Goal: Task Accomplishment & Management: Use online tool/utility

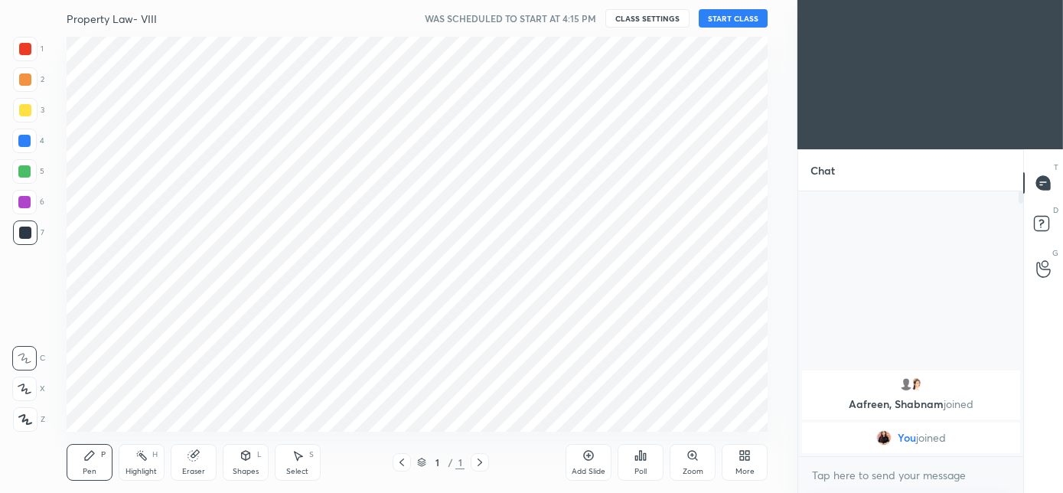
scroll to position [394, 735]
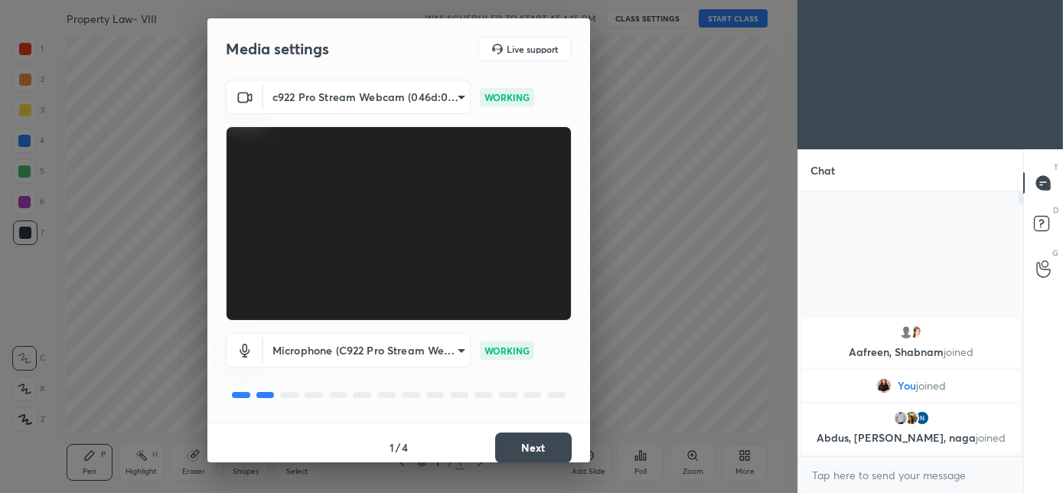
click at [536, 448] on button "Next" at bounding box center [533, 447] width 77 height 31
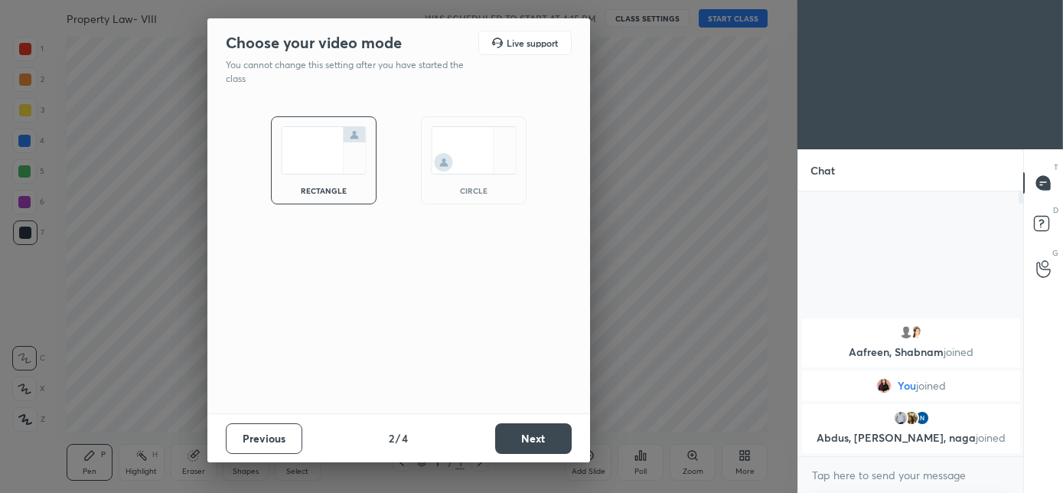
click at [479, 168] on img at bounding box center [474, 150] width 86 height 48
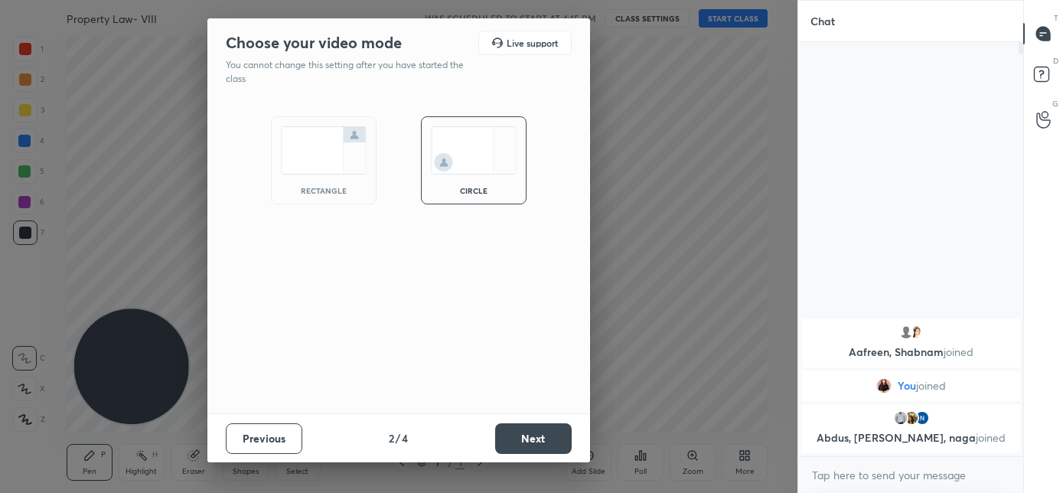
scroll to position [282, 220]
click at [526, 437] on button "Next" at bounding box center [533, 438] width 77 height 31
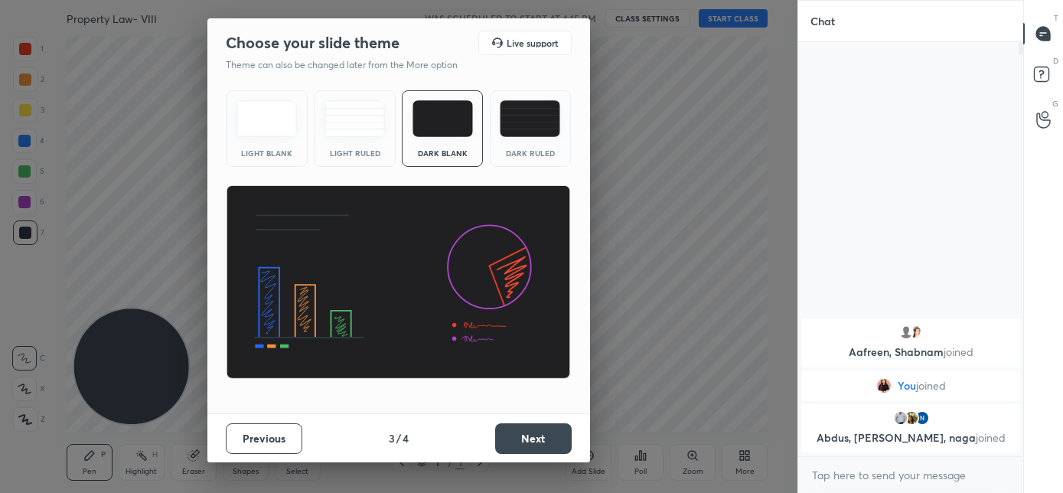
click at [528, 444] on button "Next" at bounding box center [533, 438] width 77 height 31
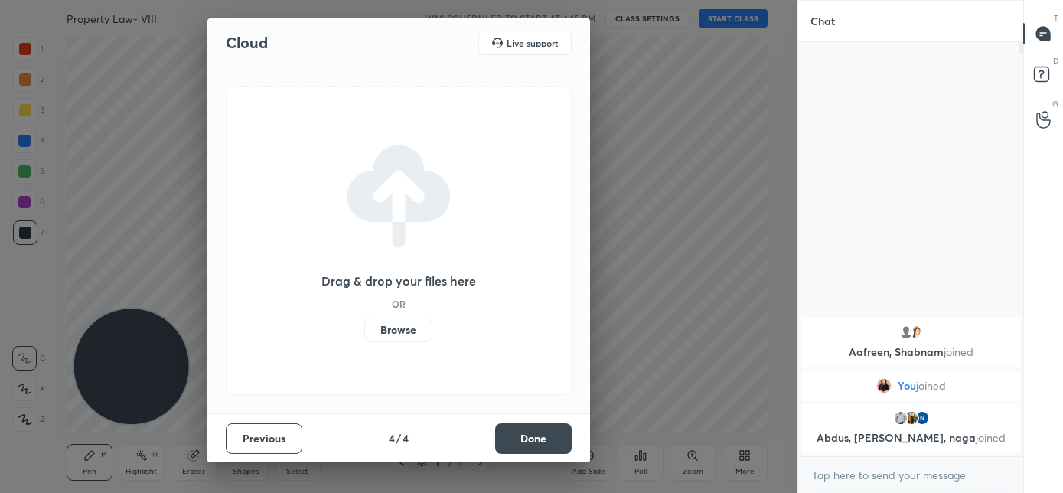
click at [530, 444] on button "Done" at bounding box center [533, 438] width 77 height 31
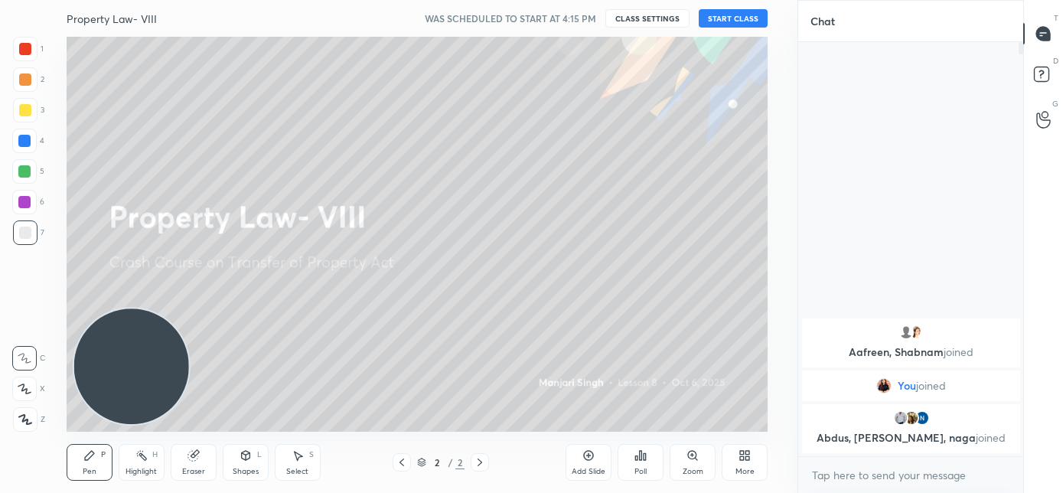
click at [738, 20] on button "START CLASS" at bounding box center [732, 18] width 69 height 18
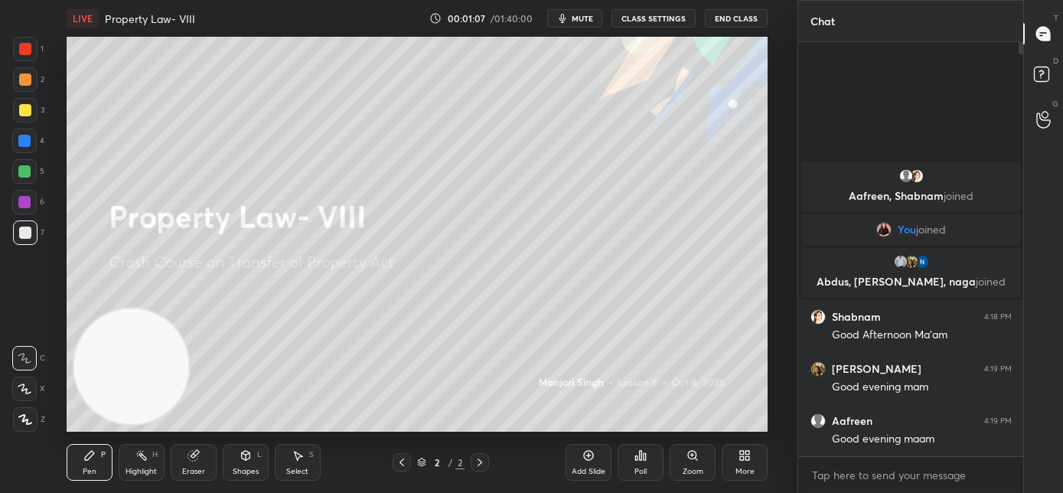
click at [728, 477] on div "More" at bounding box center [744, 462] width 46 height 37
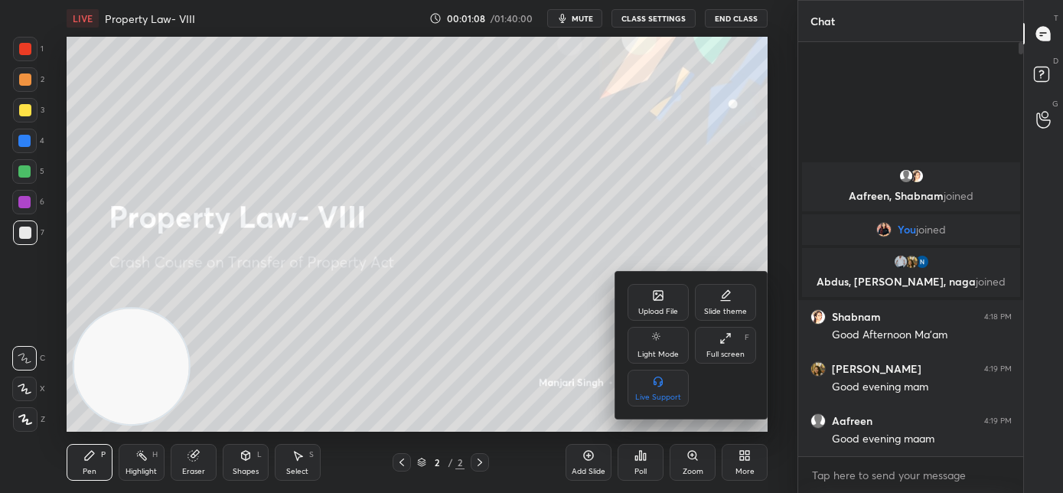
click at [650, 301] on div "Upload File" at bounding box center [657, 302] width 61 height 37
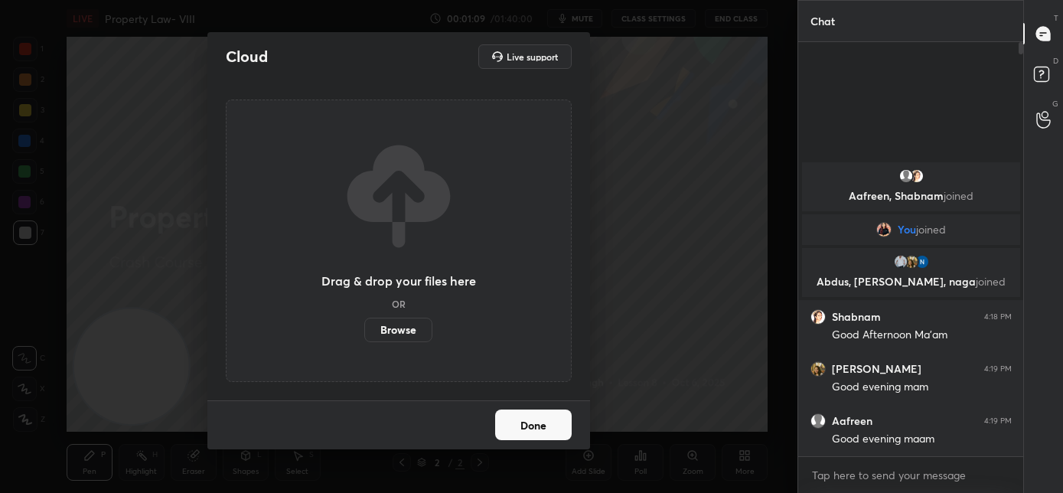
click at [399, 327] on label "Browse" at bounding box center [398, 329] width 68 height 24
click at [364, 327] on input "Browse" at bounding box center [364, 329] width 0 height 24
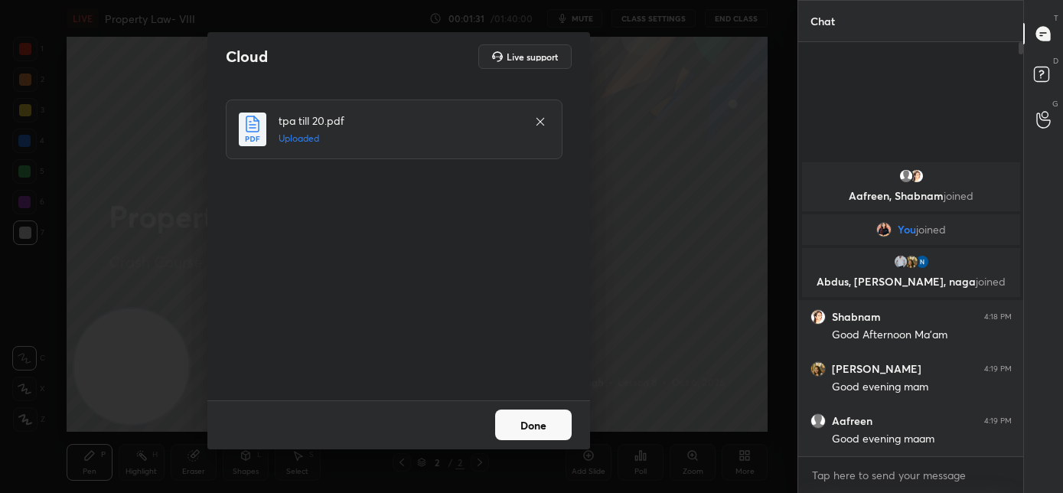
click at [513, 420] on button "Done" at bounding box center [533, 424] width 77 height 31
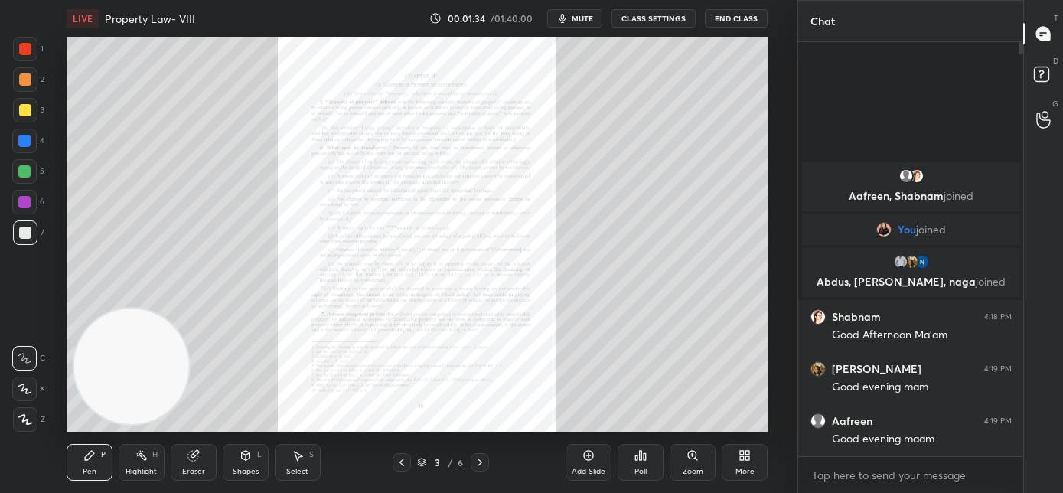
click at [477, 463] on icon at bounding box center [480, 462] width 12 height 12
click at [480, 464] on icon at bounding box center [480, 462] width 12 height 12
click at [482, 465] on icon at bounding box center [480, 462] width 12 height 12
click at [404, 465] on icon at bounding box center [402, 462] width 12 height 12
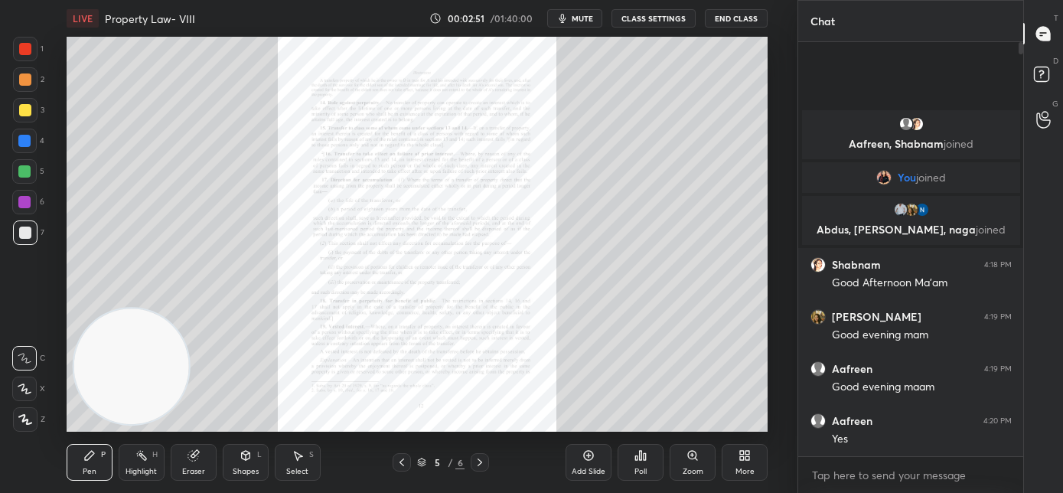
click at [481, 466] on icon at bounding box center [480, 462] width 12 height 12
click at [688, 464] on div "Zoom" at bounding box center [692, 462] width 46 height 37
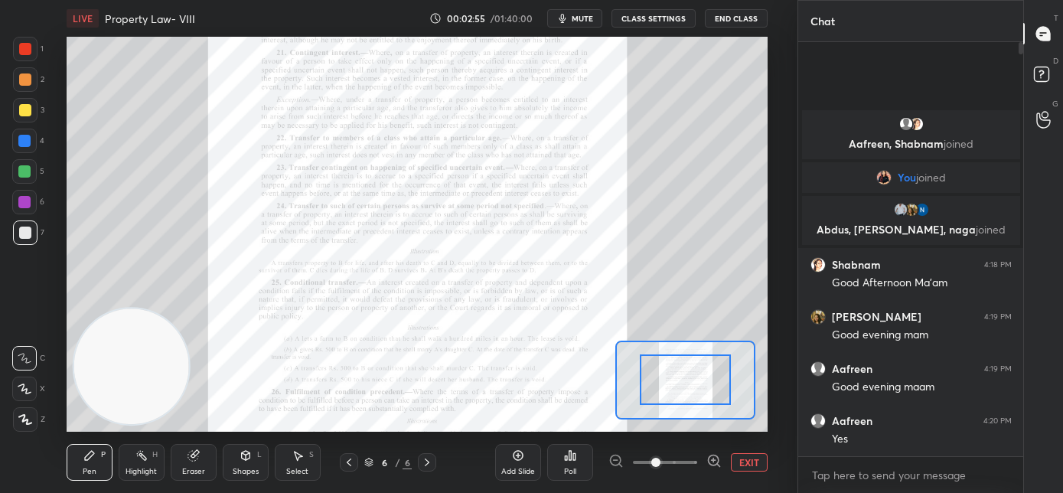
click at [528, 465] on div "Add Slide" at bounding box center [518, 462] width 46 height 37
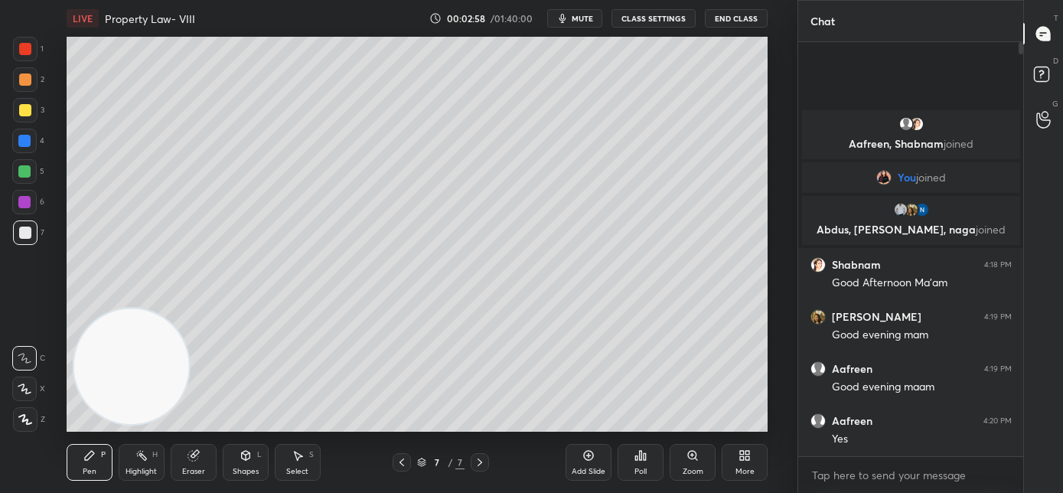
click at [24, 112] on div at bounding box center [25, 110] width 12 height 12
click at [32, 421] on div at bounding box center [25, 419] width 24 height 24
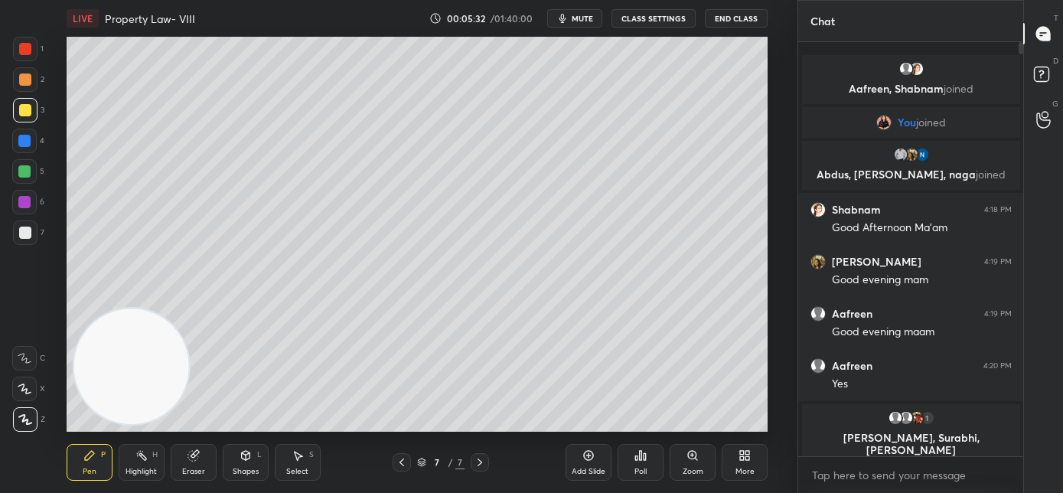
click at [582, 470] on div "Add Slide" at bounding box center [588, 471] width 34 height 8
click at [588, 467] on div "Add Slide" at bounding box center [588, 471] width 34 height 8
click at [149, 365] on video at bounding box center [131, 366] width 116 height 116
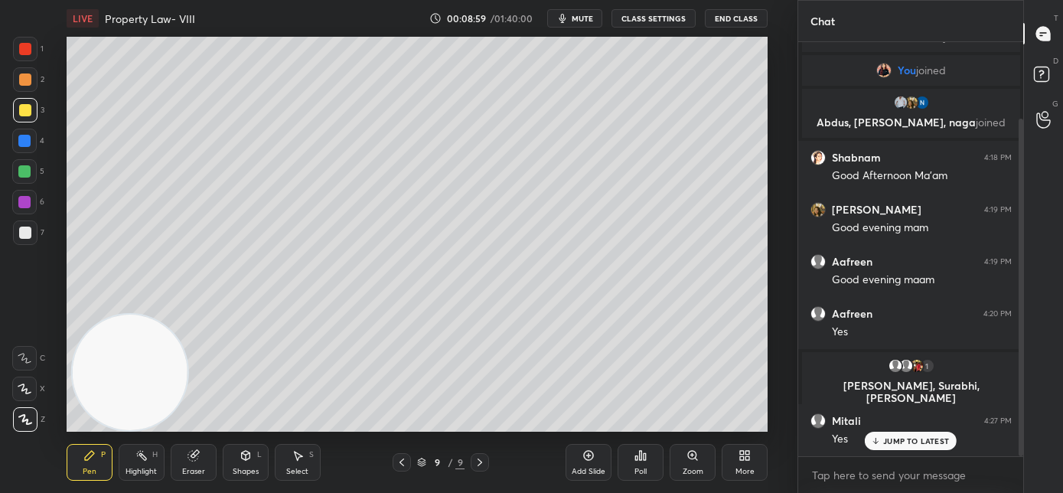
scroll to position [93, 0]
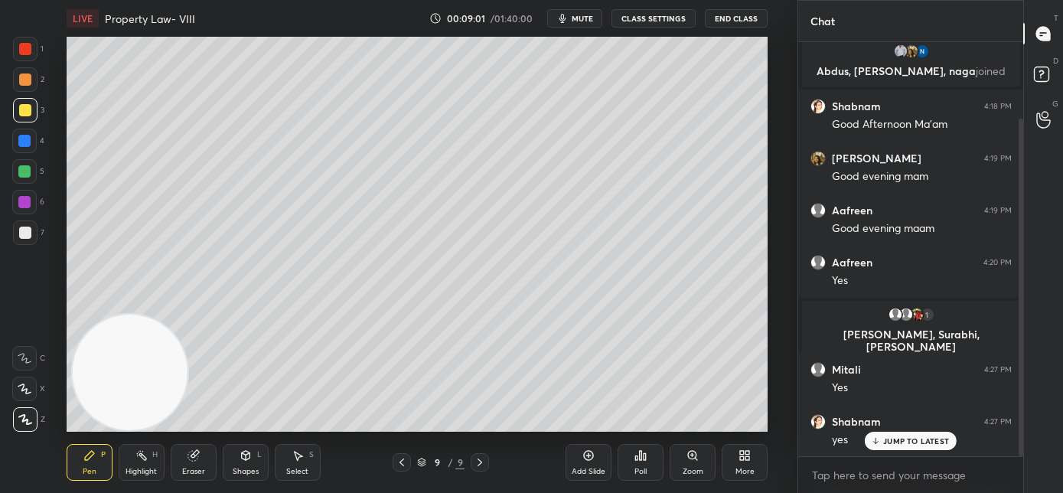
click at [879, 444] on div "JUMP TO LATEST" at bounding box center [910, 440] width 92 height 18
click at [200, 467] on div "Eraser" at bounding box center [193, 471] width 23 height 8
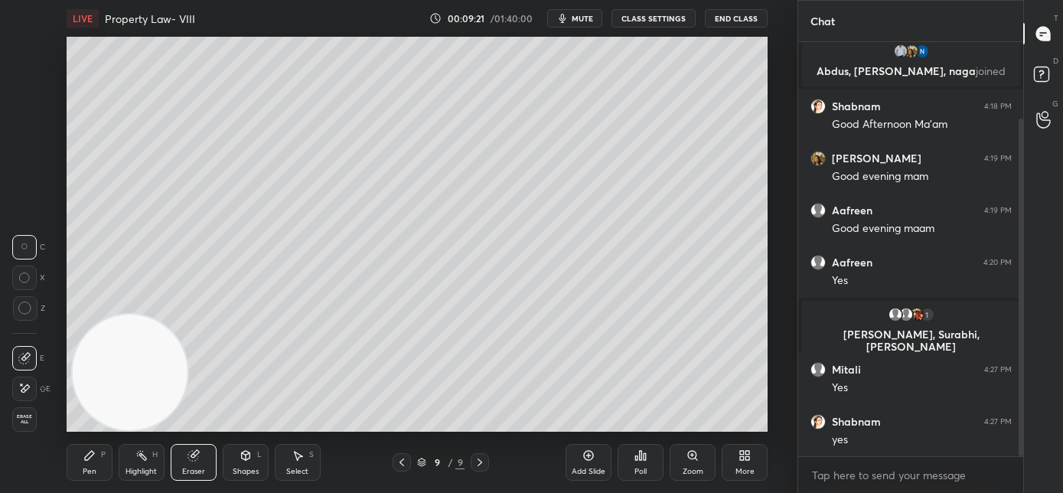
drag, startPoint x: 95, startPoint y: 457, endPoint x: 156, endPoint y: 423, distance: 69.8
click at [96, 457] on div "Pen P" at bounding box center [90, 462] width 46 height 37
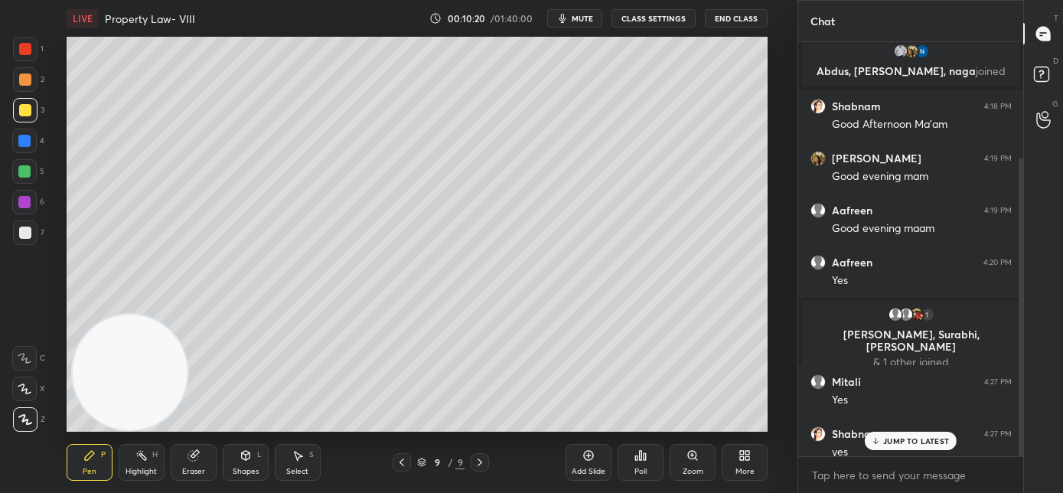
scroll to position [161, 0]
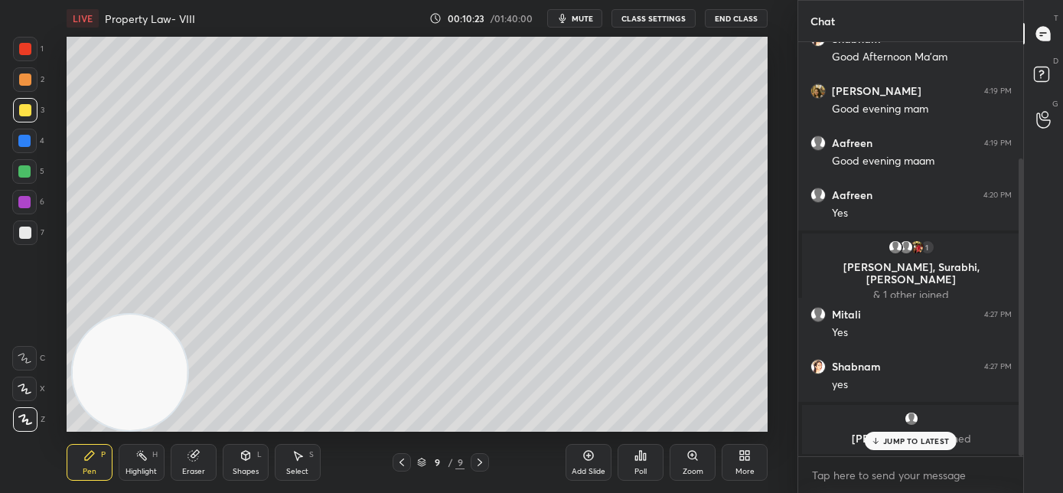
drag, startPoint x: 883, startPoint y: 441, endPoint x: 784, endPoint y: 411, distance: 103.1
click at [881, 441] on div "JUMP TO LATEST" at bounding box center [910, 440] width 92 height 18
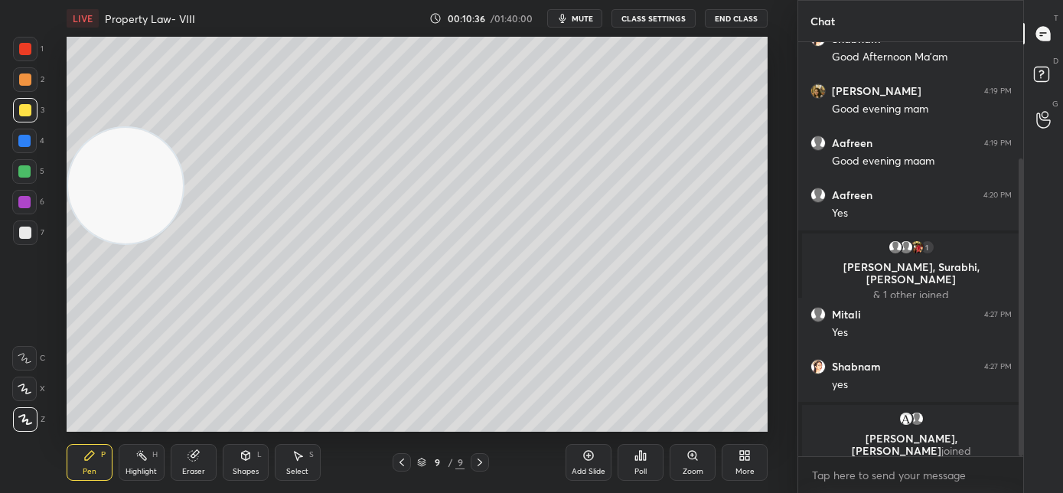
drag, startPoint x: 107, startPoint y: 222, endPoint x: 103, endPoint y: 106, distance: 115.6
click at [102, 128] on video at bounding box center [126, 186] width 116 height 116
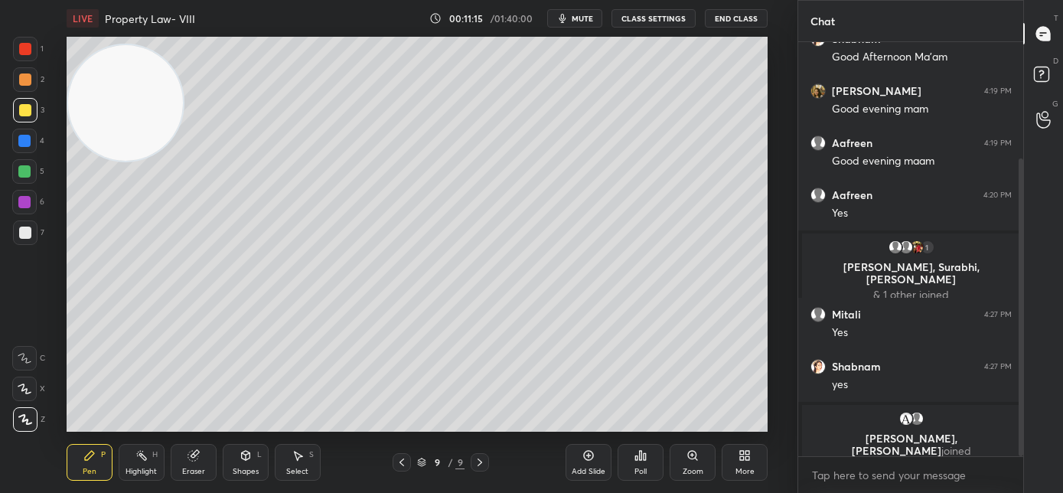
scroll to position [213, 0]
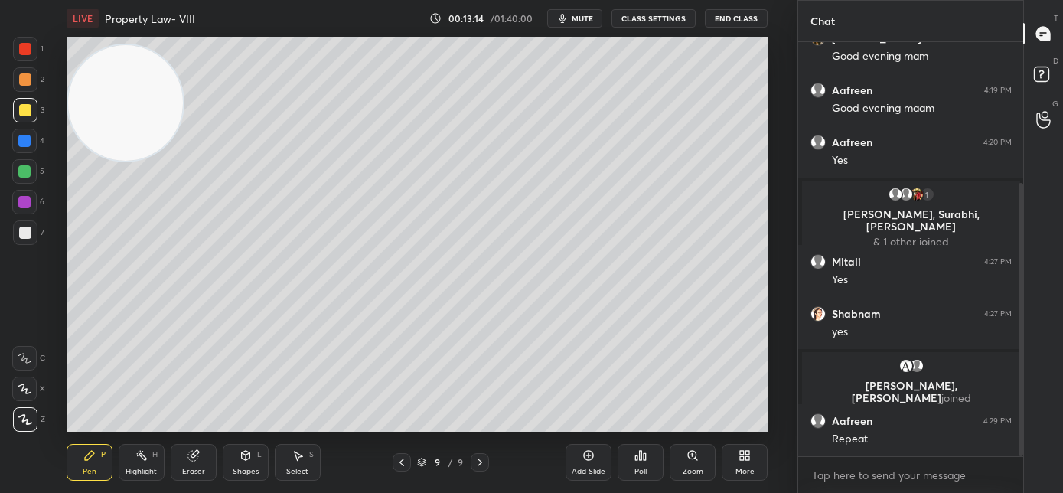
click at [189, 461] on div "Eraser" at bounding box center [194, 462] width 46 height 37
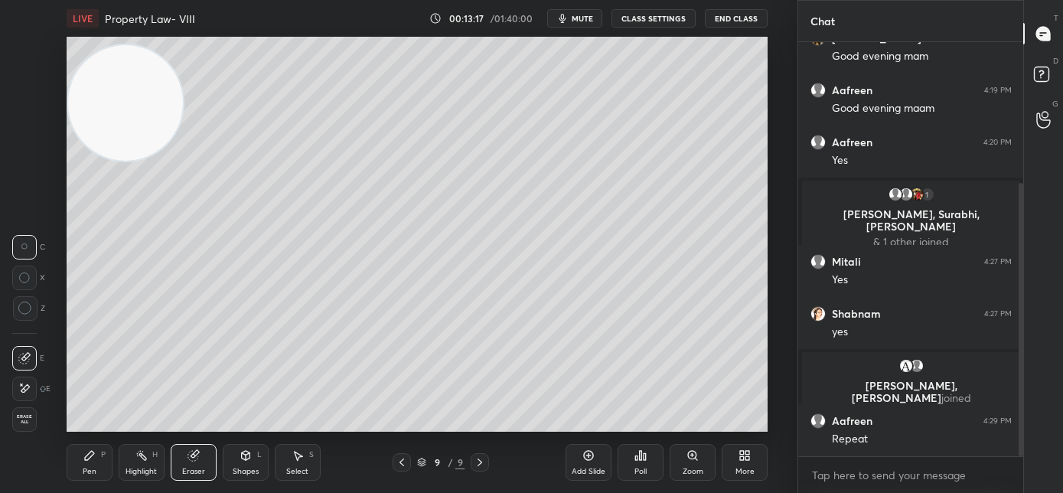
click at [93, 467] on div "Pen" at bounding box center [90, 471] width 14 height 8
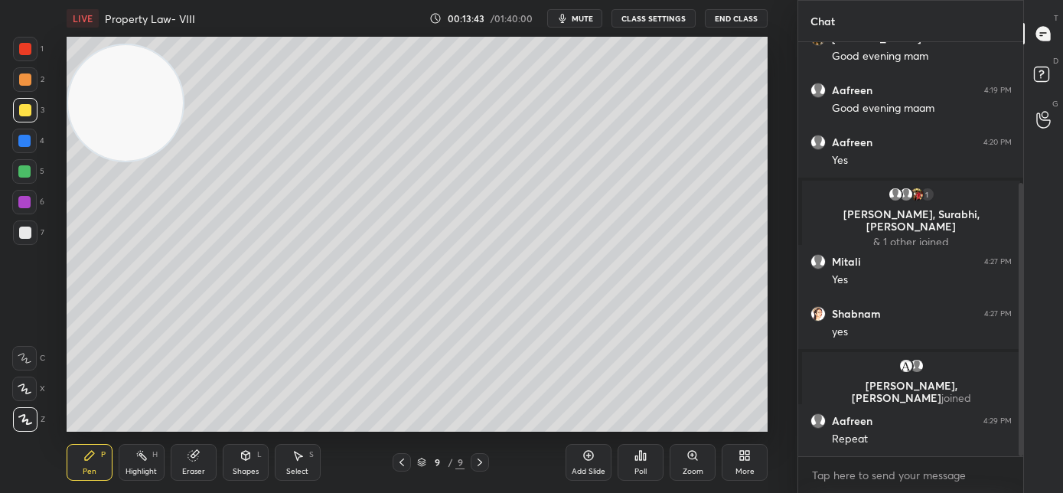
click at [583, 467] on div "Add Slide" at bounding box center [588, 471] width 34 height 8
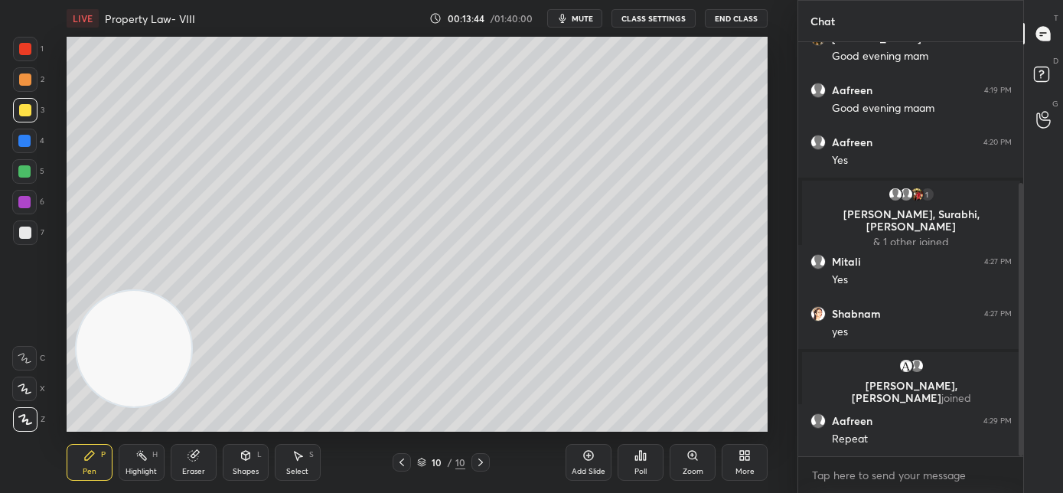
drag, startPoint x: 141, startPoint y: 355, endPoint x: 139, endPoint y: 457, distance: 101.8
click at [140, 464] on div "LIVE Property Law- VIII 00:13:44 / 01:40:00 mute CLASS SETTINGS End Class Setti…" at bounding box center [417, 246] width 736 height 493
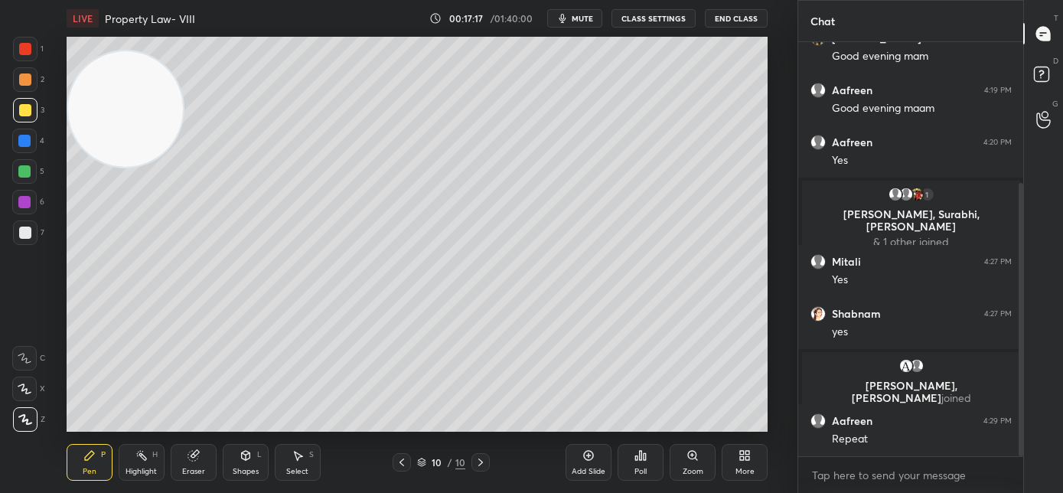
drag, startPoint x: 145, startPoint y: 230, endPoint x: 160, endPoint y: 139, distance: 91.4
click at [162, 100] on video at bounding box center [126, 109] width 116 height 116
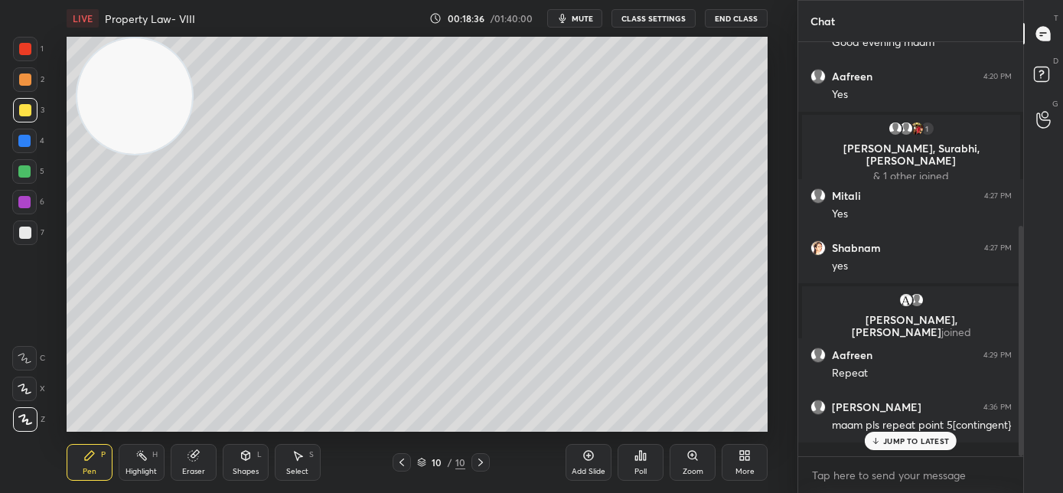
scroll to position [330, 0]
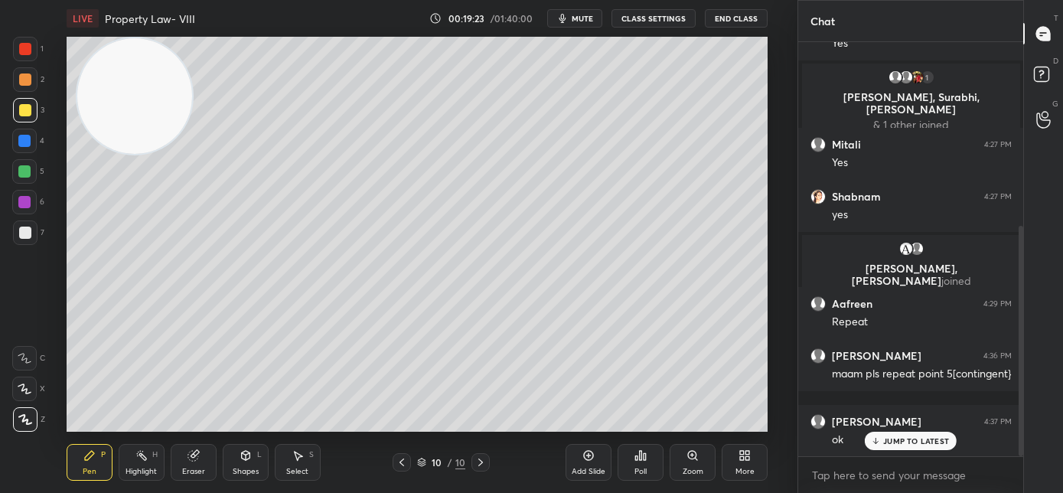
click at [589, 463] on div "Add Slide" at bounding box center [588, 462] width 46 height 37
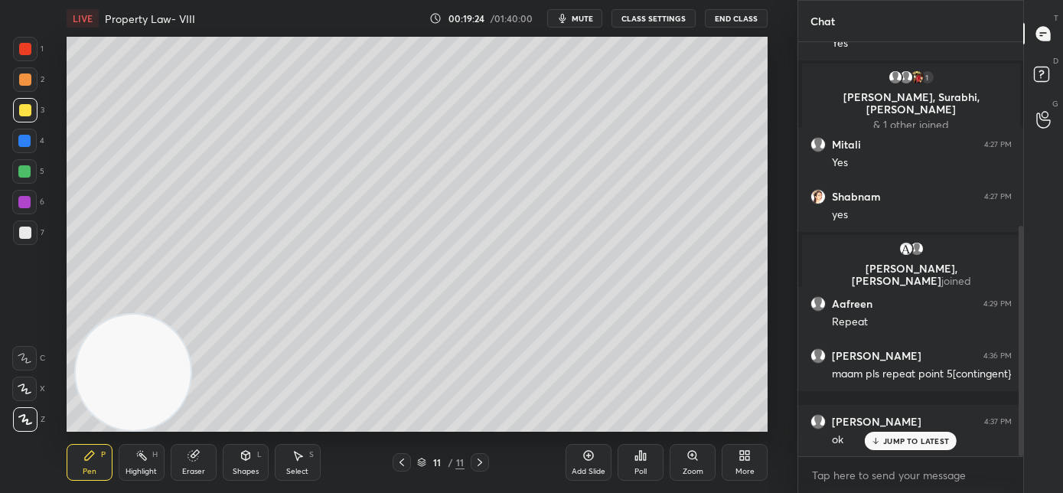
drag, startPoint x: 155, startPoint y: 453, endPoint x: 153, endPoint y: 475, distance: 22.2
click at [153, 479] on div "LIVE Property Law- VIII 00:19:24 / 01:40:00 mute CLASS SETTINGS End Class Setti…" at bounding box center [417, 246] width 736 height 493
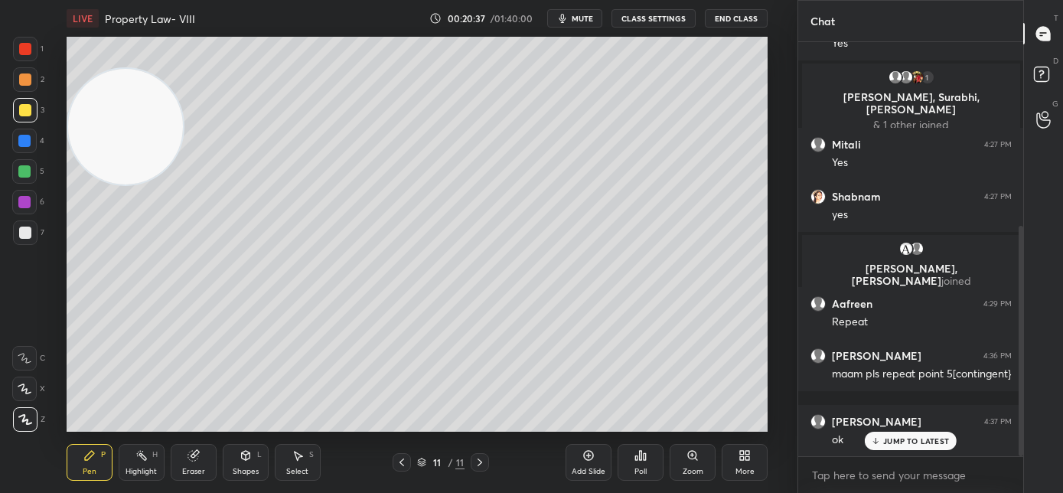
click at [86, 151] on video at bounding box center [126, 127] width 116 height 116
click at [399, 467] on div at bounding box center [401, 462] width 18 height 18
click at [399, 464] on icon at bounding box center [402, 462] width 12 height 12
click at [400, 466] on icon at bounding box center [402, 462] width 12 height 12
click at [400, 467] on icon at bounding box center [402, 462] width 12 height 12
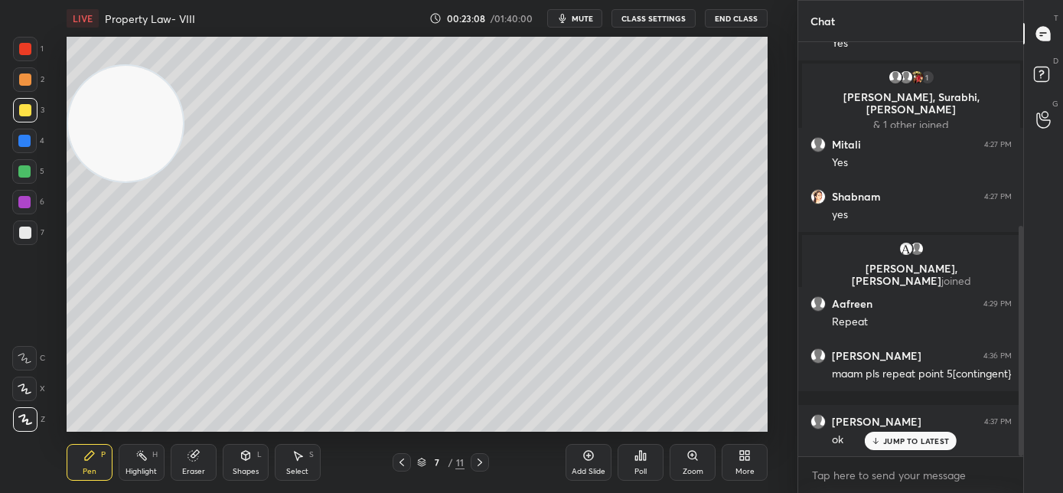
click at [396, 465] on icon at bounding box center [402, 462] width 12 height 12
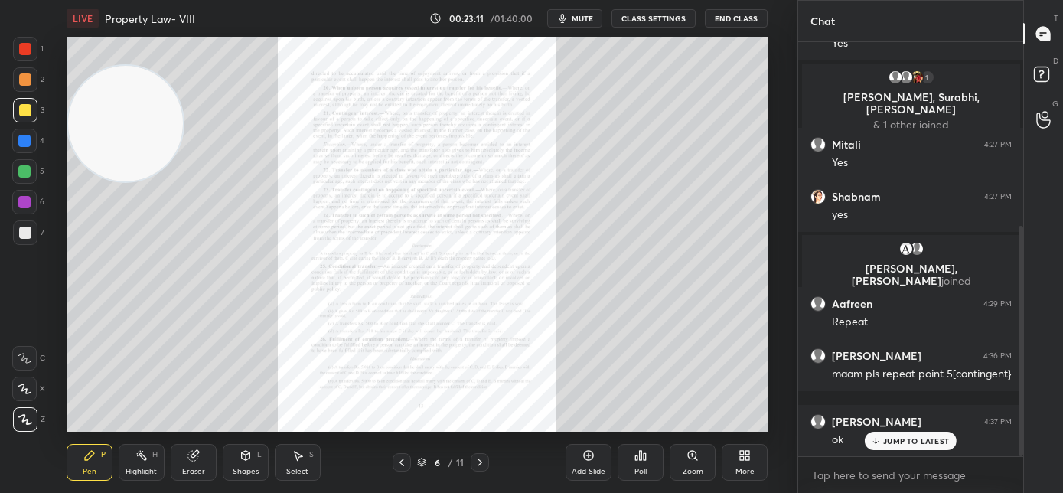
click at [400, 462] on icon at bounding box center [401, 462] width 5 height 8
click at [684, 470] on div "Zoom" at bounding box center [692, 471] width 21 height 8
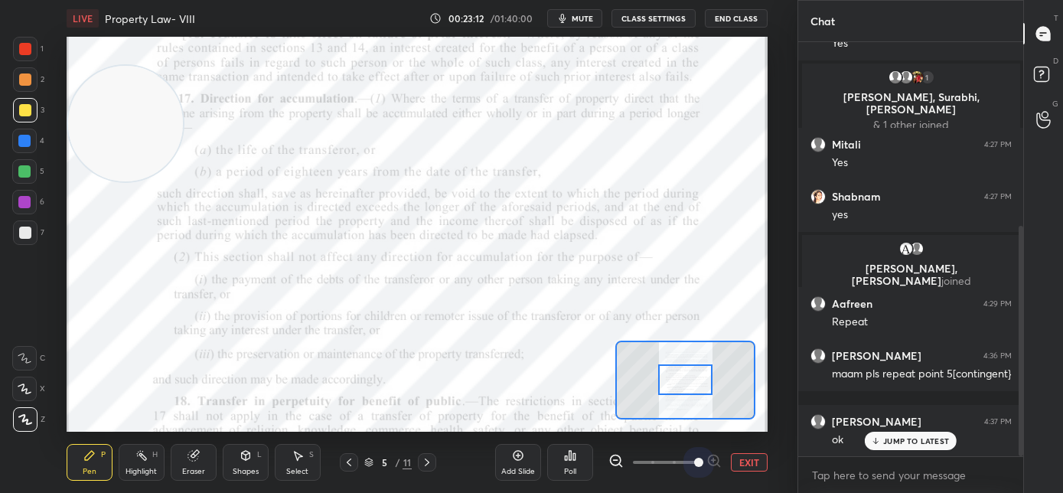
click at [691, 467] on span at bounding box center [665, 462] width 64 height 23
click at [694, 465] on span at bounding box center [698, 461] width 9 height 9
click at [694, 464] on span at bounding box center [698, 461] width 9 height 9
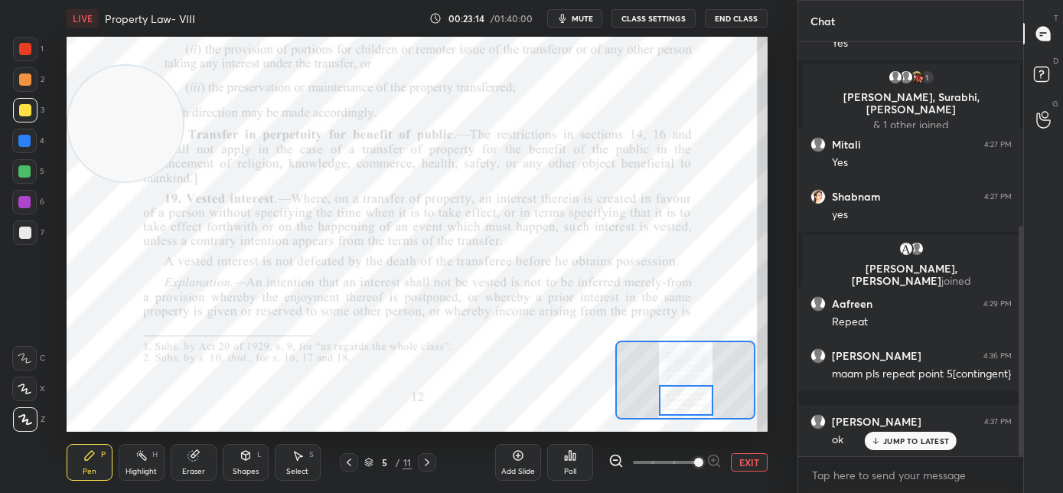
drag, startPoint x: 689, startPoint y: 370, endPoint x: 689, endPoint y: 383, distance: 13.8
click at [689, 389] on div at bounding box center [686, 400] width 55 height 31
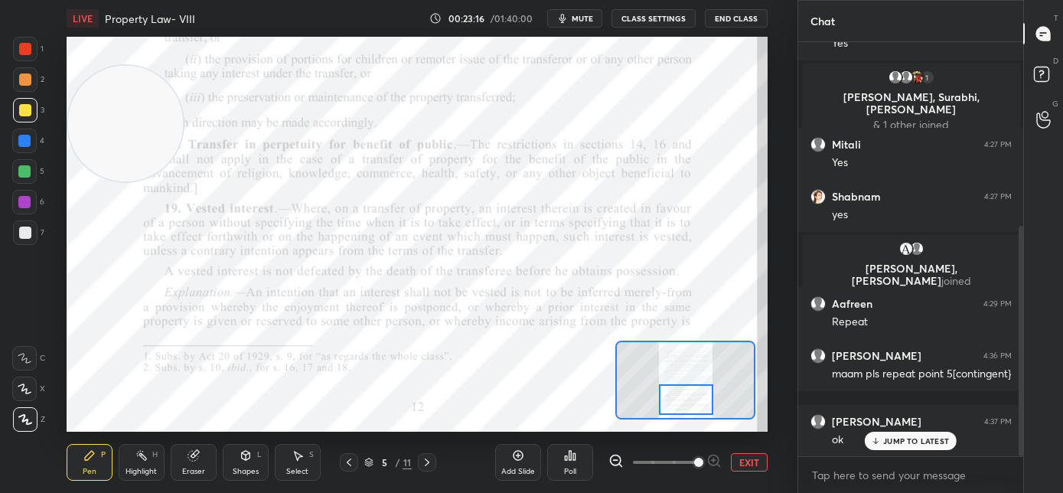
click at [31, 203] on div at bounding box center [24, 202] width 24 height 24
click at [26, 367] on div at bounding box center [24, 358] width 24 height 24
click at [434, 461] on div at bounding box center [427, 462] width 18 height 18
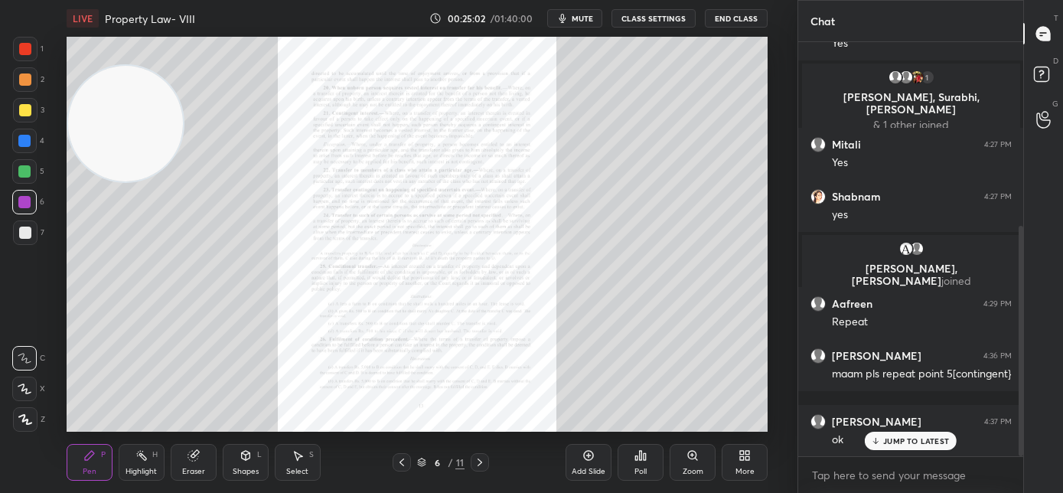
click at [690, 467] on div "Zoom" at bounding box center [692, 471] width 21 height 8
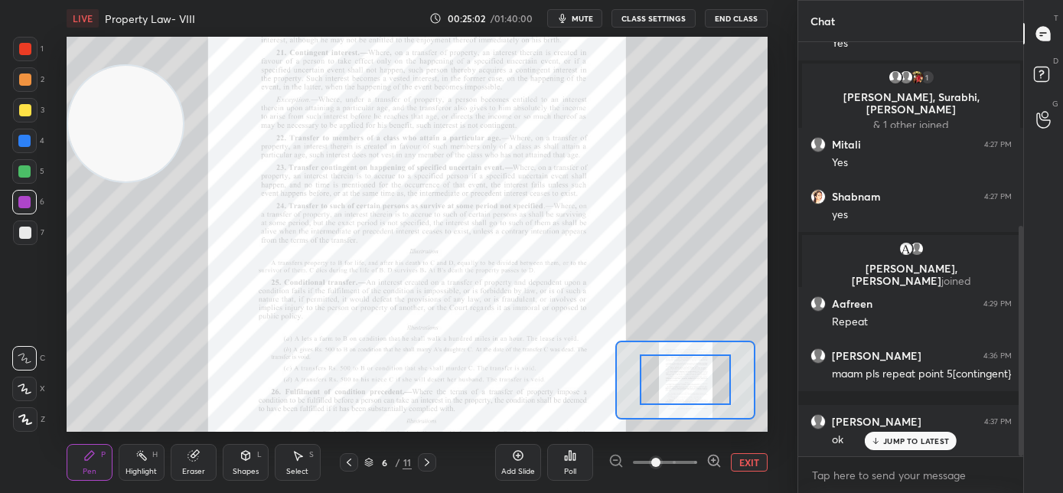
click at [691, 465] on span at bounding box center [665, 462] width 64 height 23
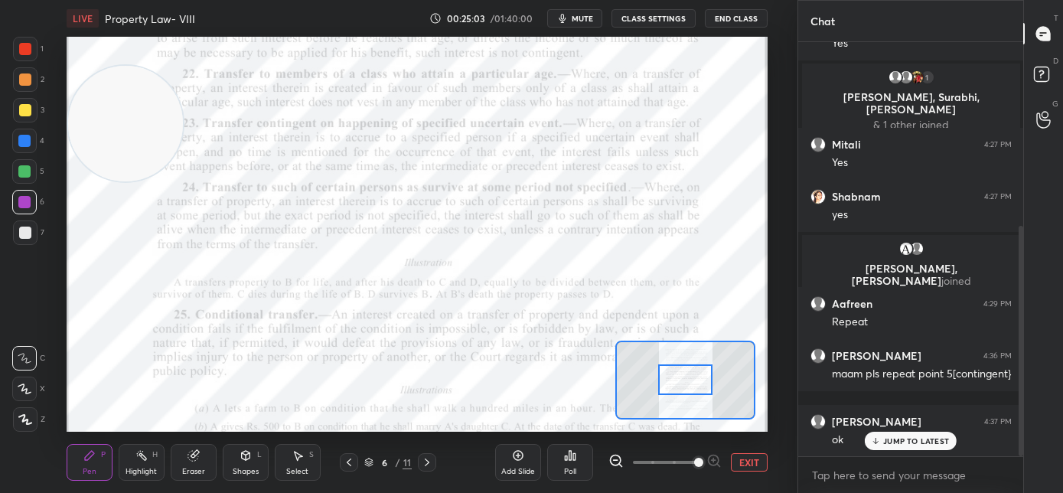
drag, startPoint x: 690, startPoint y: 469, endPoint x: 691, endPoint y: 438, distance: 30.6
click at [694, 467] on span at bounding box center [698, 461] width 9 height 9
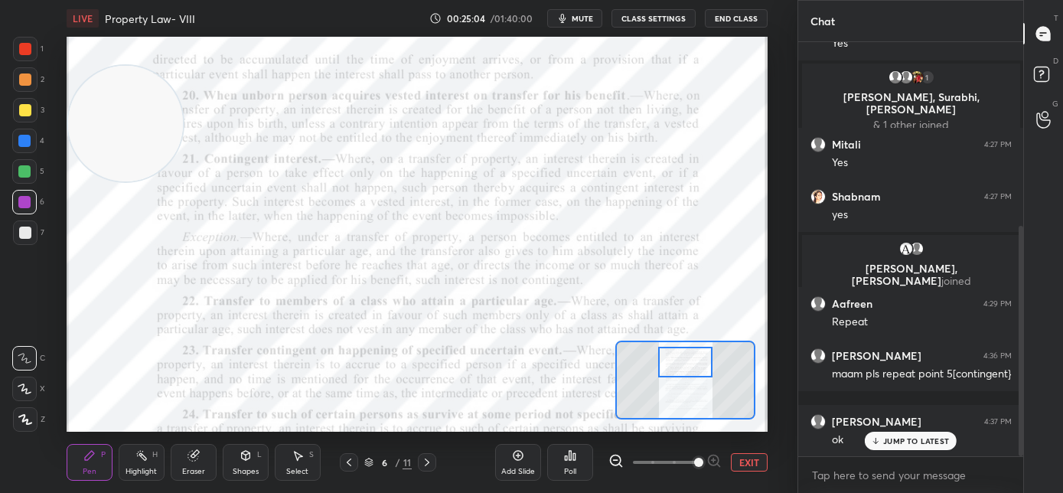
drag, startPoint x: 683, startPoint y: 378, endPoint x: 683, endPoint y: 358, distance: 19.9
click at [683, 360] on div at bounding box center [685, 362] width 55 height 31
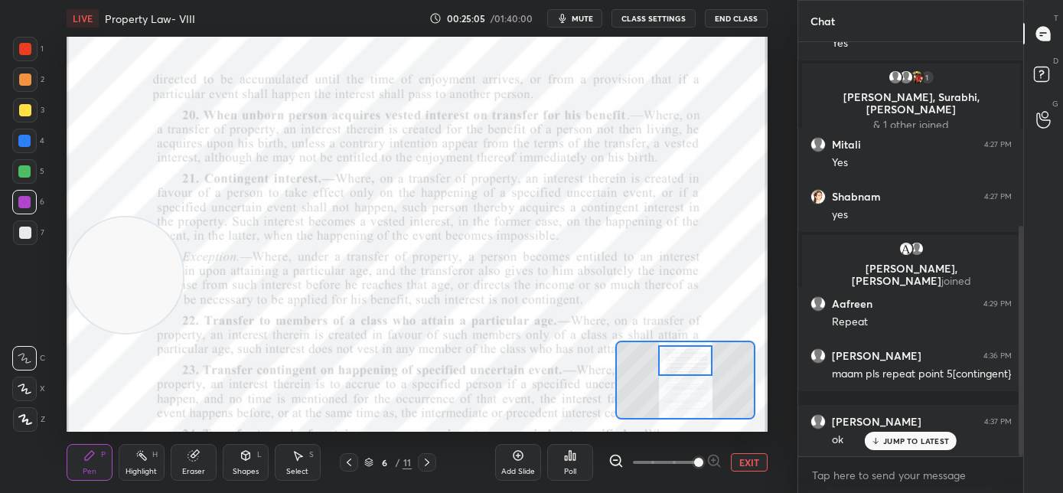
drag, startPoint x: 99, startPoint y: 134, endPoint x: 77, endPoint y: 428, distance: 294.6
click at [79, 431] on div "LIVE Property Law- VIII 00:25:05 / 01:40:00 mute CLASS SETTINGS End Class Setti…" at bounding box center [417, 246] width 736 height 493
click at [695, 369] on div at bounding box center [685, 365] width 55 height 31
click at [26, 142] on div at bounding box center [24, 141] width 12 height 12
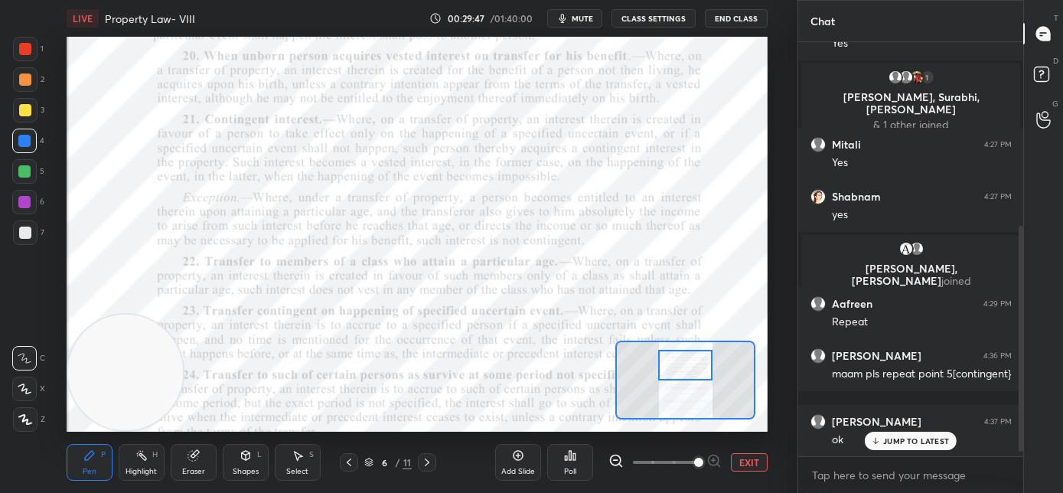
scroll to position [383, 0]
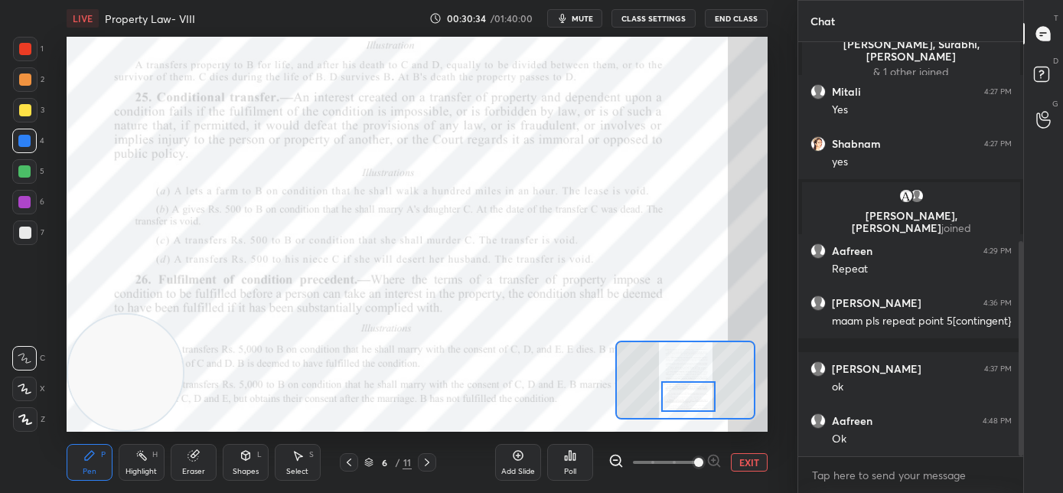
drag, startPoint x: 688, startPoint y: 368, endPoint x: 691, endPoint y: 399, distance: 31.5
click at [691, 399] on div at bounding box center [688, 396] width 55 height 31
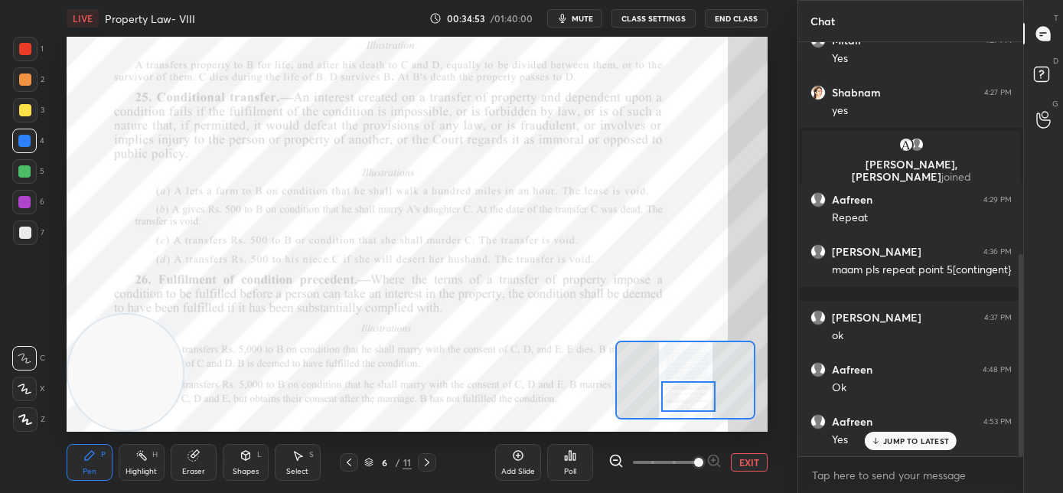
scroll to position [487, 0]
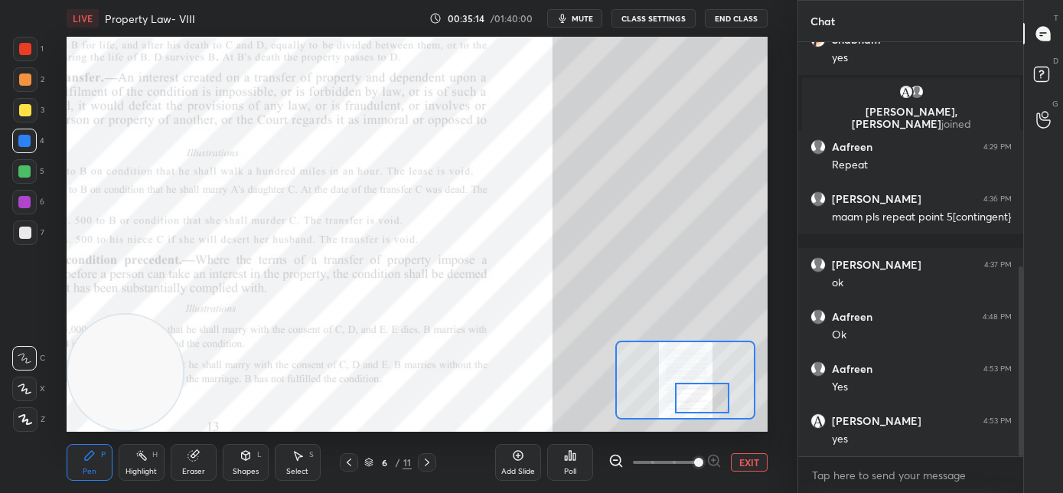
click at [694, 405] on div at bounding box center [702, 398] width 55 height 31
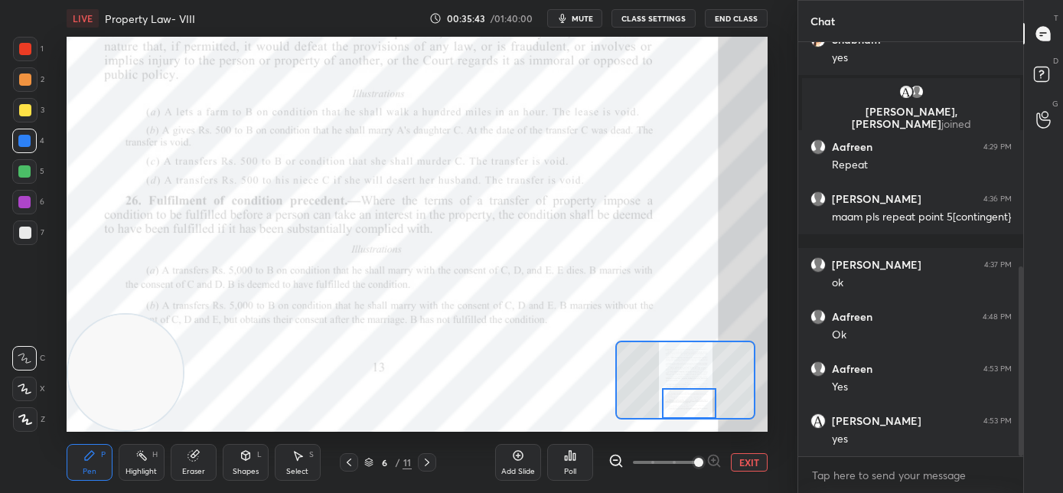
drag, startPoint x: 694, startPoint y: 405, endPoint x: 681, endPoint y: 422, distance: 21.9
click at [681, 422] on div "LIVE Property Law- VIII 00:35:43 / 01:40:00 mute CLASS SETTINGS End Class Setti…" at bounding box center [417, 246] width 736 height 493
click at [30, 207] on div at bounding box center [24, 202] width 24 height 24
click at [588, 15] on span "mute" at bounding box center [581, 18] width 21 height 11
drag, startPoint x: 580, startPoint y: 22, endPoint x: 583, endPoint y: 34, distance: 12.6
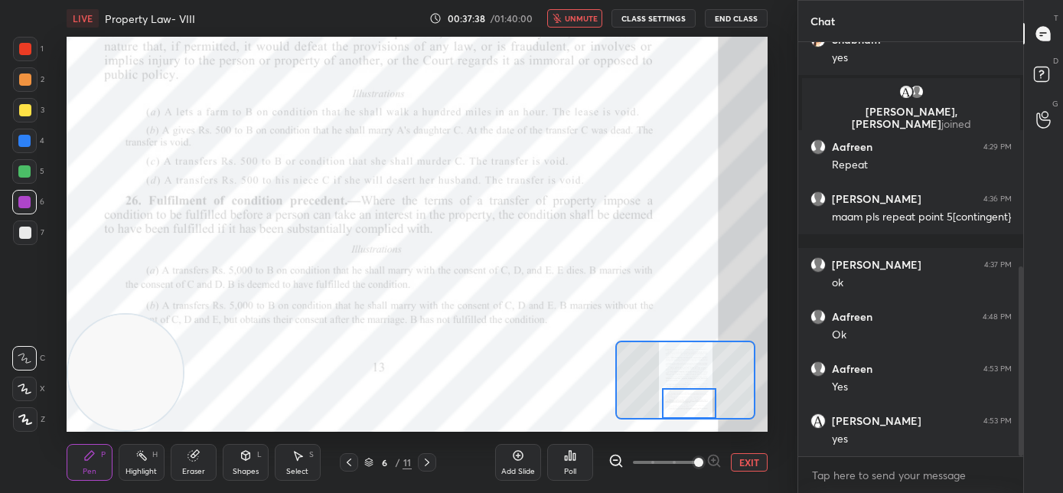
click at [579, 22] on span "unmute" at bounding box center [581, 18] width 33 height 11
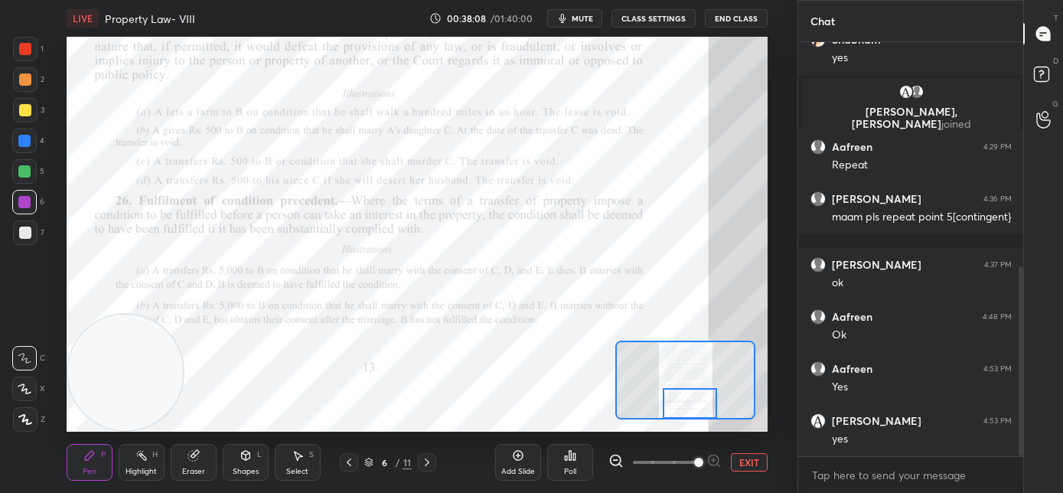
click at [704, 409] on div at bounding box center [690, 403] width 55 height 31
click at [132, 214] on video at bounding box center [126, 215] width 116 height 116
click at [153, 188] on video at bounding box center [126, 216] width 116 height 116
click at [427, 467] on div at bounding box center [427, 462] width 18 height 18
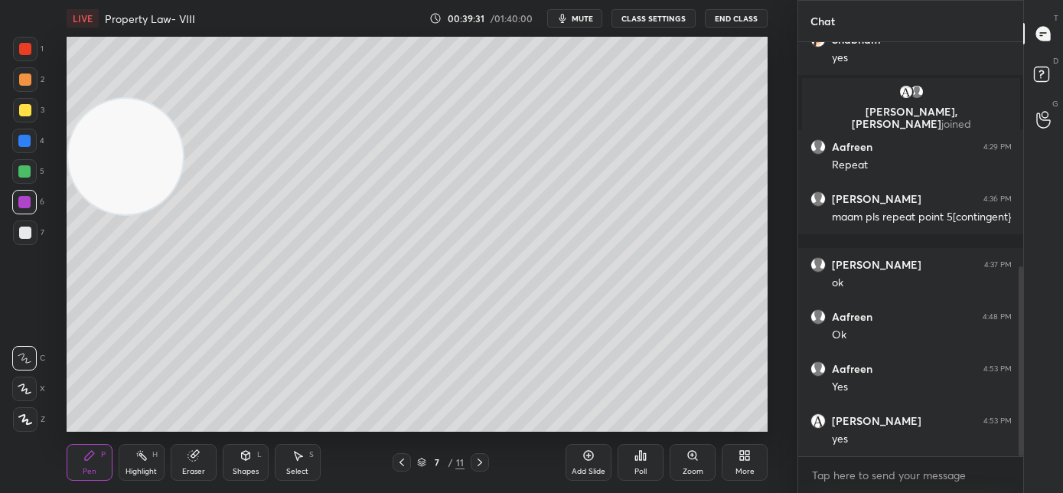
click at [480, 465] on icon at bounding box center [480, 462] width 12 height 12
click at [482, 466] on icon at bounding box center [480, 462] width 12 height 12
click at [483, 466] on icon at bounding box center [480, 462] width 12 height 12
click at [483, 465] on icon at bounding box center [480, 462] width 12 height 12
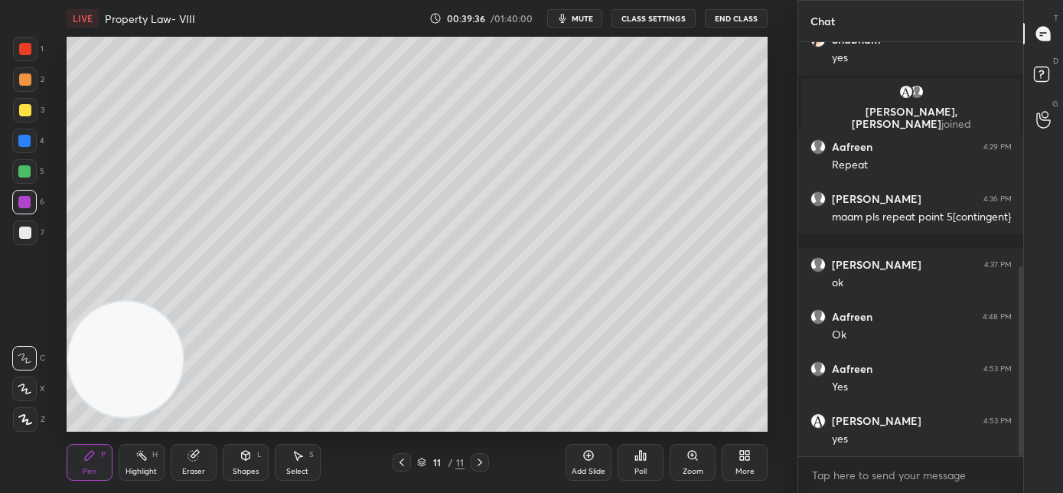
drag, startPoint x: 122, startPoint y: 349, endPoint x: 121, endPoint y: 399, distance: 50.5
click at [122, 399] on video at bounding box center [126, 359] width 116 height 116
click at [583, 20] on span "mute" at bounding box center [581, 18] width 21 height 11
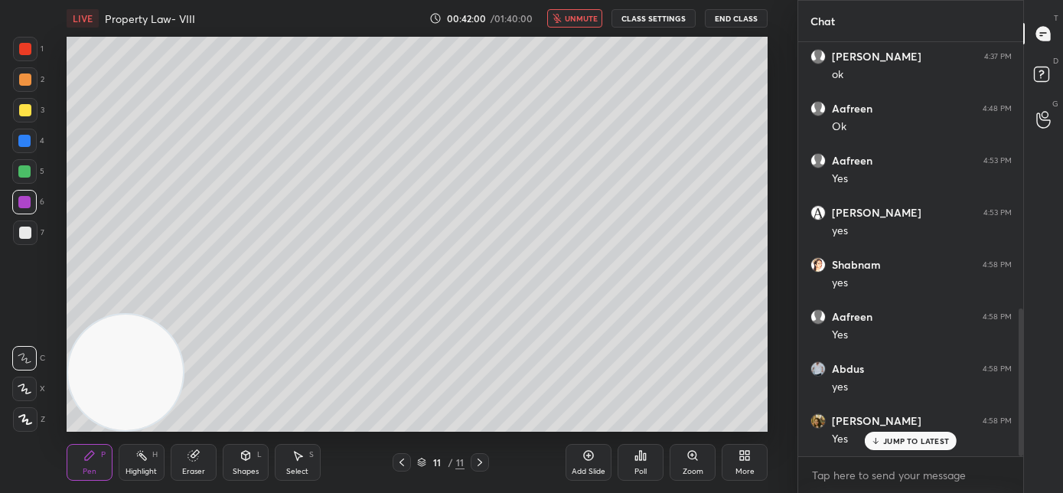
scroll to position [747, 0]
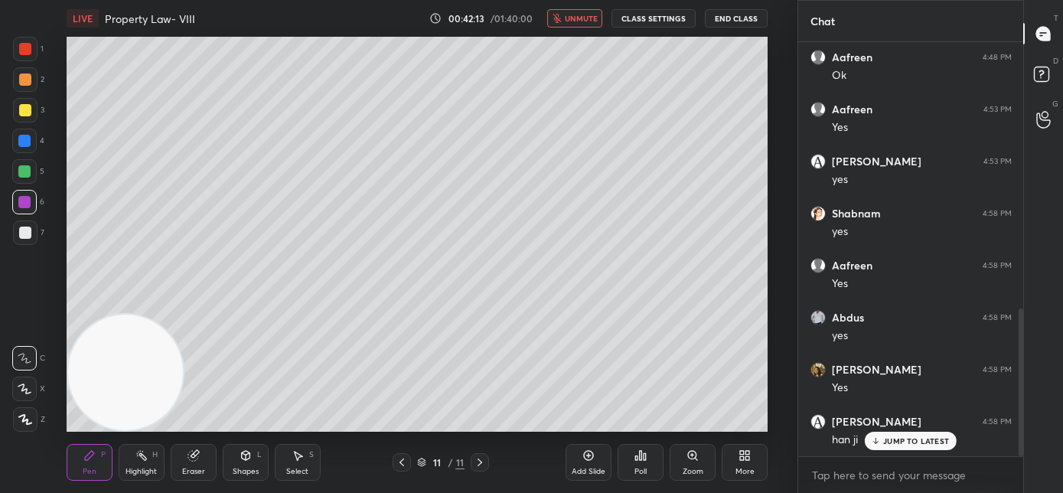
click at [587, 22] on span "unmute" at bounding box center [581, 18] width 33 height 11
click at [736, 471] on div "More" at bounding box center [744, 471] width 19 height 8
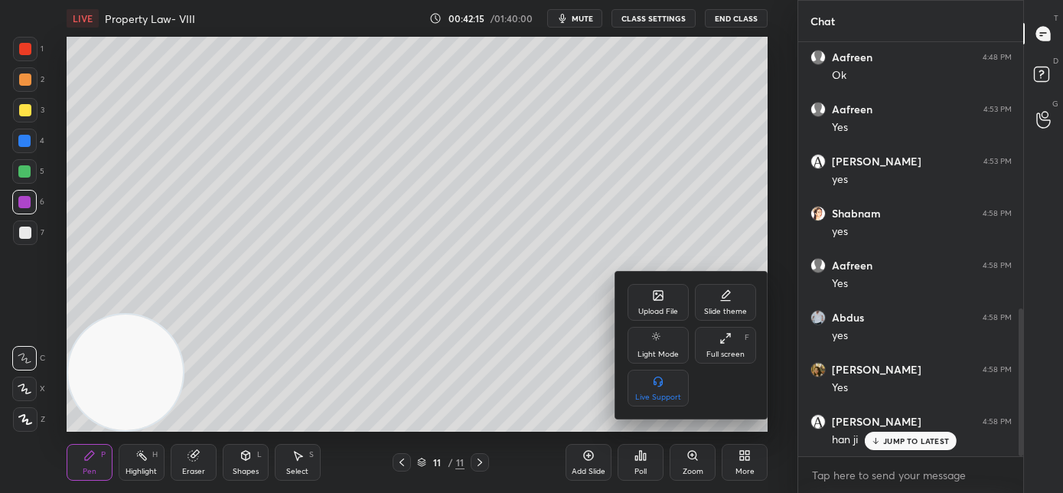
click at [645, 296] on div "Upload File" at bounding box center [657, 302] width 61 height 37
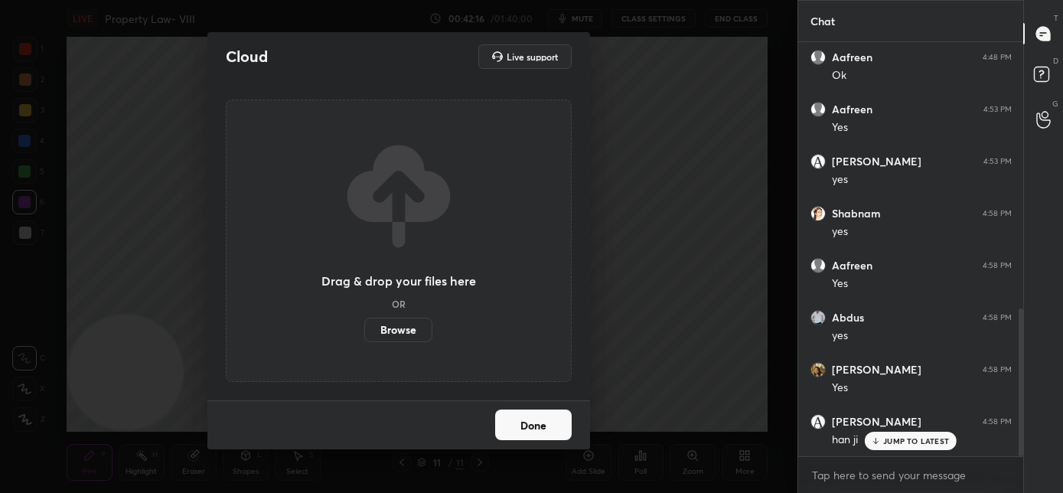
click at [405, 328] on label "Browse" at bounding box center [398, 329] width 68 height 24
click at [364, 328] on input "Browse" at bounding box center [364, 329] width 0 height 24
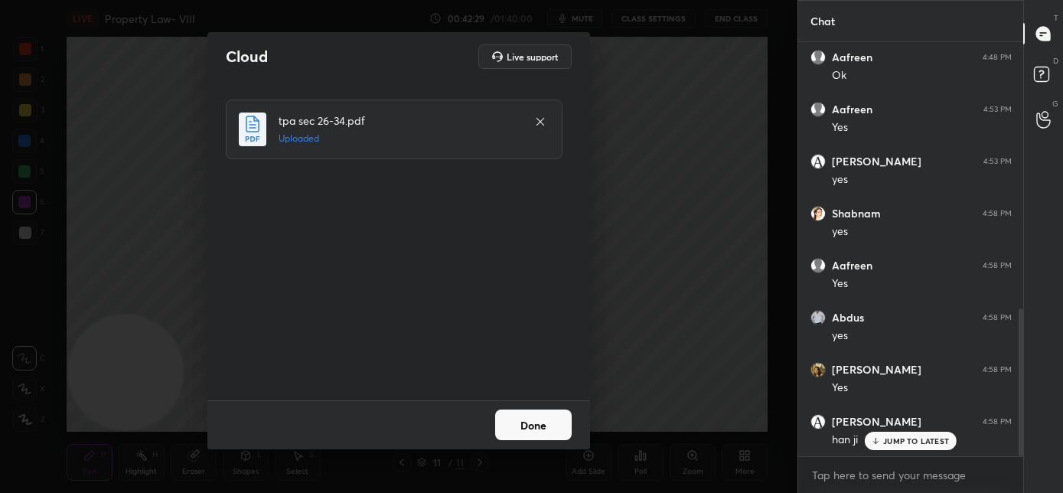
click at [549, 427] on button "Done" at bounding box center [533, 424] width 77 height 31
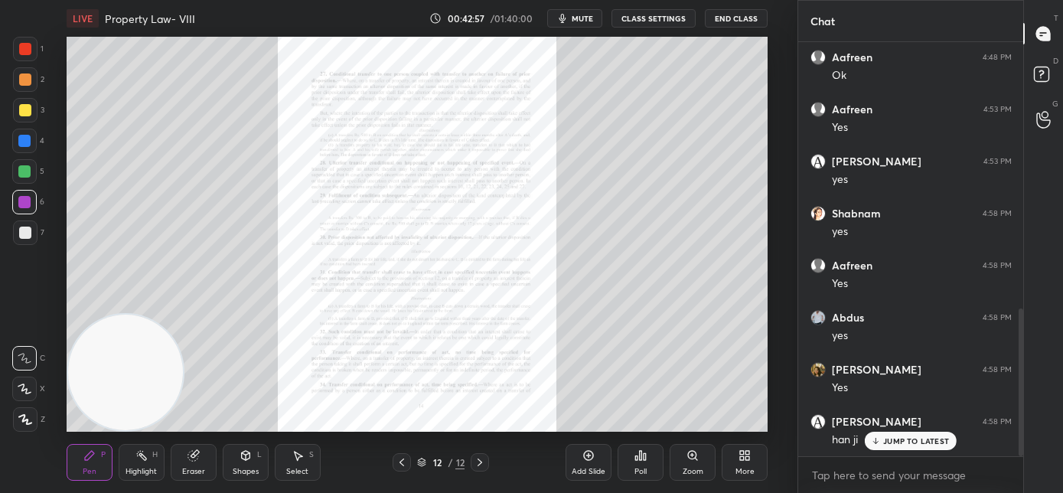
click at [693, 464] on div "Zoom" at bounding box center [692, 462] width 46 height 37
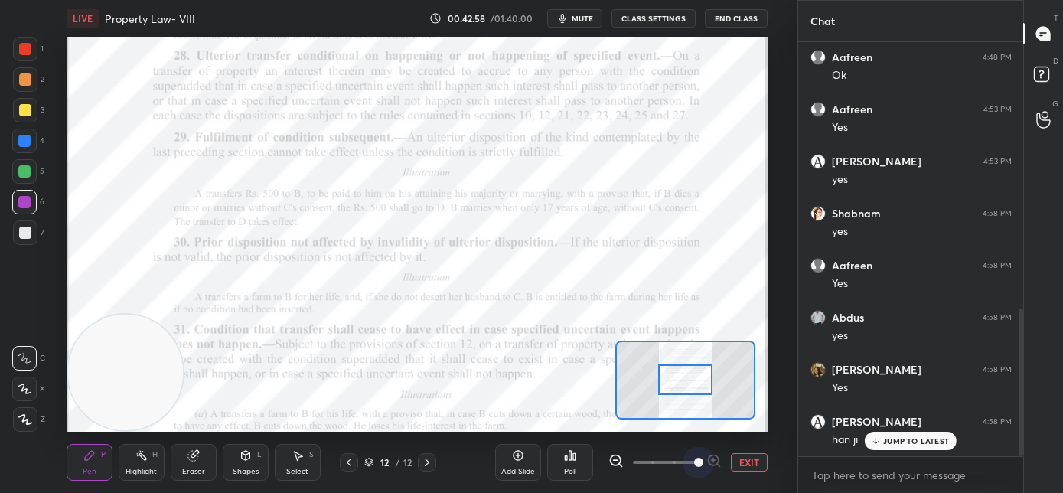
click at [692, 464] on span at bounding box center [665, 462] width 64 height 23
click at [694, 464] on span at bounding box center [698, 461] width 9 height 9
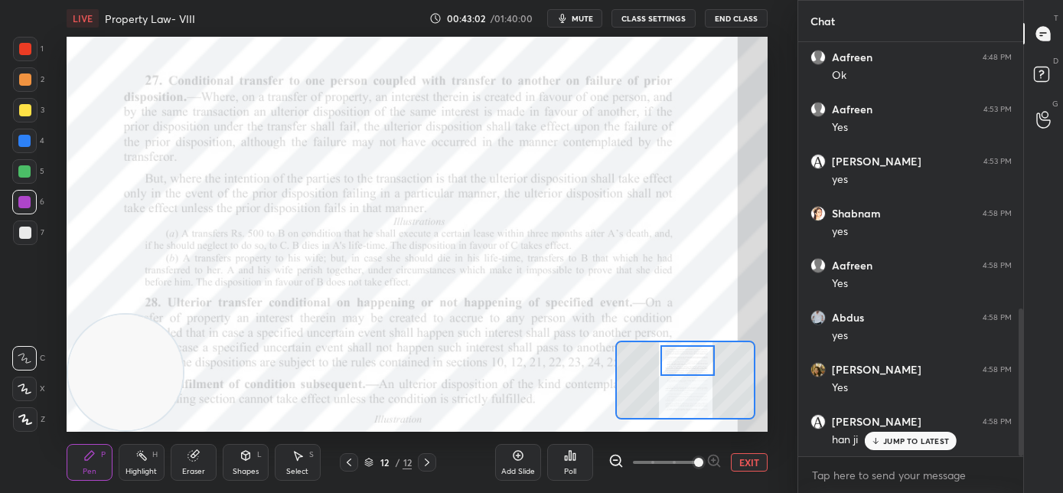
drag, startPoint x: 695, startPoint y: 385, endPoint x: 698, endPoint y: 366, distance: 19.3
click at [698, 366] on div at bounding box center [687, 360] width 55 height 31
click at [28, 205] on div at bounding box center [24, 202] width 12 height 12
click at [190, 462] on div "Eraser" at bounding box center [194, 462] width 46 height 37
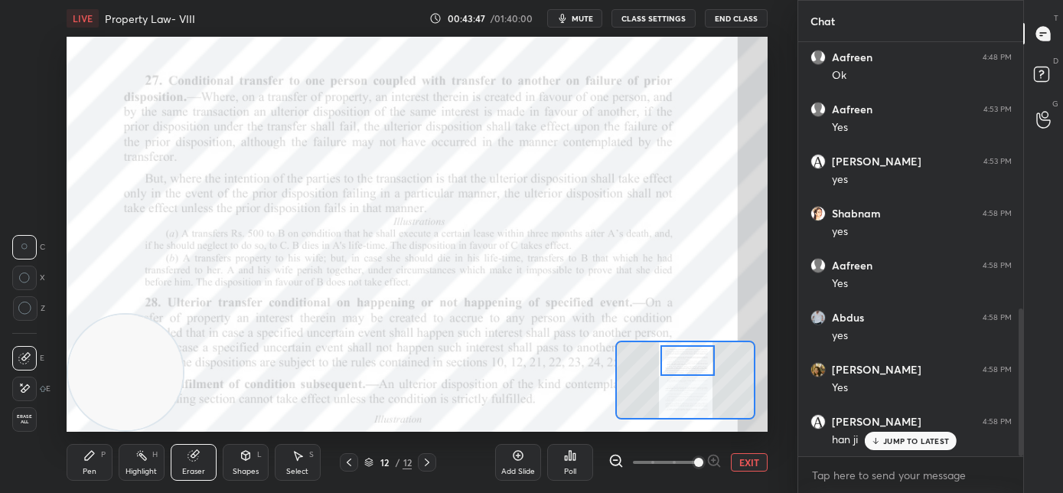
click at [84, 461] on div "Pen P" at bounding box center [90, 462] width 46 height 37
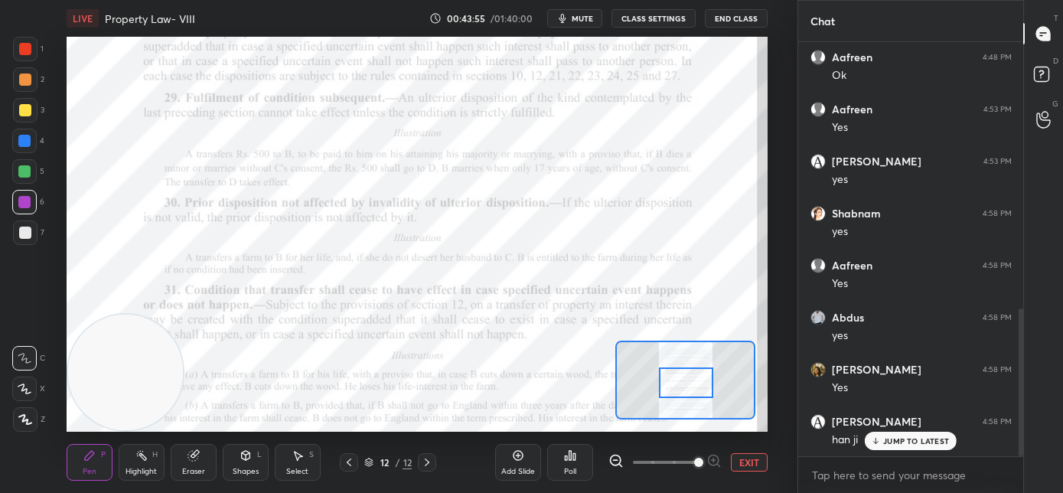
drag, startPoint x: 685, startPoint y: 366, endPoint x: 684, endPoint y: 389, distance: 22.2
click at [684, 389] on div at bounding box center [686, 382] width 55 height 31
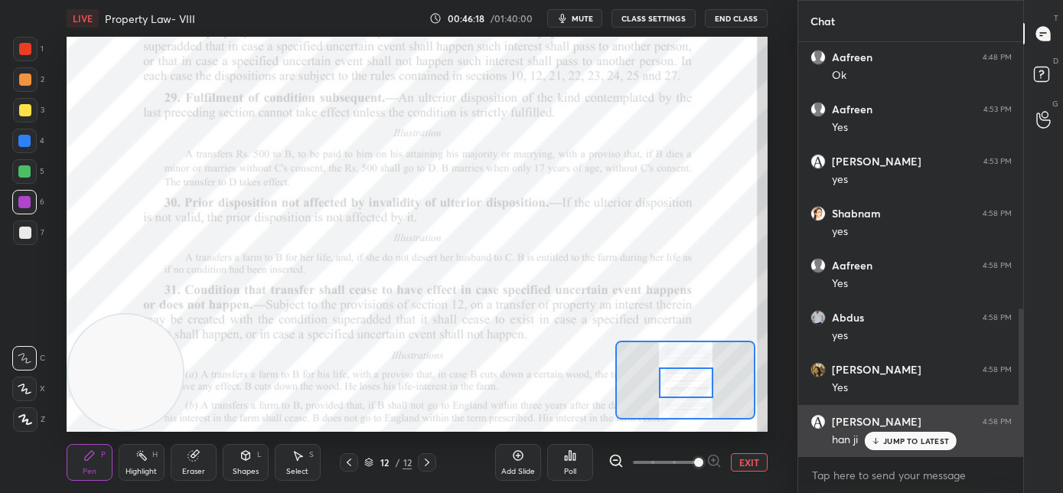
drag, startPoint x: 874, startPoint y: 439, endPoint x: 850, endPoint y: 430, distance: 26.1
click at [874, 439] on icon at bounding box center [876, 440] width 10 height 9
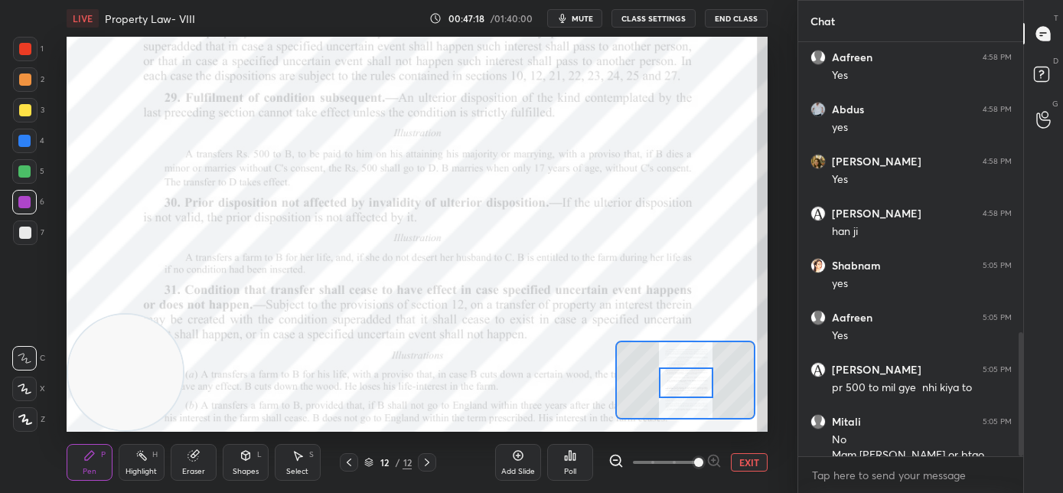
scroll to position [971, 0]
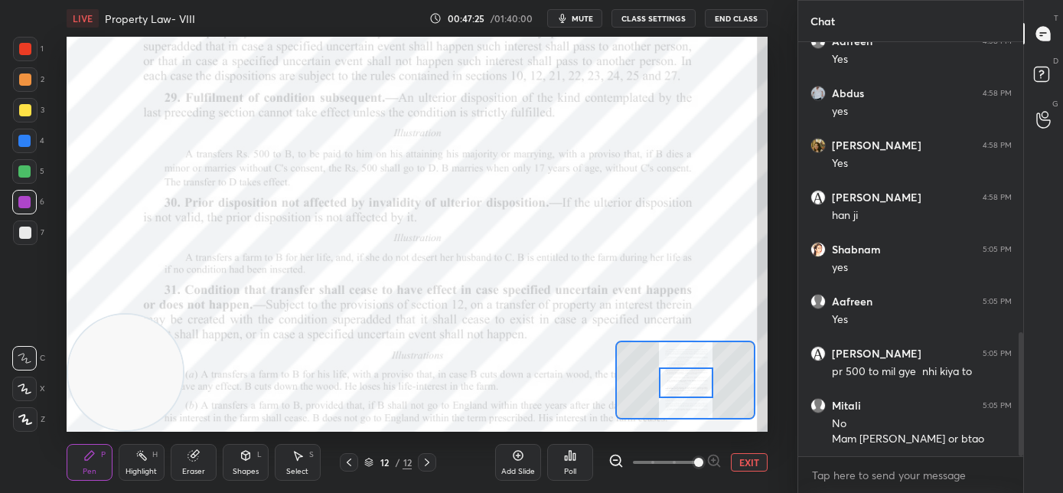
click at [568, 20] on icon "button" at bounding box center [562, 18] width 12 height 12
drag, startPoint x: 583, startPoint y: 21, endPoint x: 588, endPoint y: 36, distance: 15.5
click at [583, 22] on span "unmute" at bounding box center [581, 18] width 33 height 11
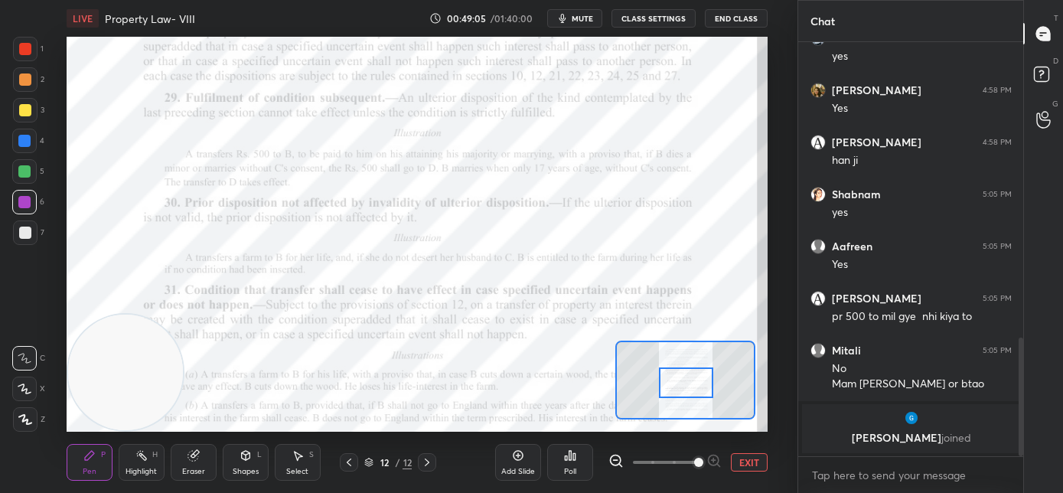
scroll to position [1010, 0]
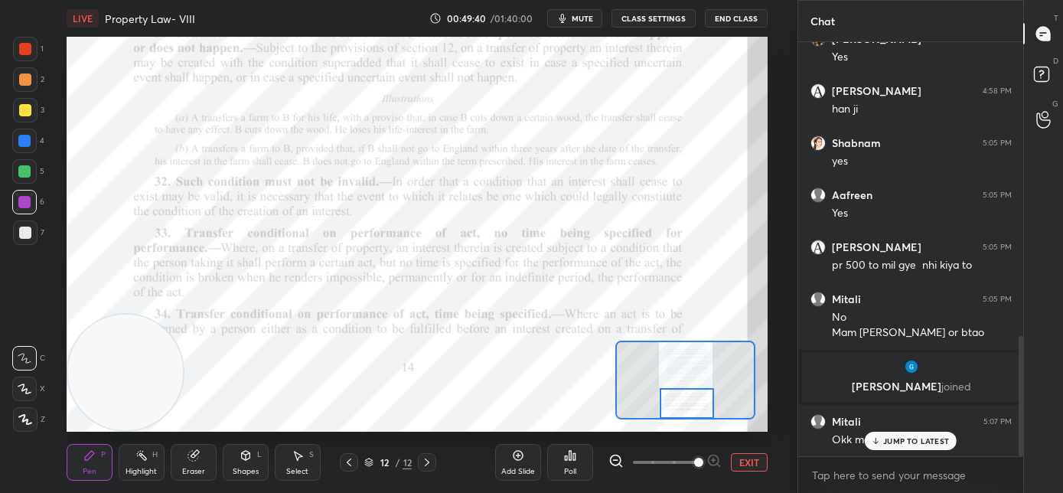
drag, startPoint x: 691, startPoint y: 397, endPoint x: 689, endPoint y: 412, distance: 14.7
click at [689, 412] on div at bounding box center [686, 403] width 55 height 31
click at [428, 463] on icon at bounding box center [427, 462] width 12 height 12
click at [740, 461] on button "EXIT" at bounding box center [749, 462] width 37 height 18
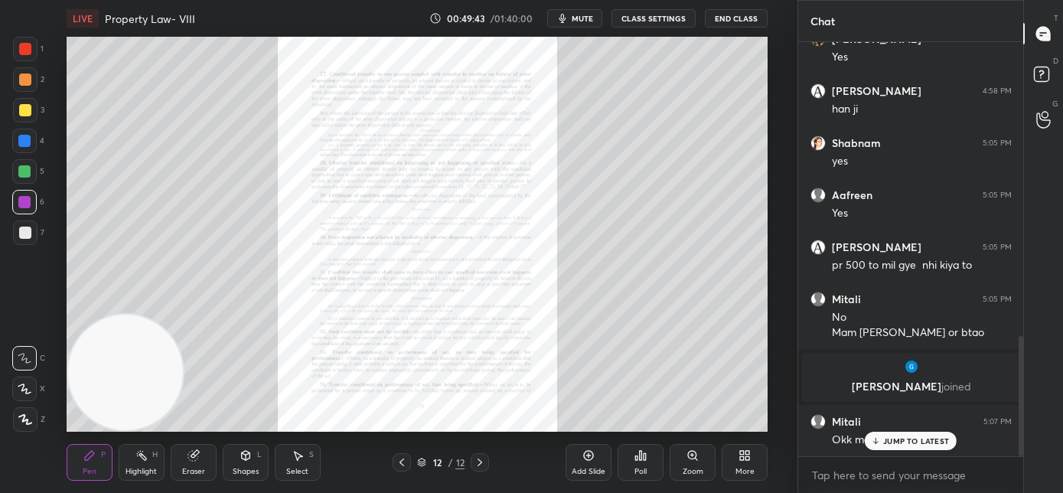
click at [736, 461] on div "More" at bounding box center [744, 462] width 46 height 37
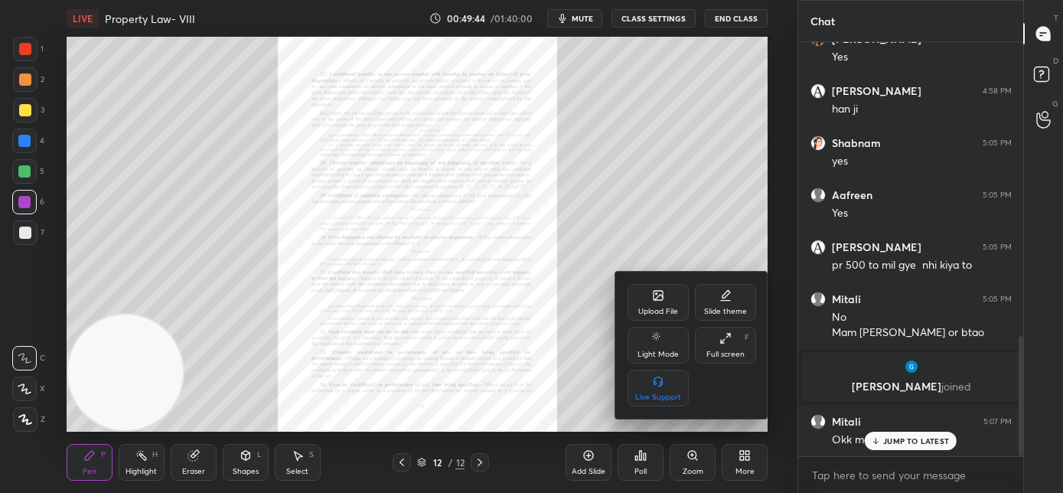
click at [657, 308] on div "Upload File" at bounding box center [658, 312] width 40 height 8
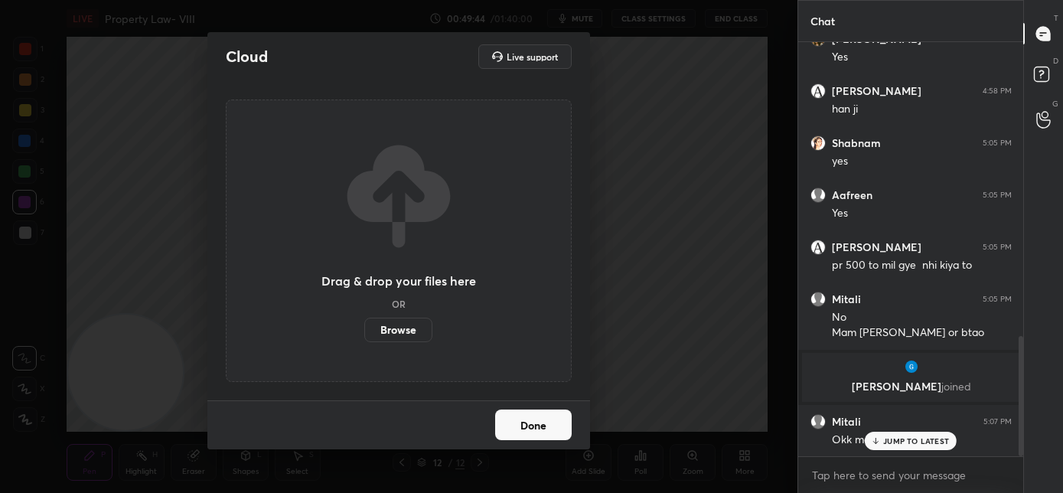
click at [381, 330] on label "Browse" at bounding box center [398, 329] width 68 height 24
click at [364, 330] on input "Browse" at bounding box center [364, 329] width 0 height 24
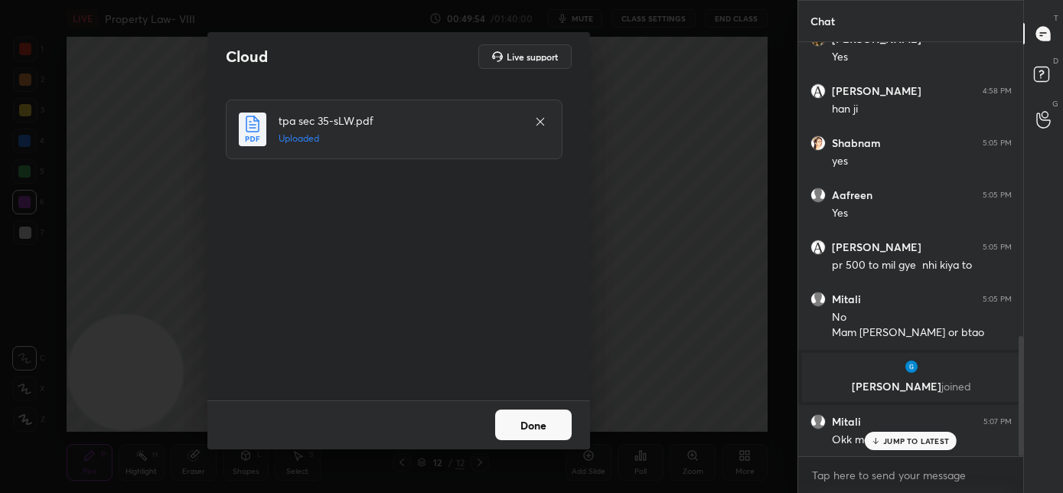
click at [527, 419] on button "Done" at bounding box center [533, 424] width 77 height 31
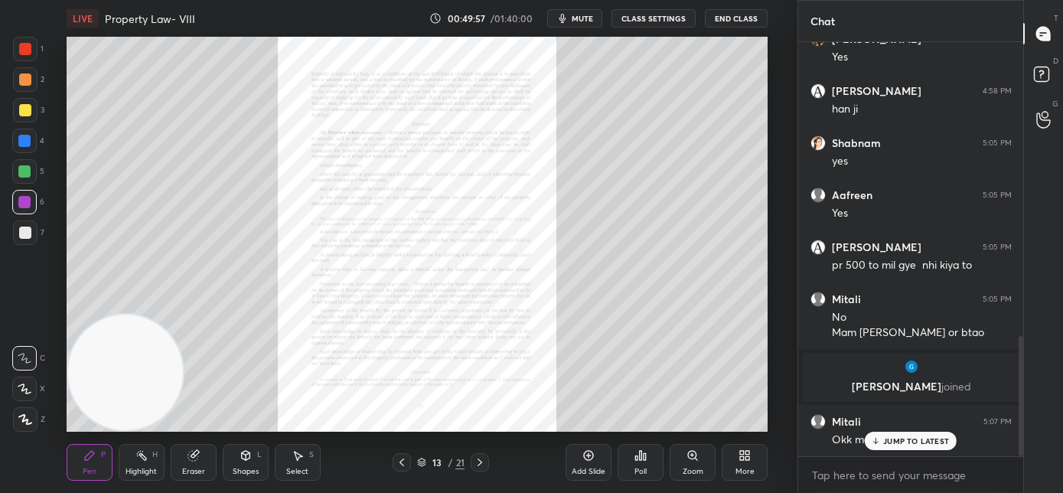
click at [698, 463] on div "Zoom" at bounding box center [692, 462] width 46 height 37
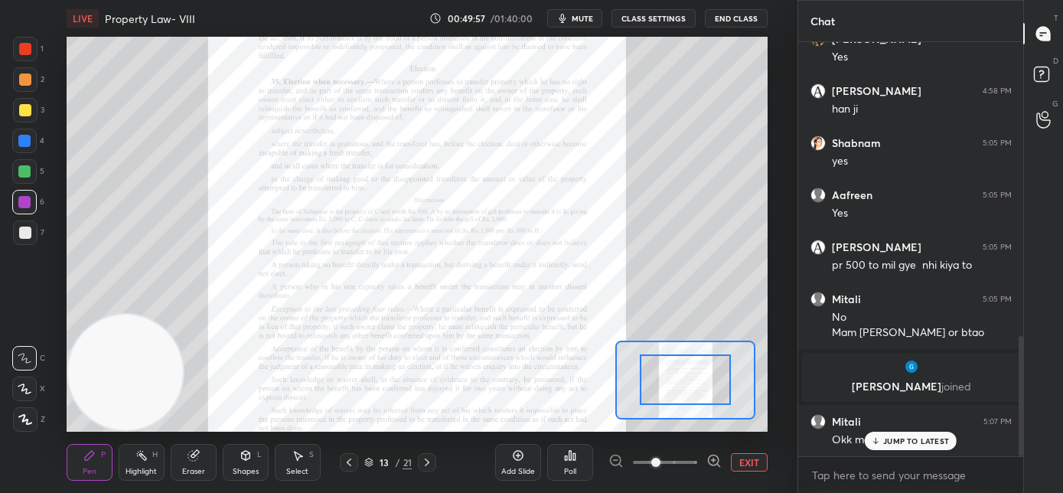
click at [689, 462] on span at bounding box center [665, 462] width 64 height 23
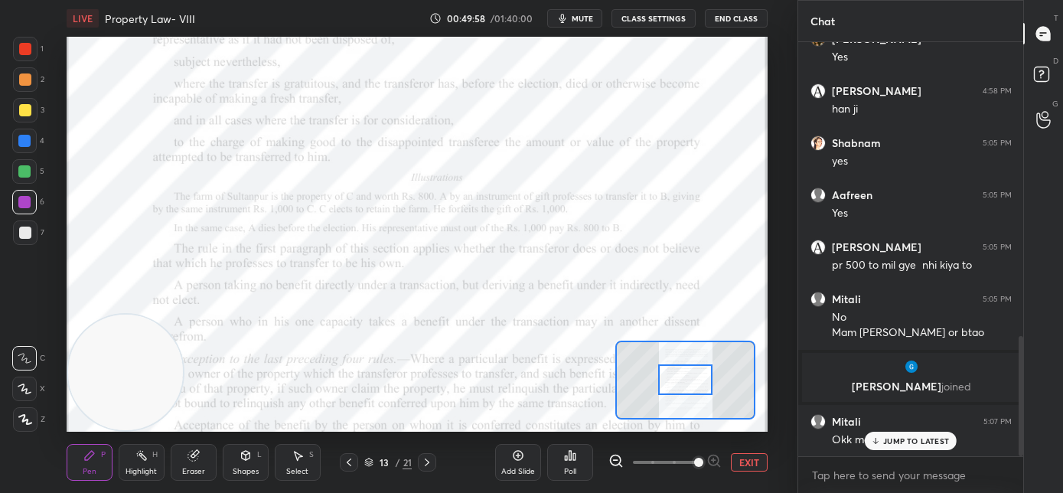
click at [694, 463] on span at bounding box center [698, 461] width 9 height 9
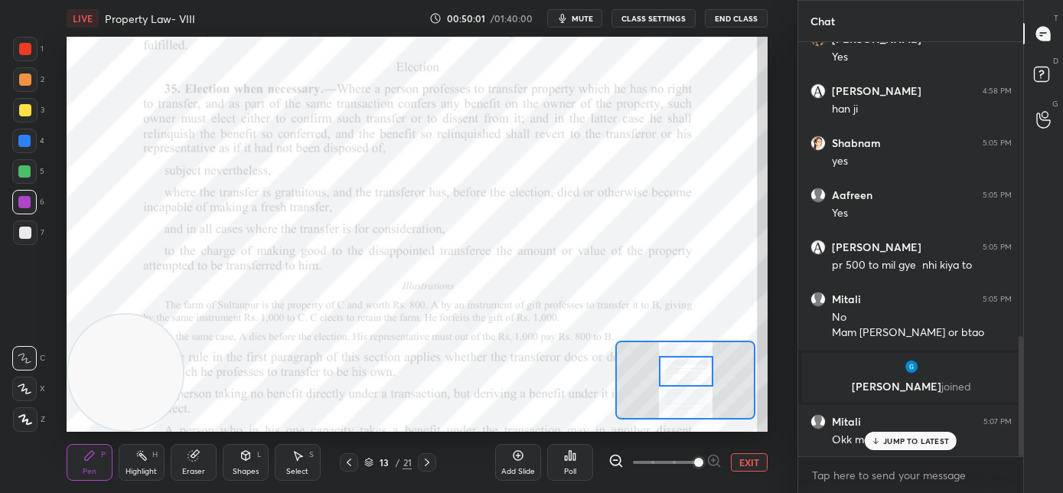
click at [688, 375] on div at bounding box center [686, 371] width 55 height 31
click at [929, 444] on p "JUMP TO LATEST" at bounding box center [916, 440] width 66 height 9
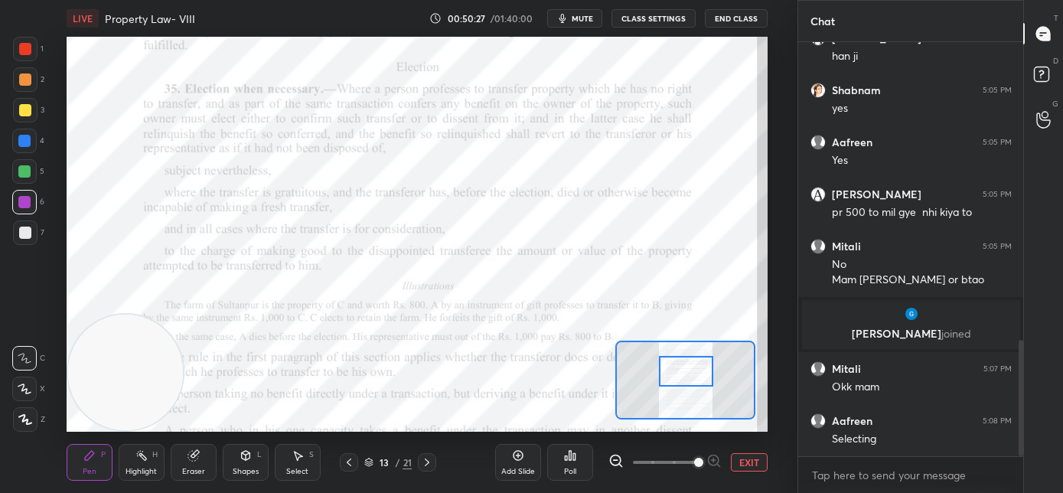
scroll to position [1114, 0]
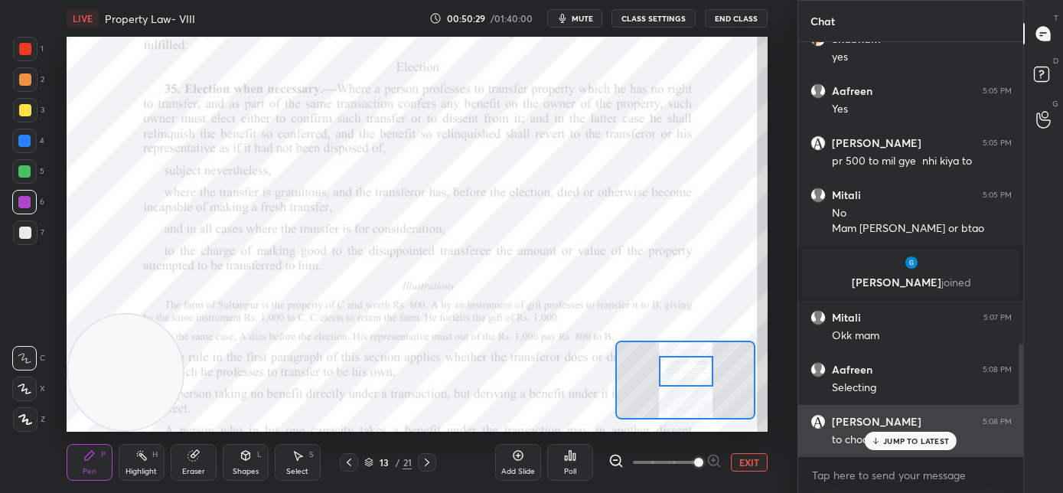
click at [885, 442] on p "JUMP TO LATEST" at bounding box center [916, 440] width 66 height 9
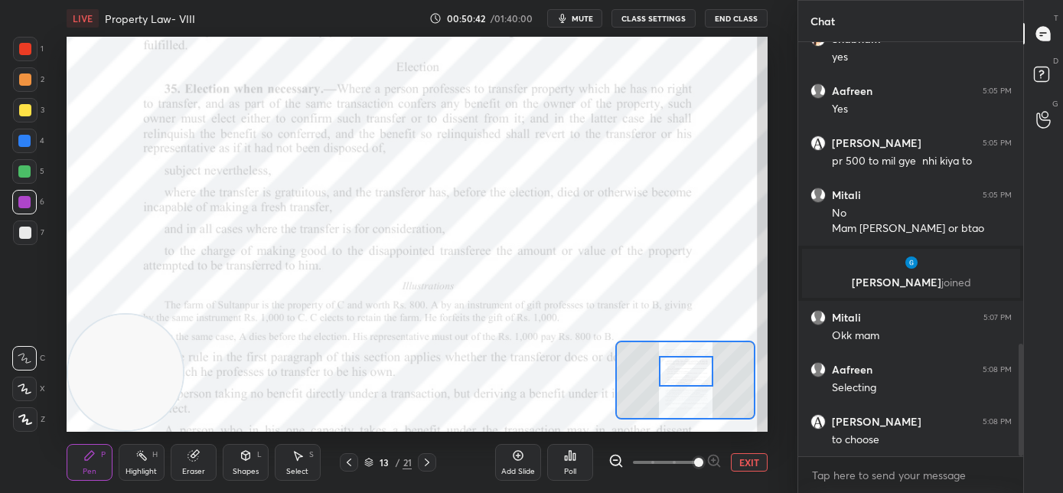
click at [350, 461] on icon at bounding box center [349, 462] width 12 height 12
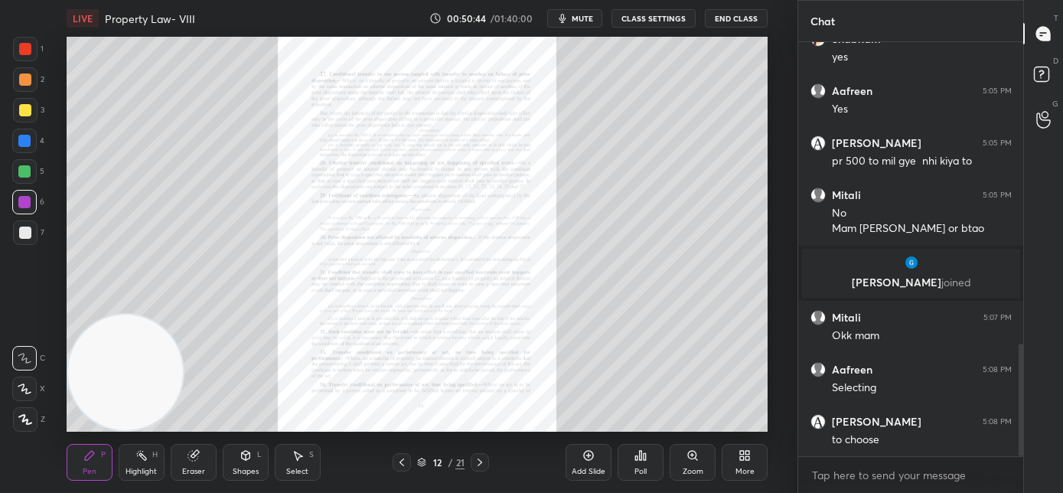
click at [596, 467] on div "Add Slide" at bounding box center [588, 471] width 34 height 8
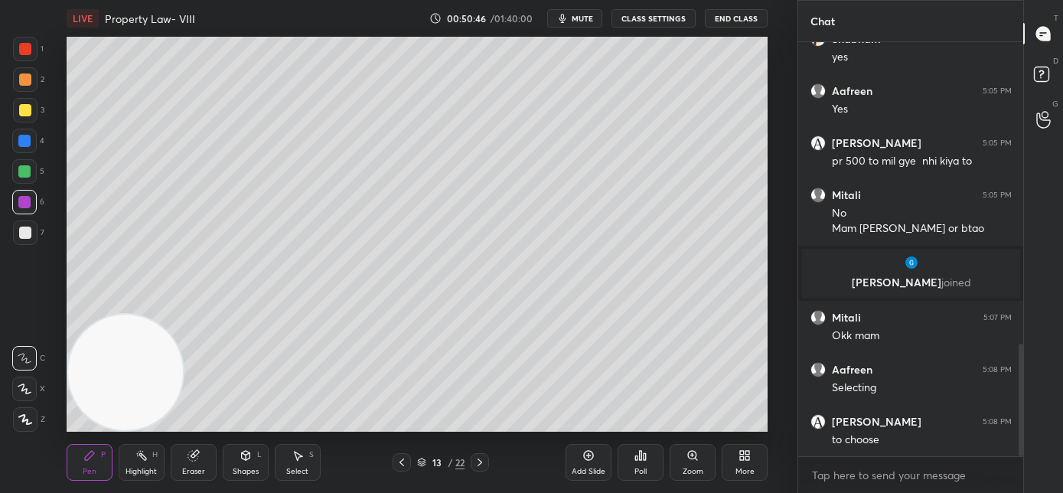
click at [22, 106] on div at bounding box center [25, 110] width 12 height 12
drag, startPoint x: 25, startPoint y: 422, endPoint x: 49, endPoint y: 410, distance: 26.3
click at [26, 422] on icon at bounding box center [25, 419] width 14 height 11
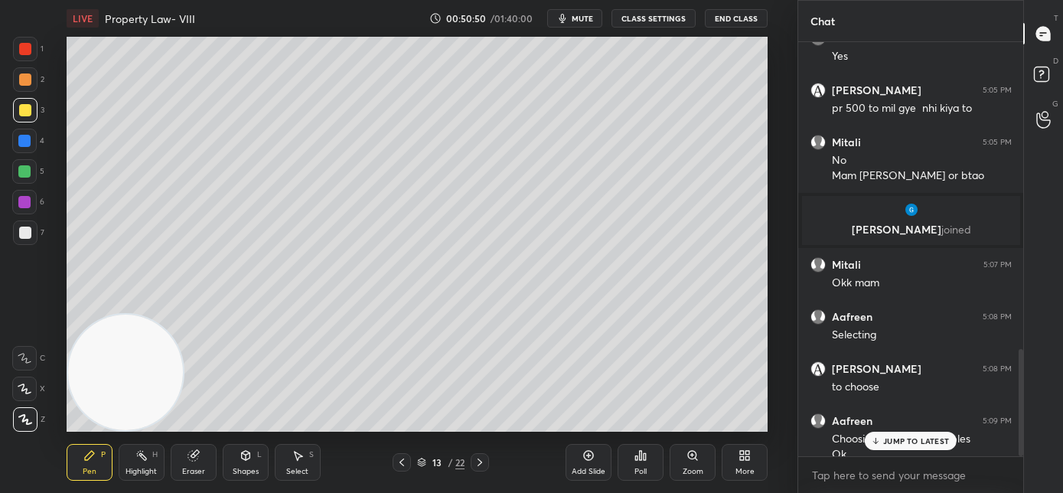
scroll to position [1181, 0]
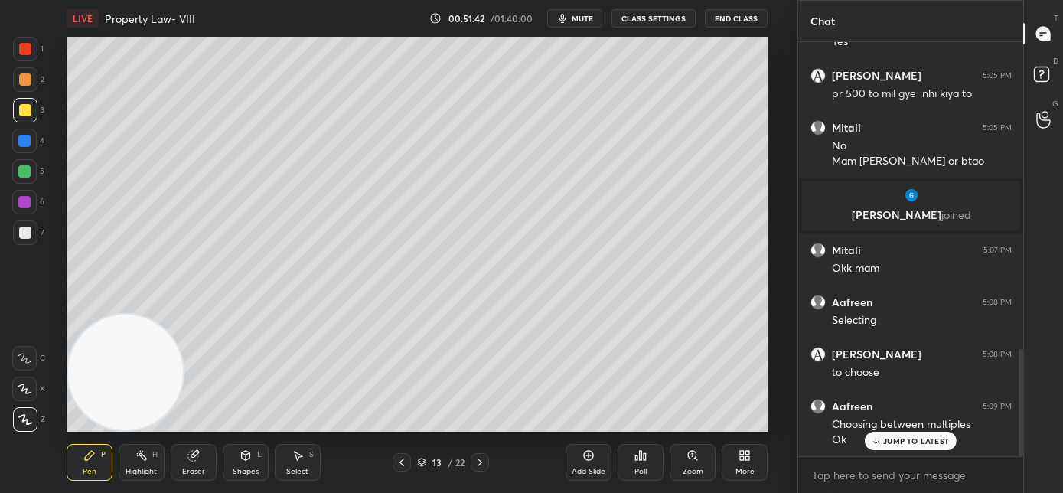
drag, startPoint x: 200, startPoint y: 467, endPoint x: 251, endPoint y: 432, distance: 61.7
click at [201, 467] on div "Eraser" at bounding box center [193, 471] width 23 height 8
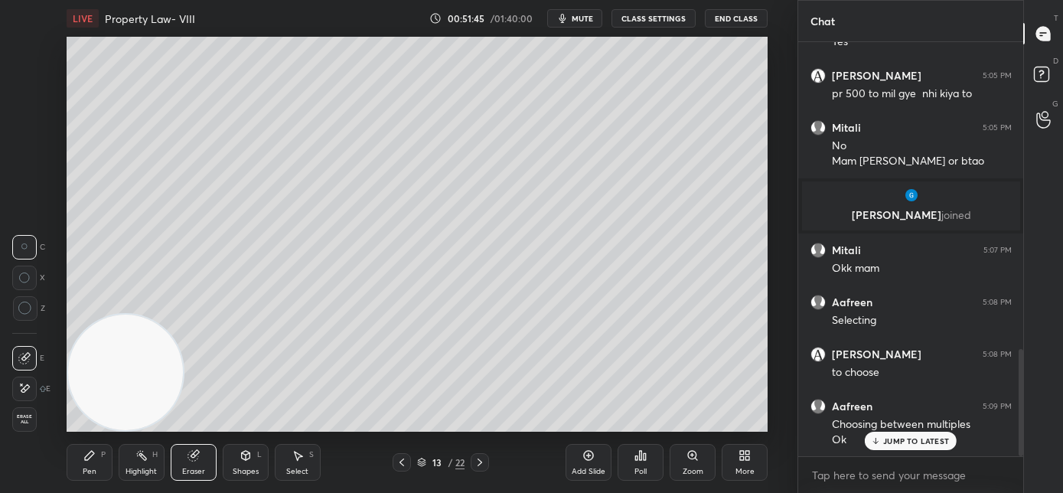
click at [99, 464] on div "Pen P" at bounding box center [90, 462] width 46 height 37
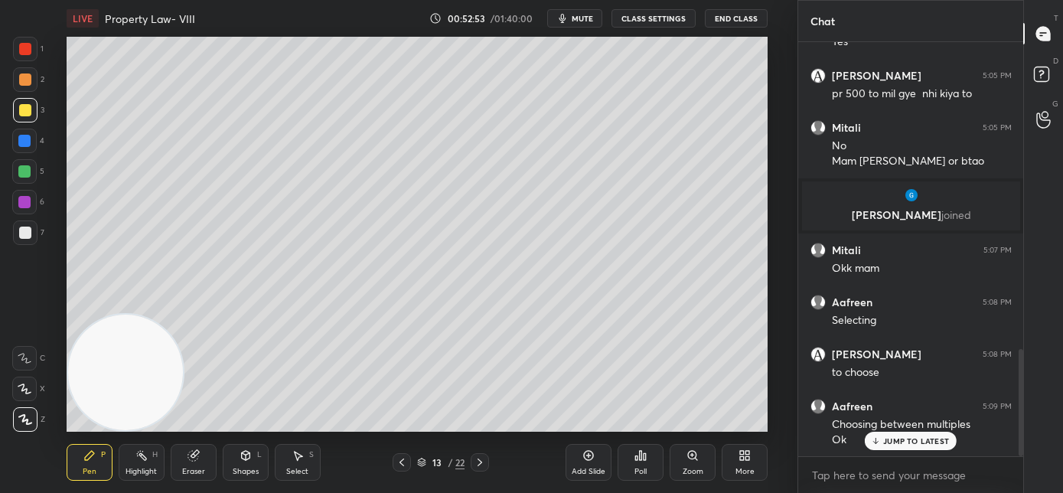
click at [587, 465] on div "Add Slide" at bounding box center [588, 462] width 46 height 37
click at [563, 23] on icon "button" at bounding box center [562, 18] width 12 height 12
click at [577, 21] on span "unmute" at bounding box center [581, 18] width 33 height 11
click at [583, 19] on span "mute" at bounding box center [581, 18] width 21 height 11
click at [581, 21] on span "unmute" at bounding box center [581, 18] width 33 height 11
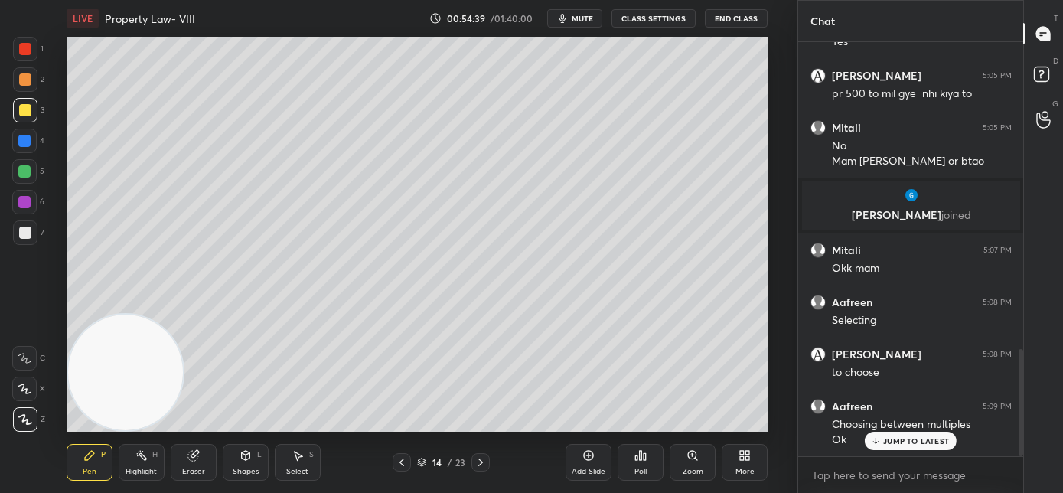
click at [581, 20] on span "mute" at bounding box center [581, 18] width 21 height 11
click at [580, 14] on span "unmute" at bounding box center [581, 18] width 33 height 11
click at [883, 442] on div "JUMP TO LATEST" at bounding box center [910, 440] width 92 height 18
click at [402, 466] on icon at bounding box center [402, 462] width 12 height 12
click at [401, 465] on icon at bounding box center [402, 462] width 12 height 12
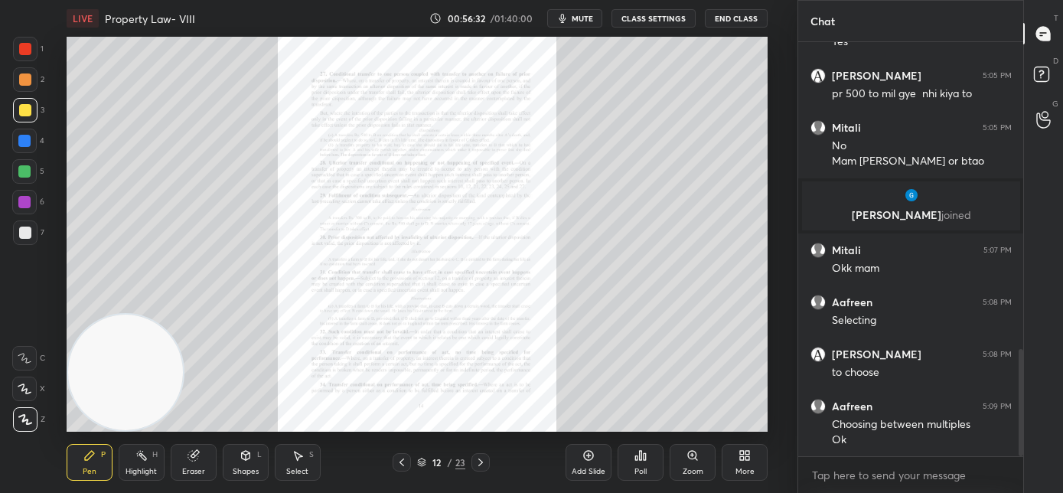
click at [475, 464] on icon at bounding box center [480, 462] width 12 height 12
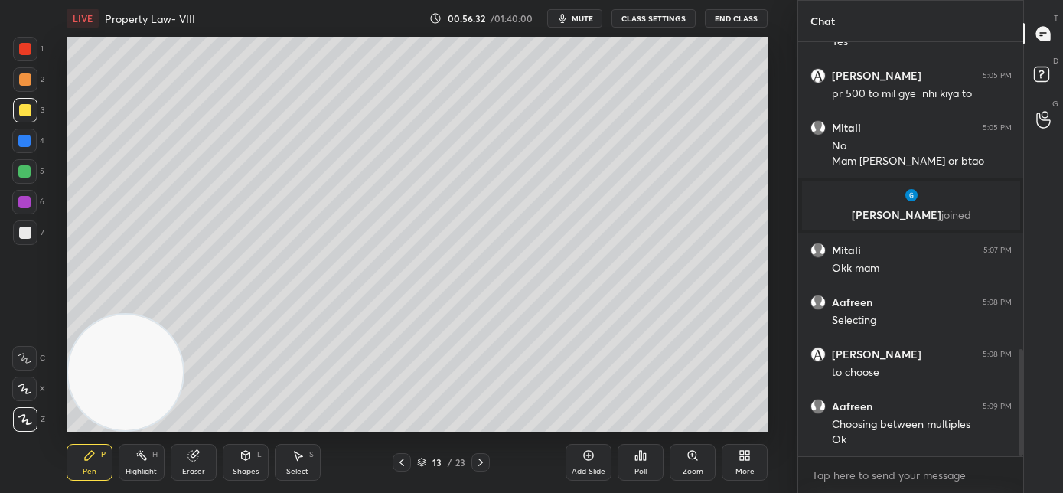
click at [478, 464] on icon at bounding box center [480, 462] width 12 height 12
click at [479, 464] on icon at bounding box center [480, 462] width 5 height 8
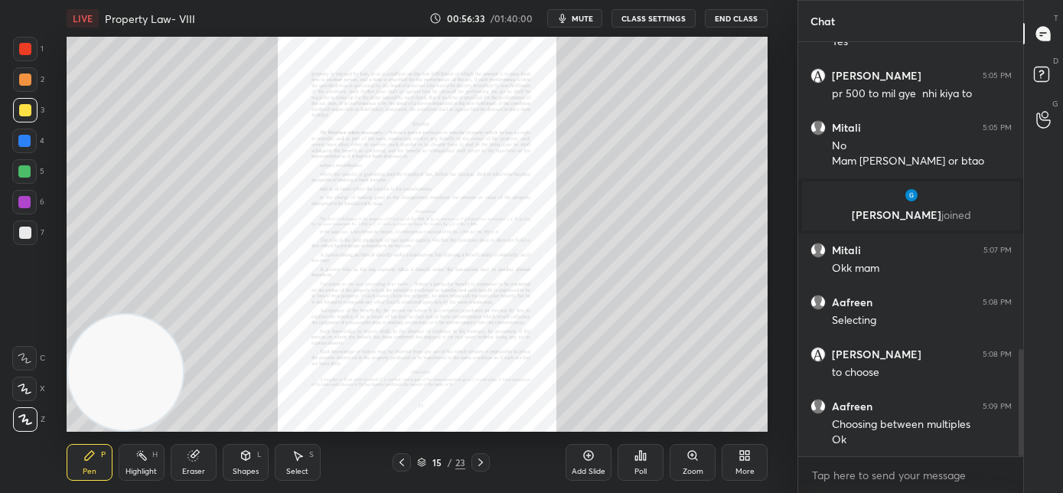
click at [685, 464] on div "Zoom" at bounding box center [692, 462] width 46 height 37
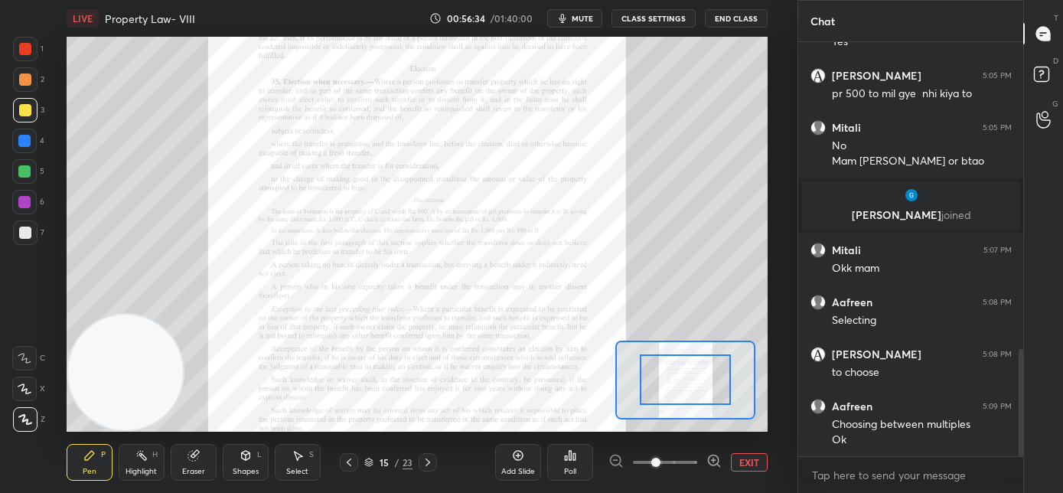
drag, startPoint x: 685, startPoint y: 464, endPoint x: 693, endPoint y: 461, distance: 8.2
click at [689, 463] on span at bounding box center [665, 462] width 64 height 23
click at [660, 461] on span at bounding box center [655, 461] width 9 height 9
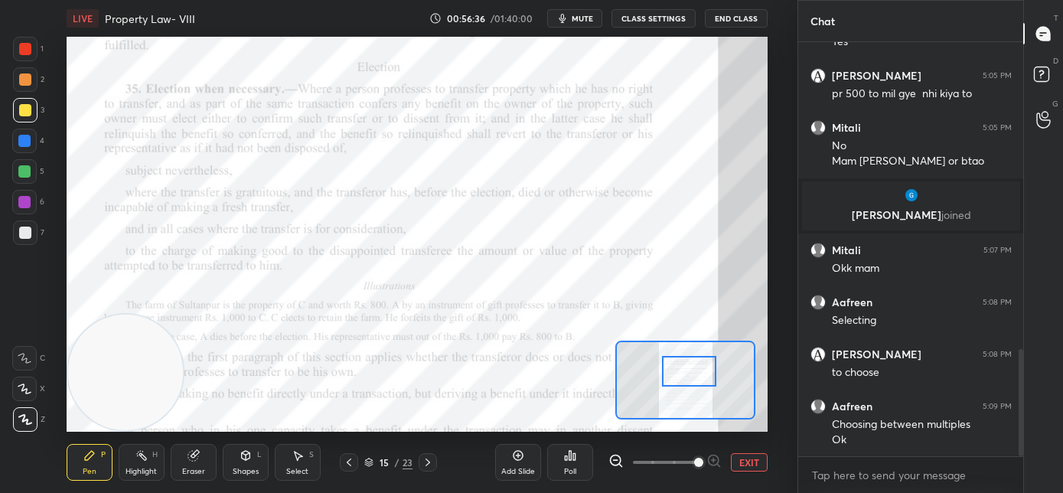
click at [691, 383] on div at bounding box center [689, 371] width 55 height 31
click at [24, 53] on div at bounding box center [25, 49] width 12 height 12
drag, startPoint x: 21, startPoint y: 365, endPoint x: 34, endPoint y: 342, distance: 26.4
click at [22, 365] on div at bounding box center [24, 358] width 24 height 24
click at [512, 468] on div "Add Slide" at bounding box center [518, 471] width 34 height 8
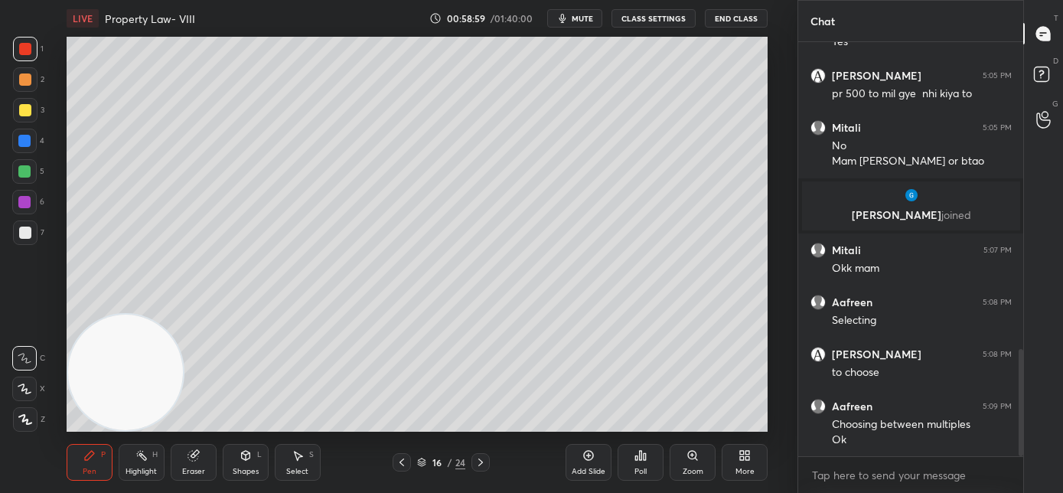
click at [28, 114] on div at bounding box center [25, 110] width 12 height 12
click at [24, 428] on div at bounding box center [25, 419] width 24 height 24
drag, startPoint x: 192, startPoint y: 464, endPoint x: 208, endPoint y: 444, distance: 25.6
click at [192, 463] on div "Eraser" at bounding box center [194, 462] width 46 height 37
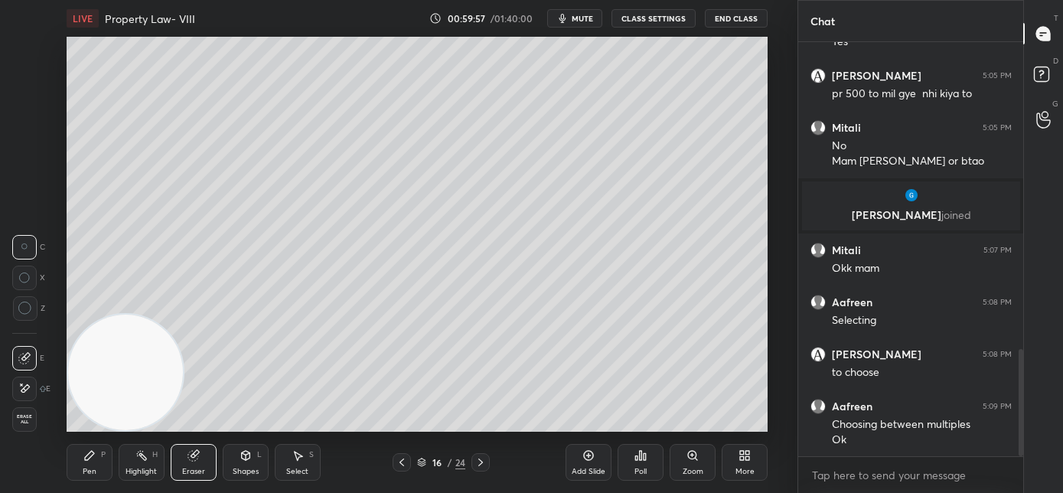
click at [97, 467] on div "Pen P" at bounding box center [90, 462] width 46 height 37
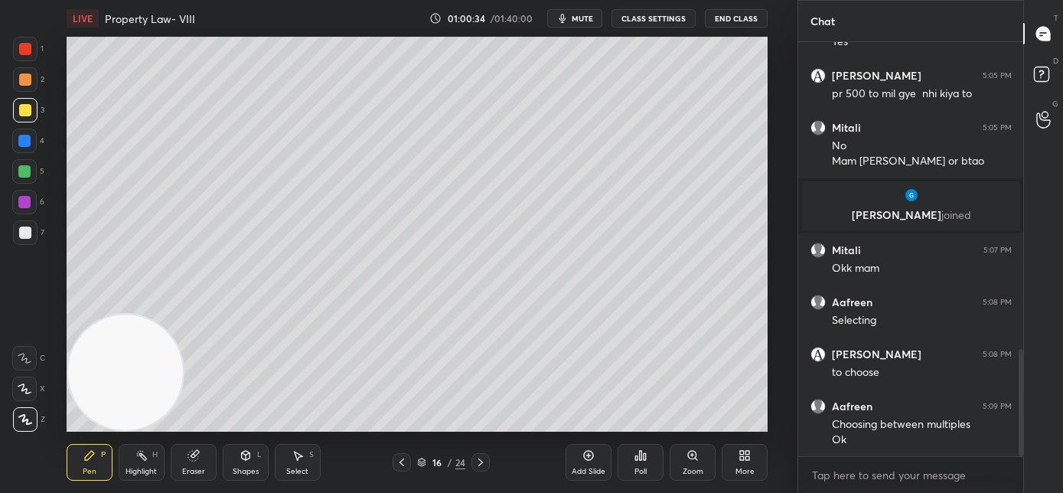
click at [585, 461] on div "Add Slide" at bounding box center [588, 462] width 46 height 37
click at [398, 465] on icon at bounding box center [402, 462] width 12 height 12
click at [483, 465] on icon at bounding box center [480, 462] width 12 height 12
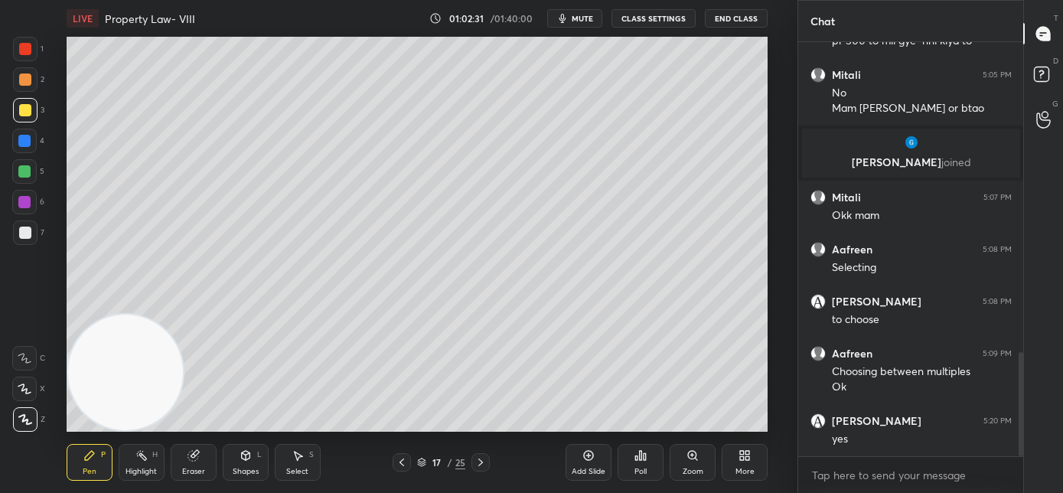
scroll to position [1285, 0]
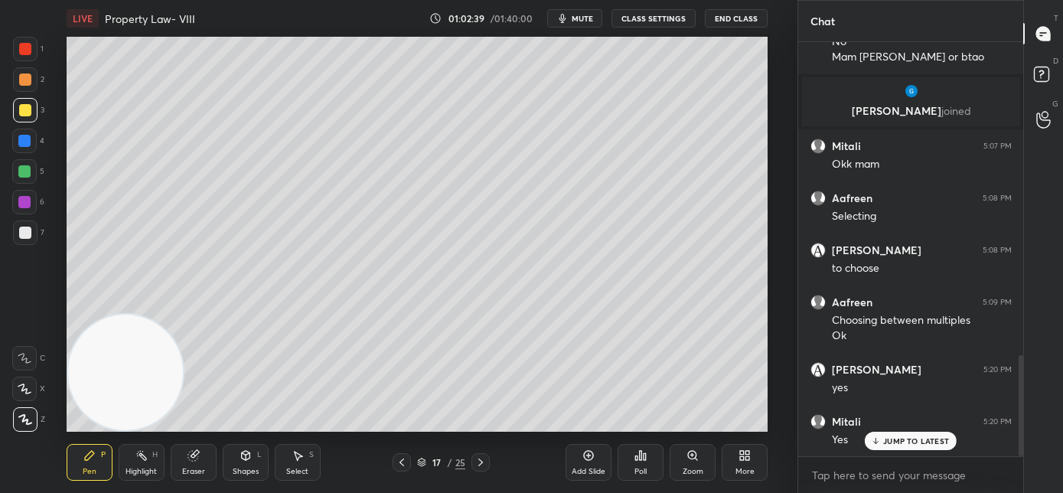
click at [579, 463] on div "Add Slide" at bounding box center [588, 462] width 46 height 37
click at [577, 457] on div "Add Slide" at bounding box center [588, 462] width 46 height 37
click at [399, 460] on icon at bounding box center [402, 462] width 12 height 12
click at [480, 467] on icon at bounding box center [480, 462] width 12 height 12
click at [588, 461] on div "Add Slide" at bounding box center [588, 462] width 46 height 37
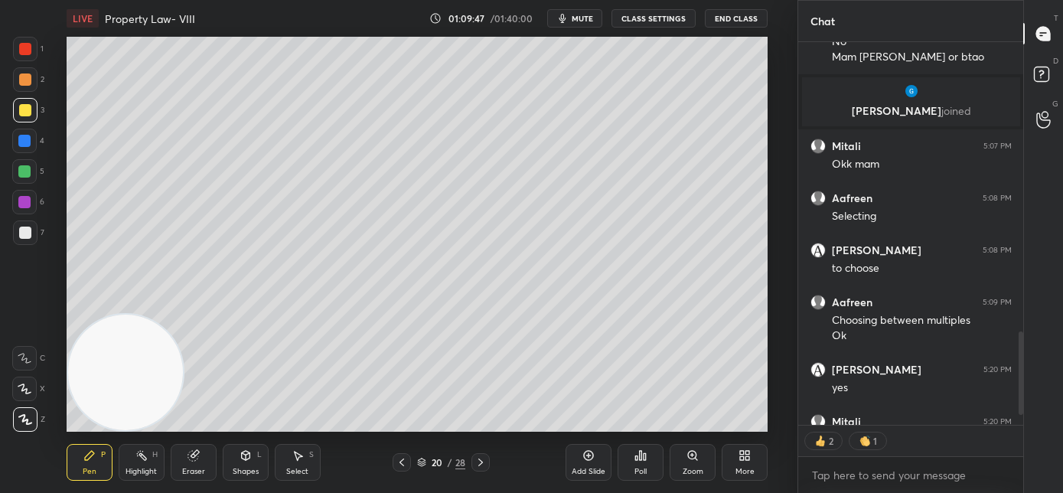
scroll to position [1369, 0]
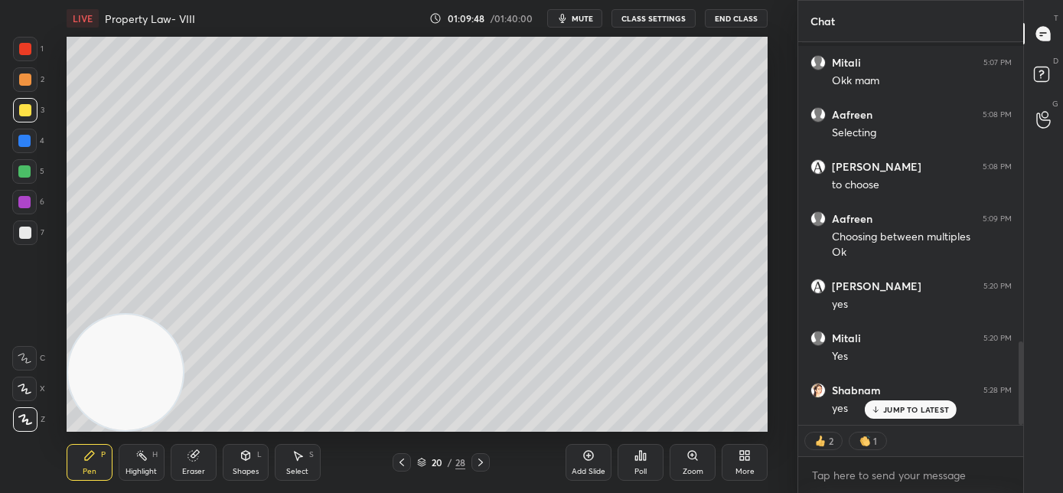
click at [582, 460] on icon at bounding box center [588, 455] width 12 height 12
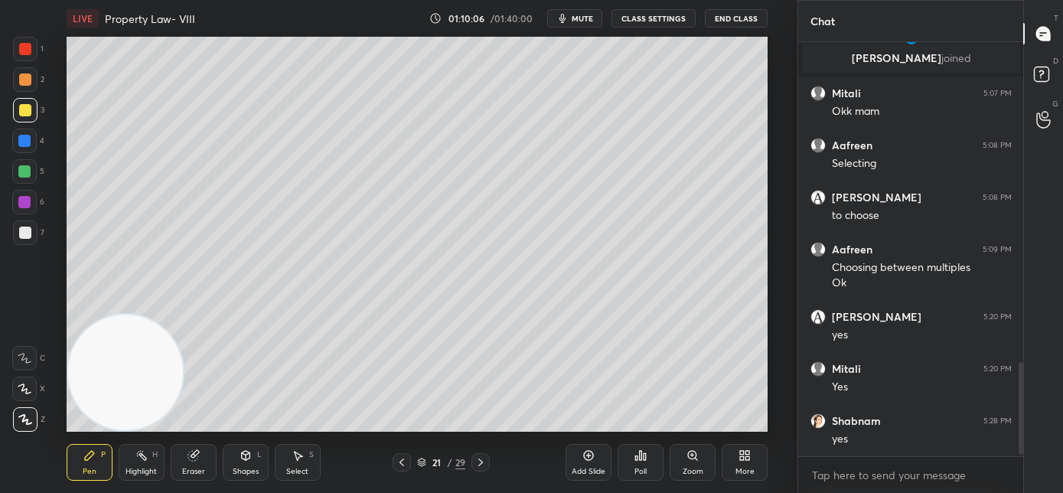
scroll to position [1338, 0]
click at [402, 466] on icon at bounding box center [402, 462] width 12 height 12
click at [404, 463] on icon at bounding box center [402, 462] width 12 height 12
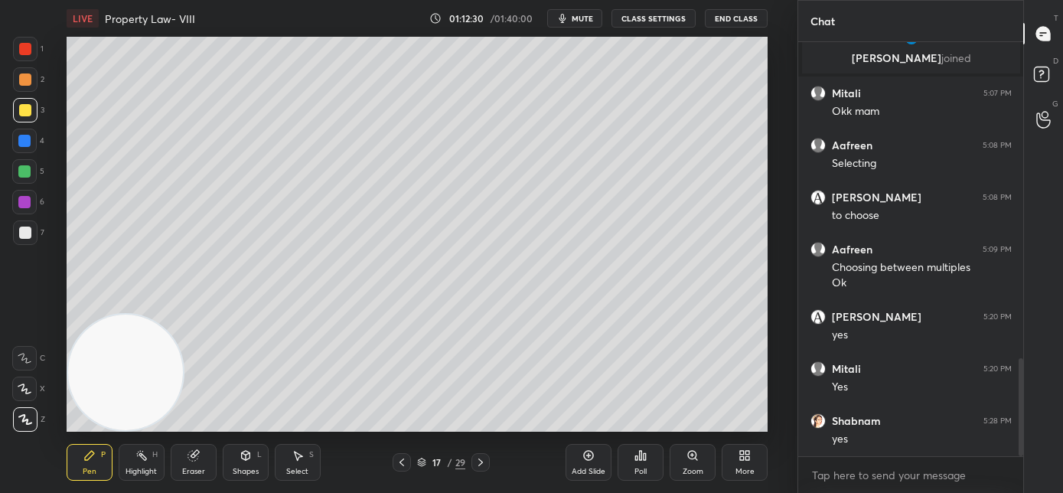
click at [403, 461] on icon at bounding box center [402, 462] width 12 height 12
click at [404, 461] on icon at bounding box center [402, 462] width 12 height 12
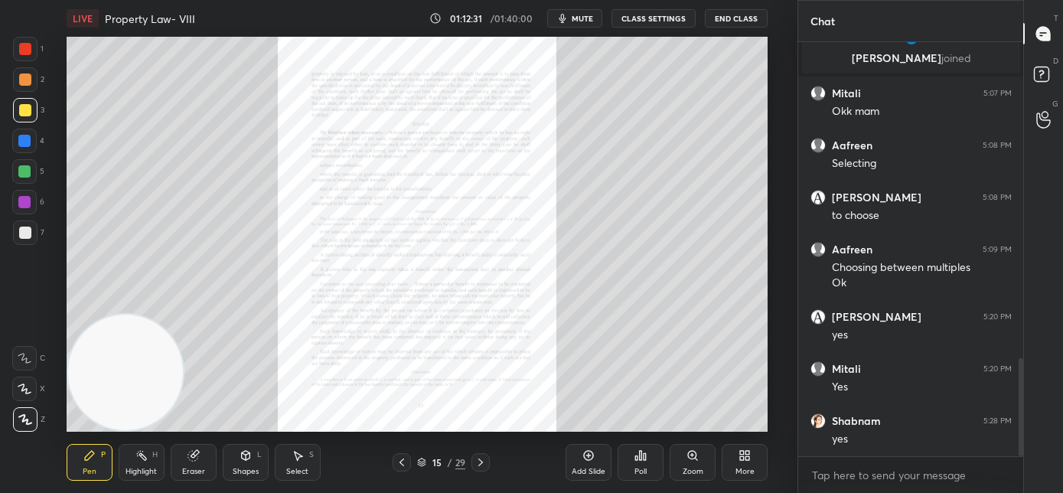
click at [684, 475] on div "Zoom" at bounding box center [692, 462] width 46 height 37
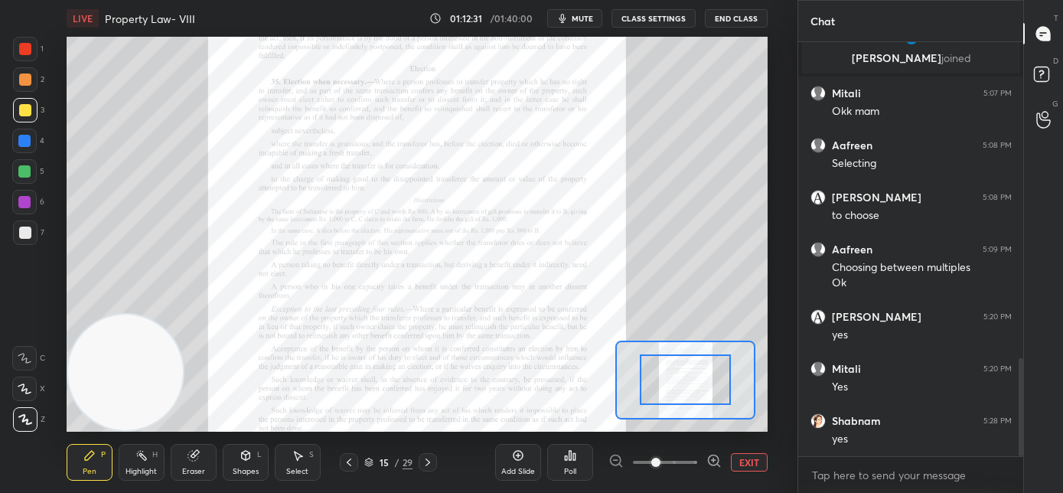
click at [689, 469] on span at bounding box center [665, 462] width 64 height 23
click at [660, 467] on span at bounding box center [655, 461] width 9 height 9
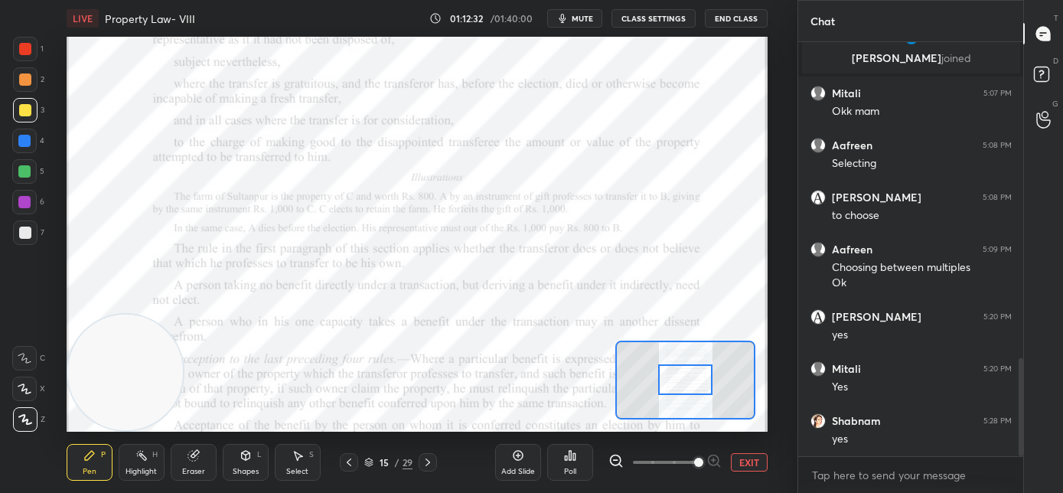
click at [694, 467] on span at bounding box center [698, 461] width 9 height 9
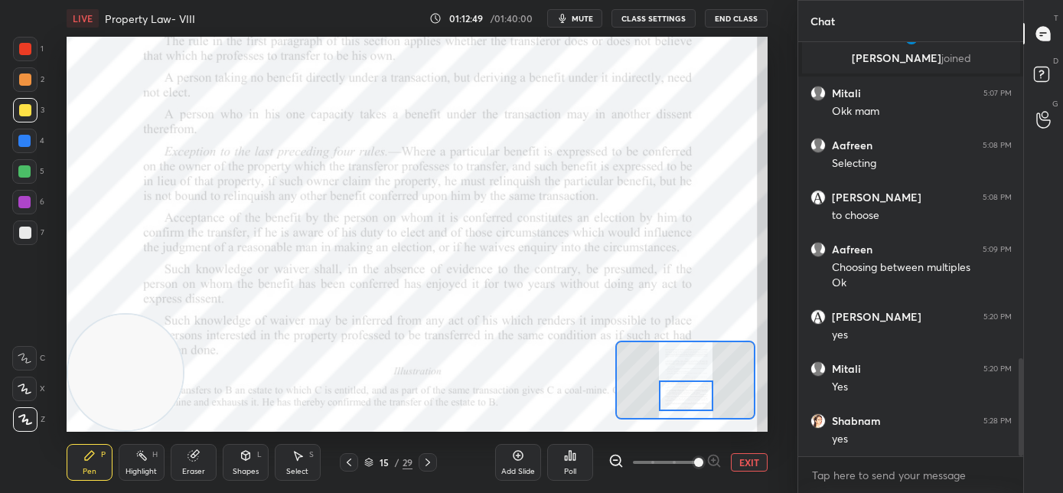
drag, startPoint x: 688, startPoint y: 389, endPoint x: 689, endPoint y: 405, distance: 15.3
click at [689, 405] on div at bounding box center [686, 395] width 55 height 31
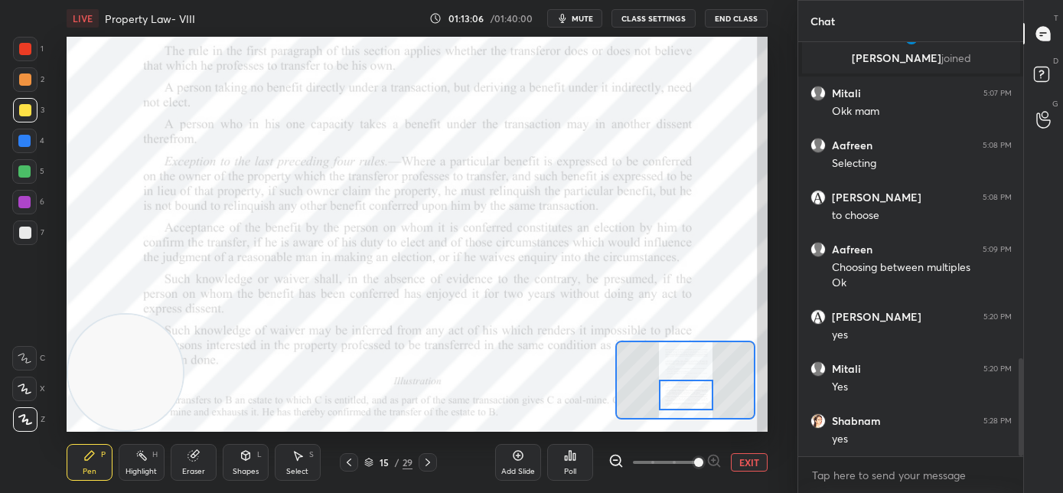
click at [21, 76] on div at bounding box center [25, 79] width 12 height 12
click at [32, 360] on div at bounding box center [24, 358] width 24 height 24
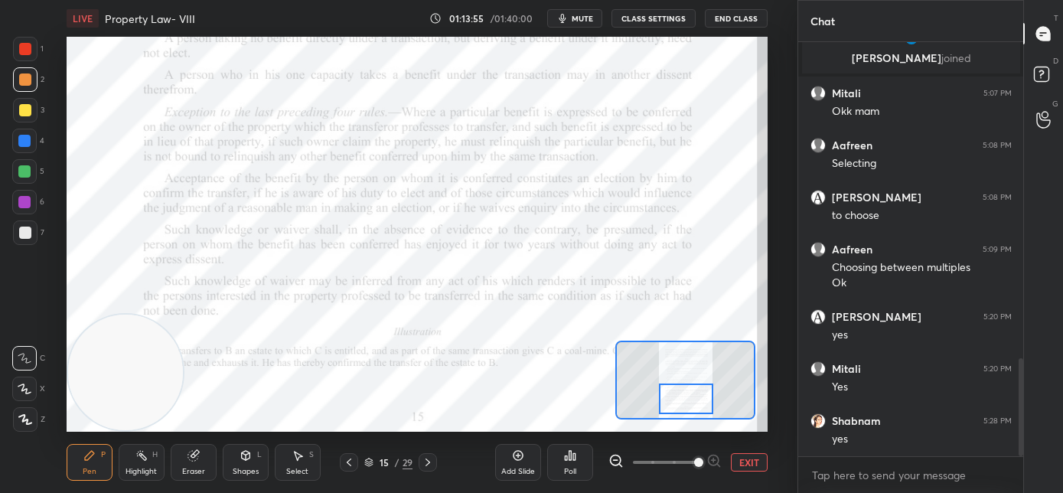
click at [685, 399] on div at bounding box center [686, 398] width 55 height 31
click at [429, 463] on icon at bounding box center [428, 462] width 12 height 12
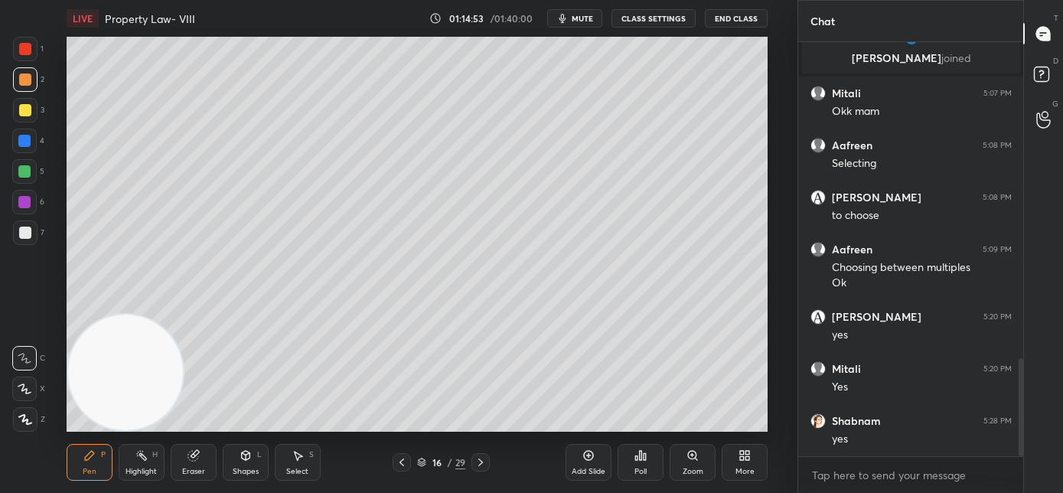
click at [483, 461] on icon at bounding box center [480, 462] width 12 height 12
click at [481, 461] on icon at bounding box center [480, 462] width 12 height 12
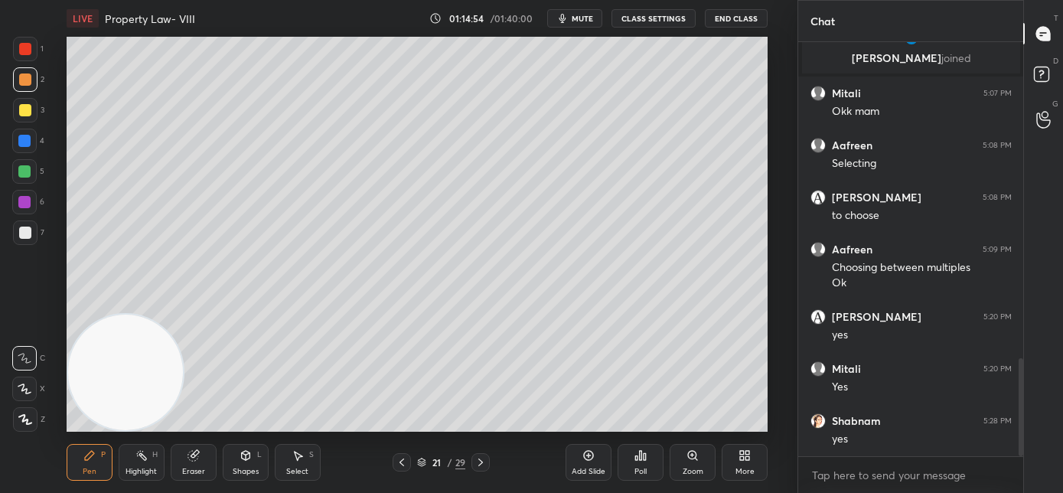
click at [482, 461] on icon at bounding box center [480, 462] width 5 height 8
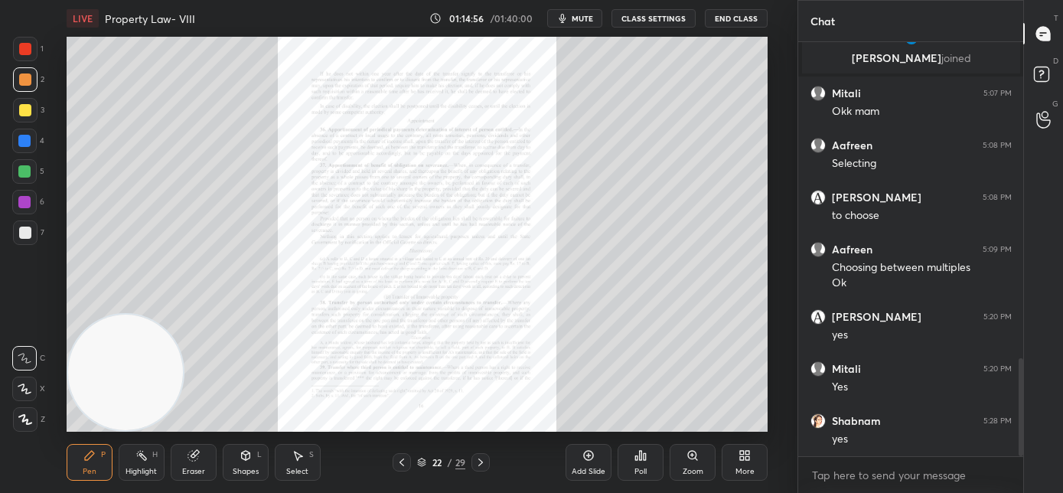
click at [688, 461] on div "Zoom" at bounding box center [692, 462] width 46 height 37
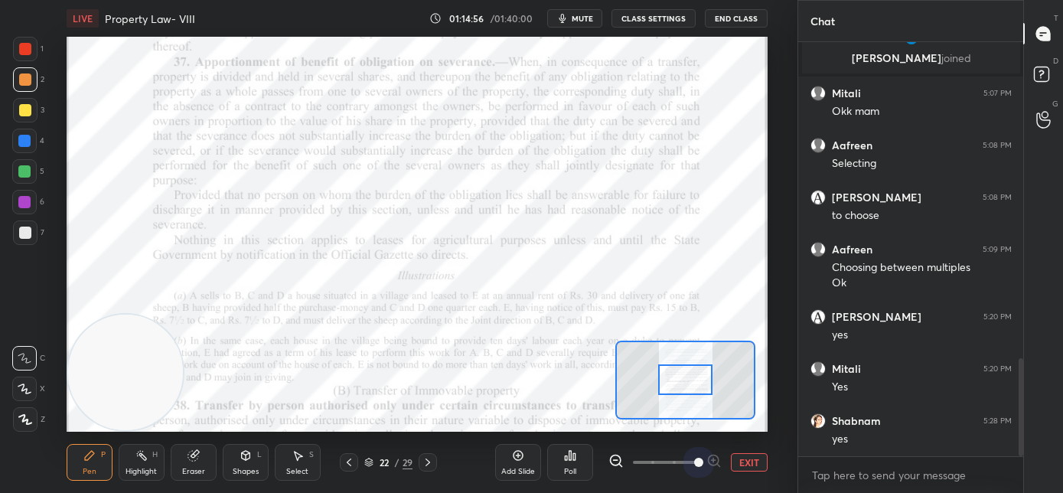
click at [692, 462] on span at bounding box center [665, 462] width 64 height 23
click at [694, 462] on span at bounding box center [698, 461] width 9 height 9
drag, startPoint x: 692, startPoint y: 463, endPoint x: 690, endPoint y: 452, distance: 11.0
click at [694, 461] on span at bounding box center [698, 461] width 9 height 9
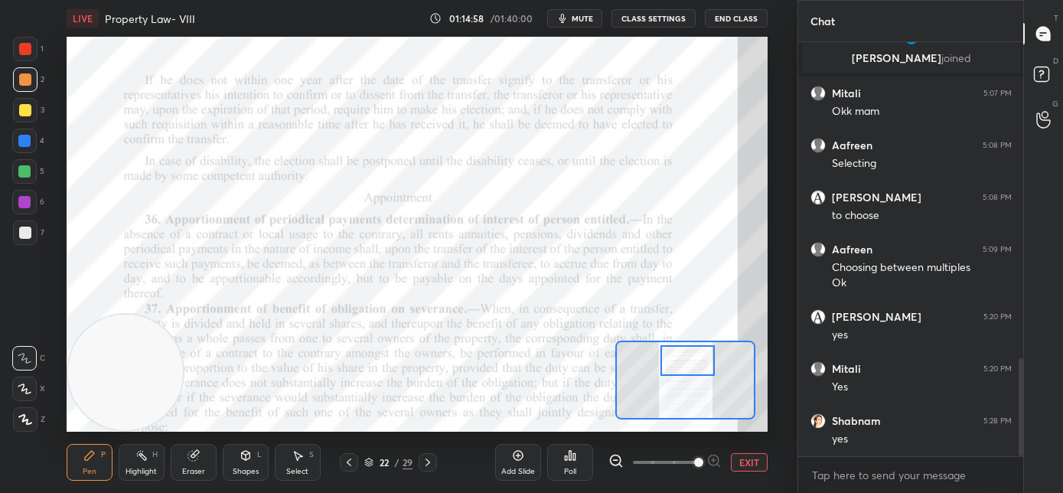
click at [688, 361] on div at bounding box center [687, 360] width 55 height 31
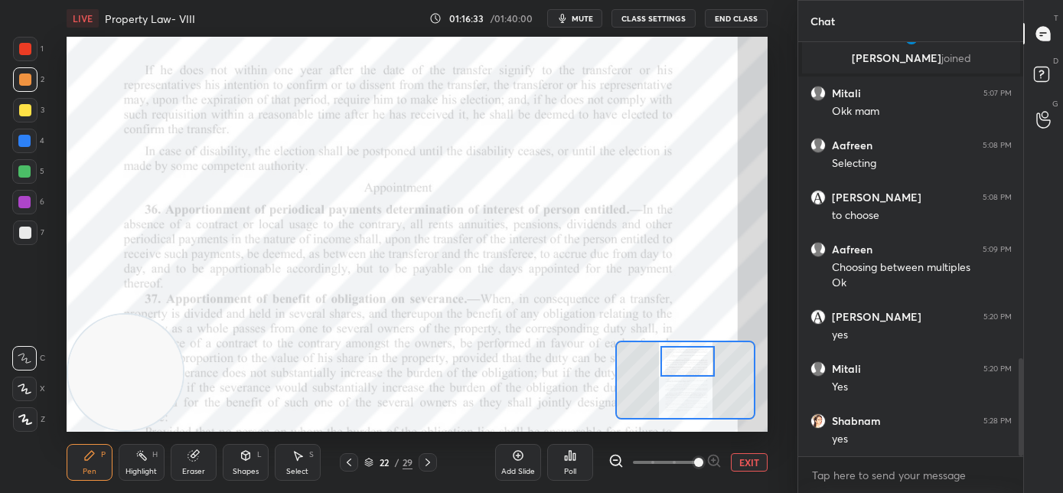
scroll to position [5, 5]
click at [349, 465] on icon at bounding box center [349, 462] width 12 height 12
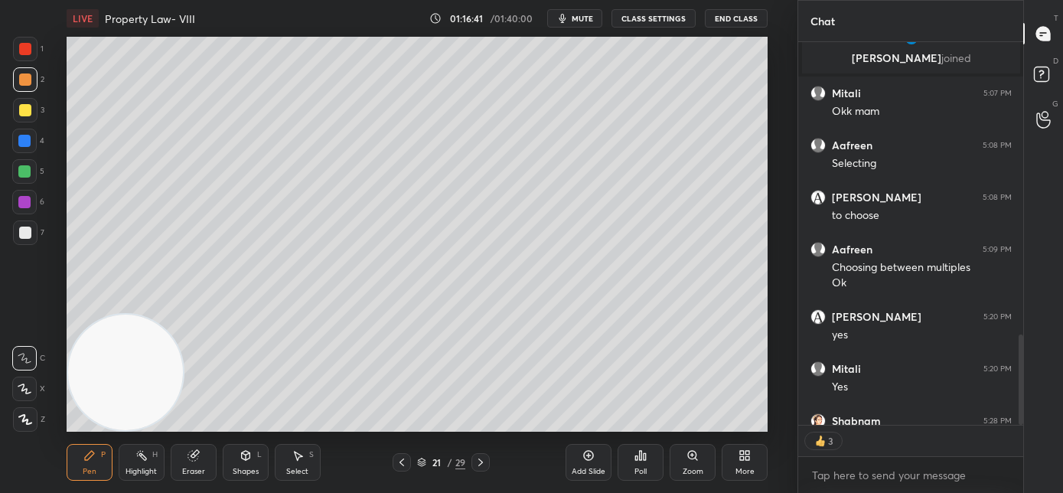
click at [402, 464] on icon at bounding box center [401, 462] width 5 height 8
click at [402, 466] on icon at bounding box center [402, 462] width 12 height 12
click at [404, 465] on icon at bounding box center [402, 462] width 12 height 12
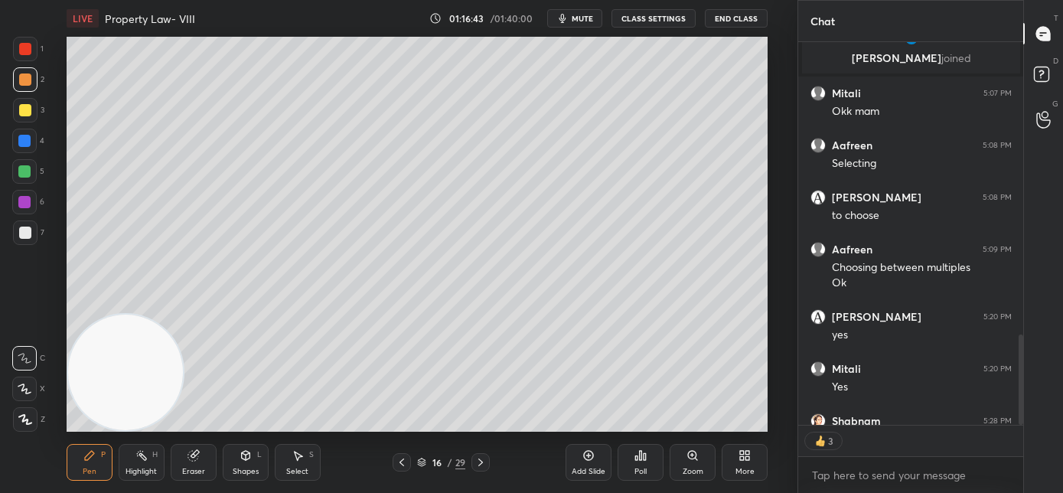
click at [404, 465] on icon at bounding box center [402, 462] width 12 height 12
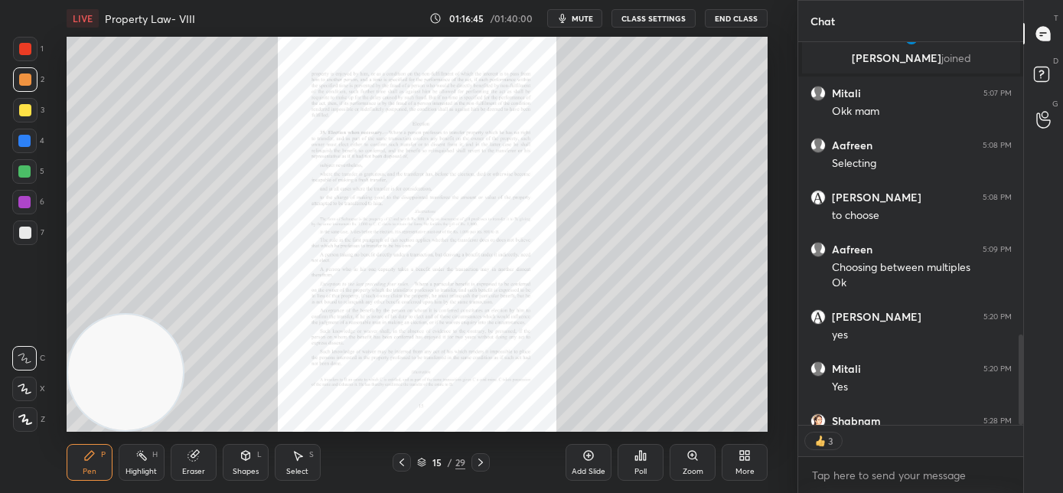
click at [695, 454] on icon at bounding box center [692, 455] width 8 height 8
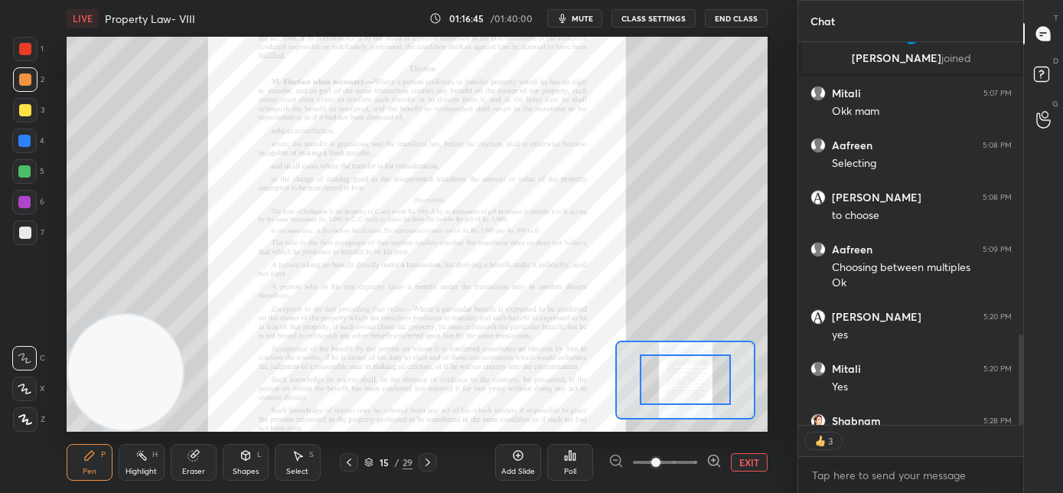
click at [695, 456] on span at bounding box center [665, 462] width 64 height 23
click at [660, 458] on span at bounding box center [655, 461] width 9 height 9
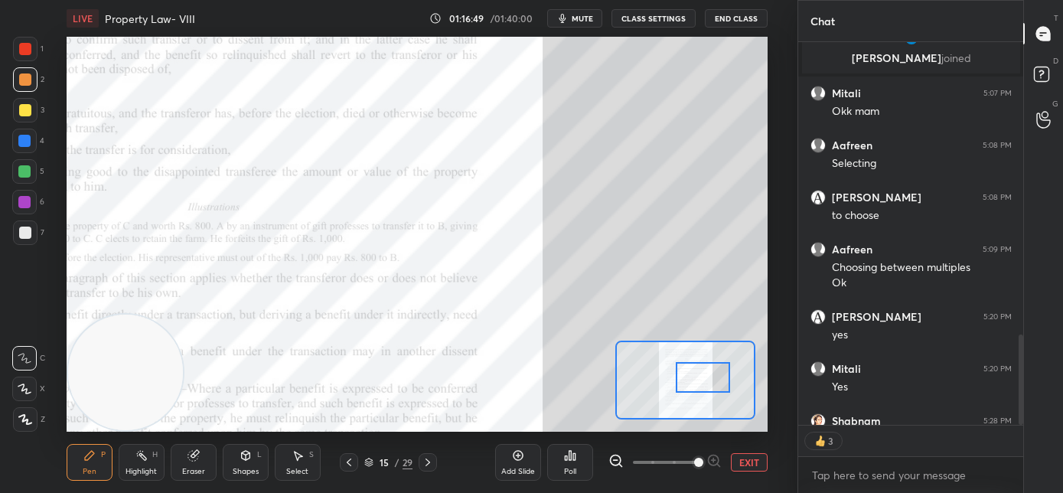
drag, startPoint x: 689, startPoint y: 384, endPoint x: 708, endPoint y: 375, distance: 21.2
click at [708, 381] on div at bounding box center [703, 377] width 55 height 31
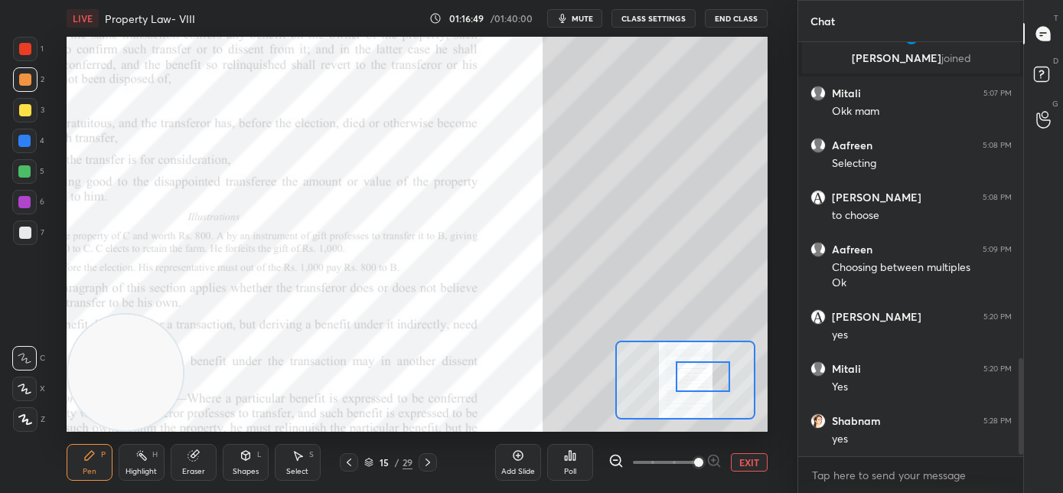
scroll to position [1338, 0]
drag, startPoint x: 26, startPoint y: 50, endPoint x: 44, endPoint y: 49, distance: 18.4
click at [28, 49] on div at bounding box center [25, 49] width 12 height 12
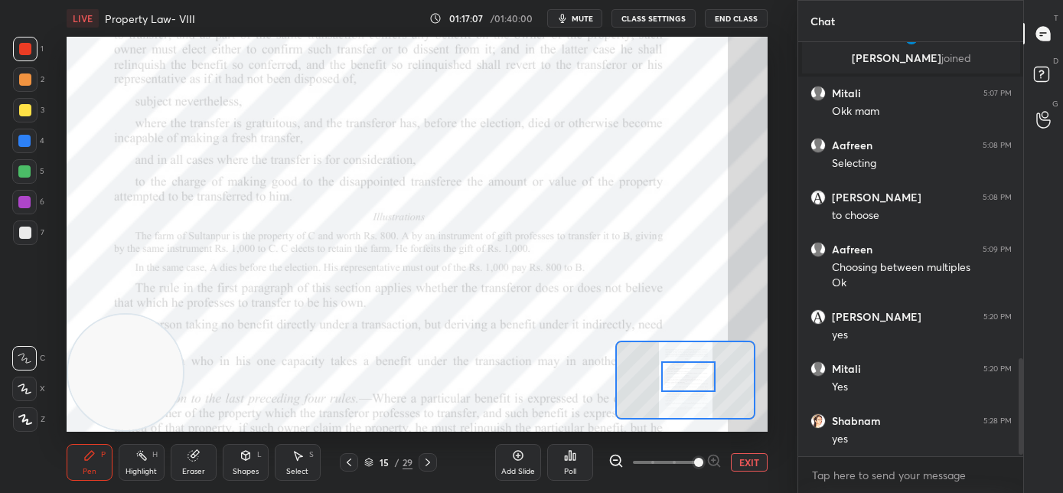
drag, startPoint x: 682, startPoint y: 374, endPoint x: 687, endPoint y: 363, distance: 12.0
click at [684, 370] on div at bounding box center [688, 376] width 55 height 31
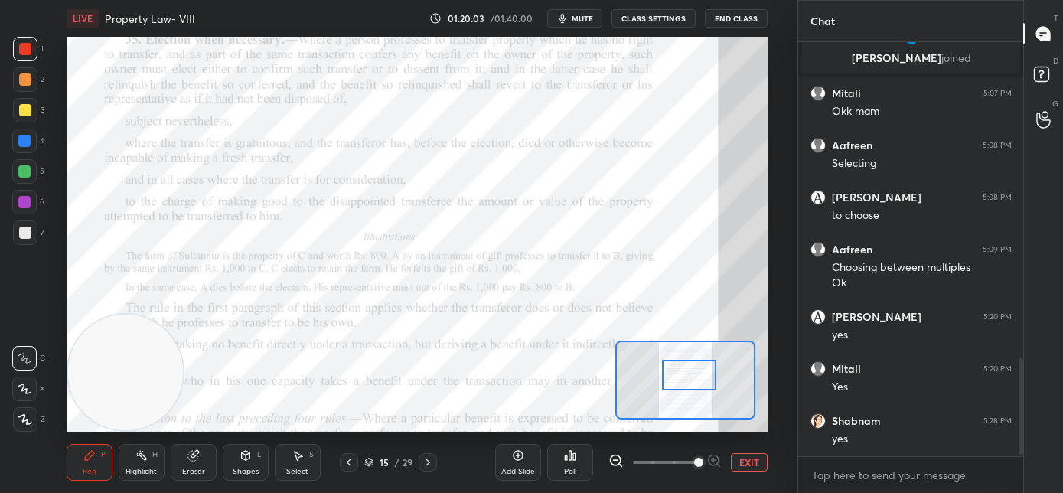
scroll to position [1389, 0]
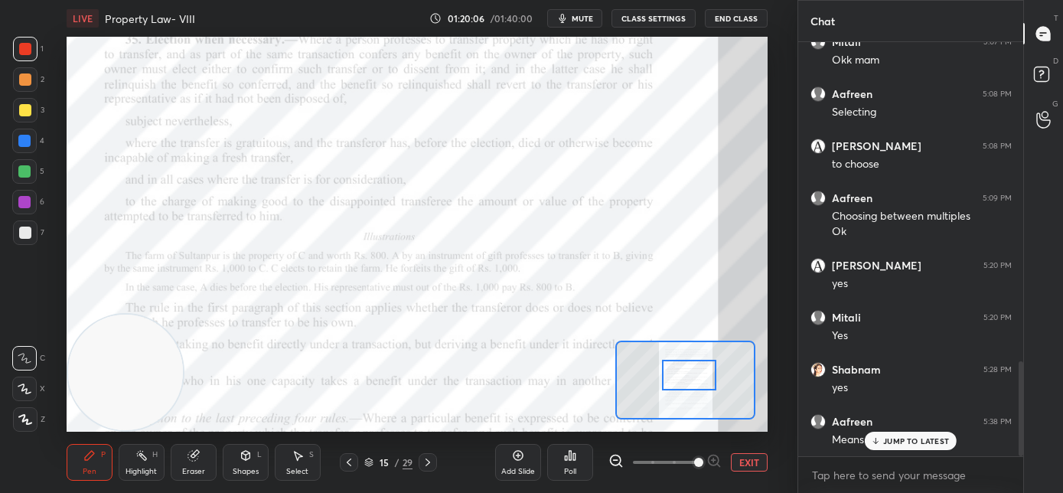
click at [880, 440] on icon at bounding box center [876, 440] width 10 height 9
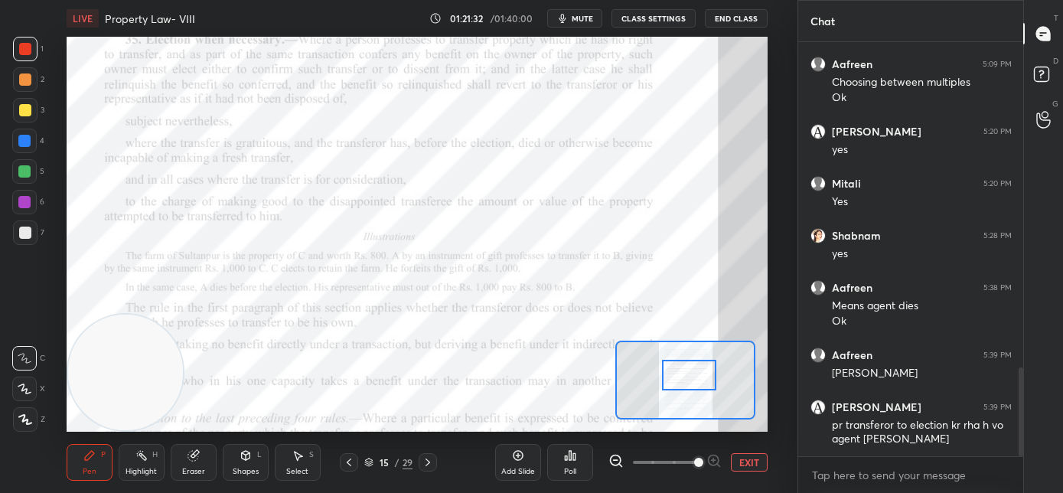
scroll to position [1538, 0]
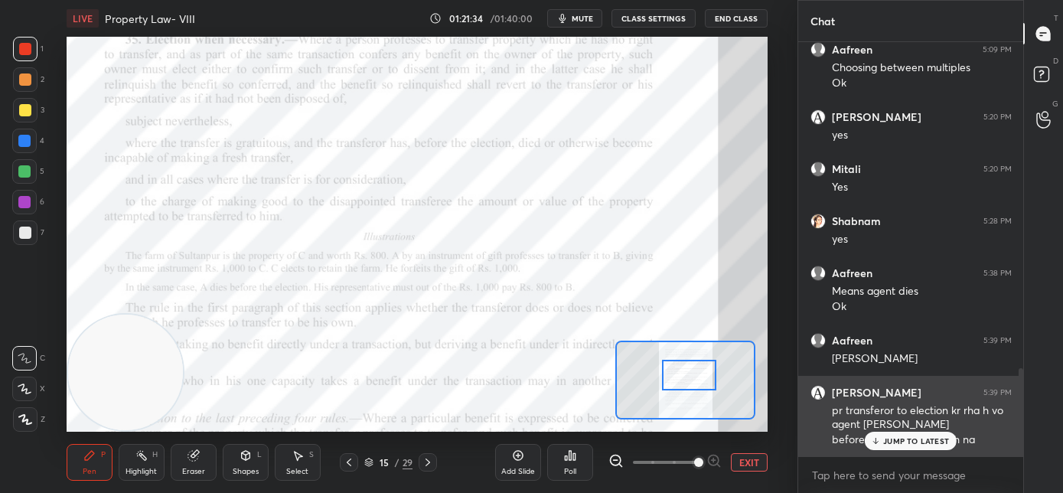
click at [882, 443] on div "JUMP TO LATEST" at bounding box center [910, 440] width 92 height 18
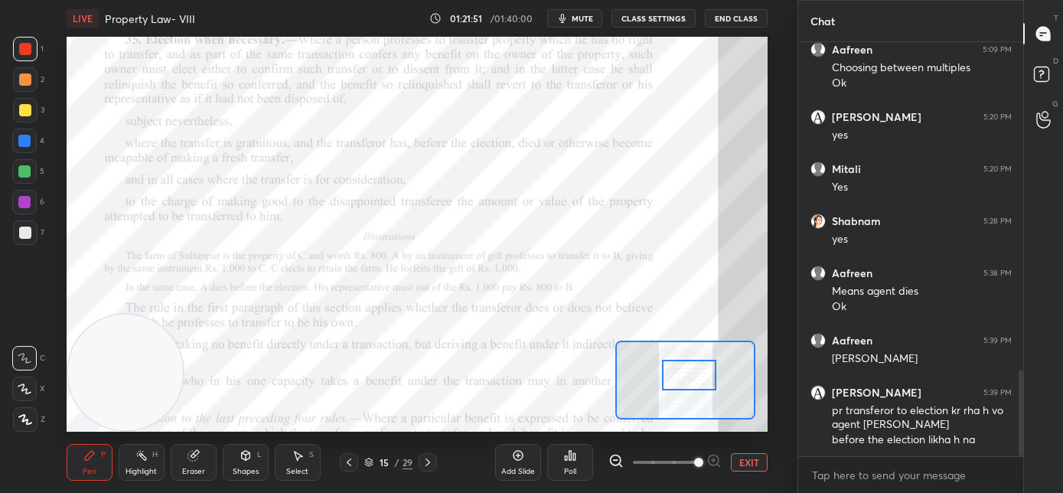
scroll to position [1590, 0]
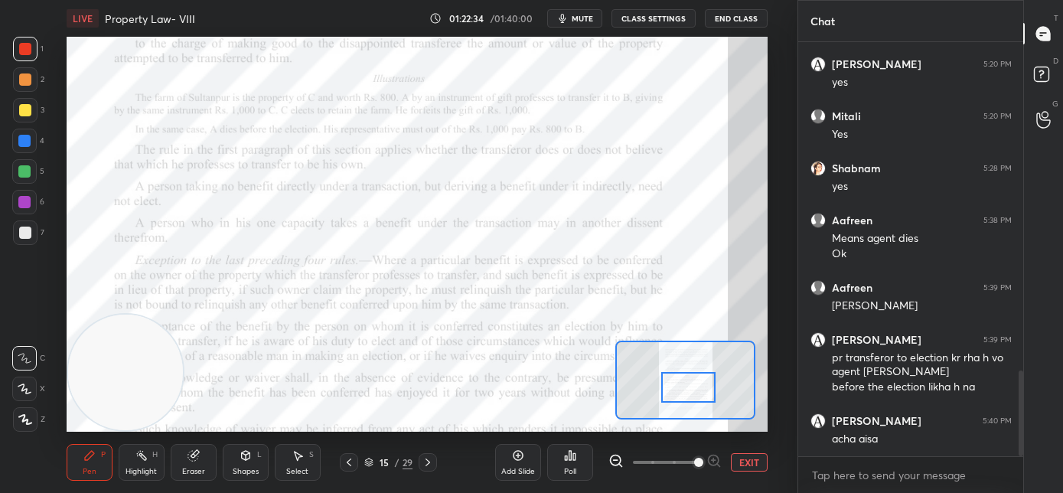
click at [686, 387] on div at bounding box center [688, 387] width 55 height 31
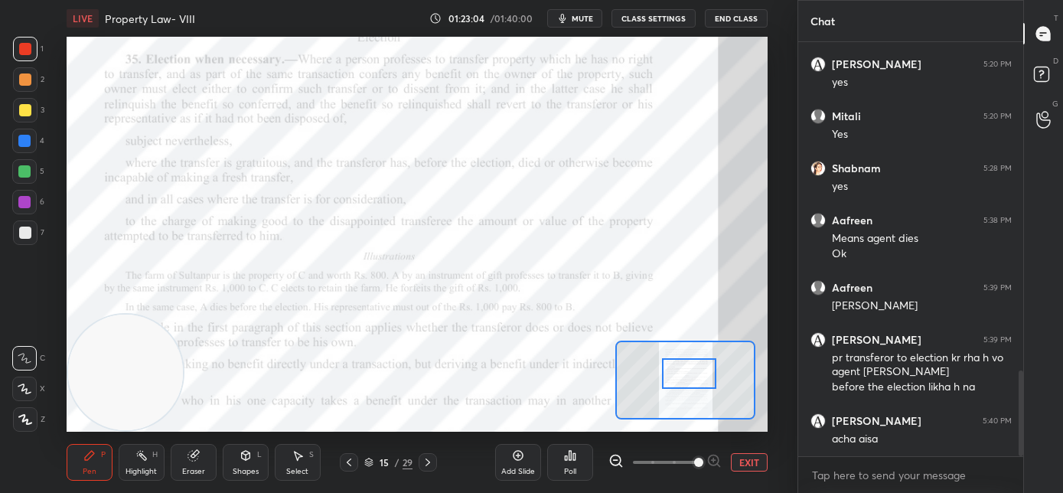
drag, startPoint x: 679, startPoint y: 377, endPoint x: 675, endPoint y: 369, distance: 9.6
click at [680, 375] on div at bounding box center [689, 373] width 55 height 31
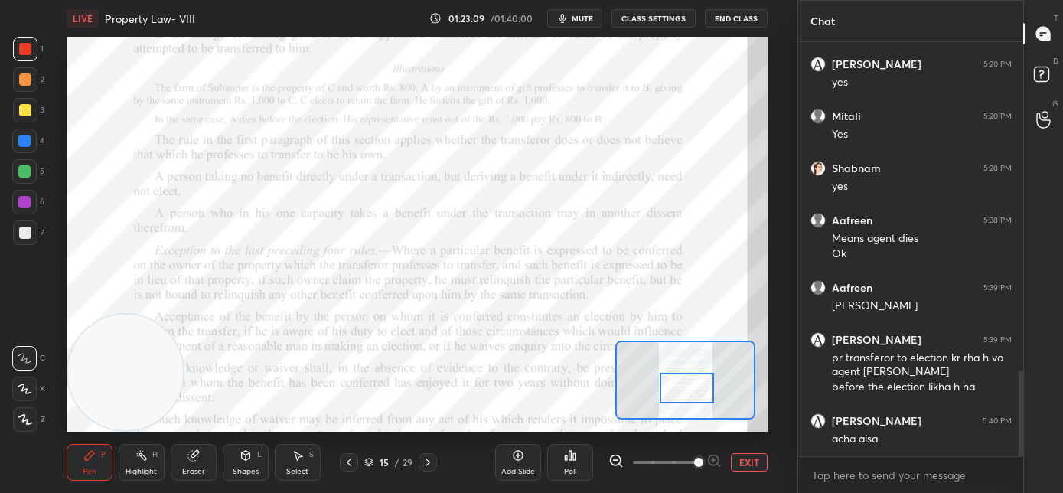
drag, startPoint x: 685, startPoint y: 375, endPoint x: 682, endPoint y: 389, distance: 14.9
click at [682, 389] on div at bounding box center [686, 388] width 55 height 31
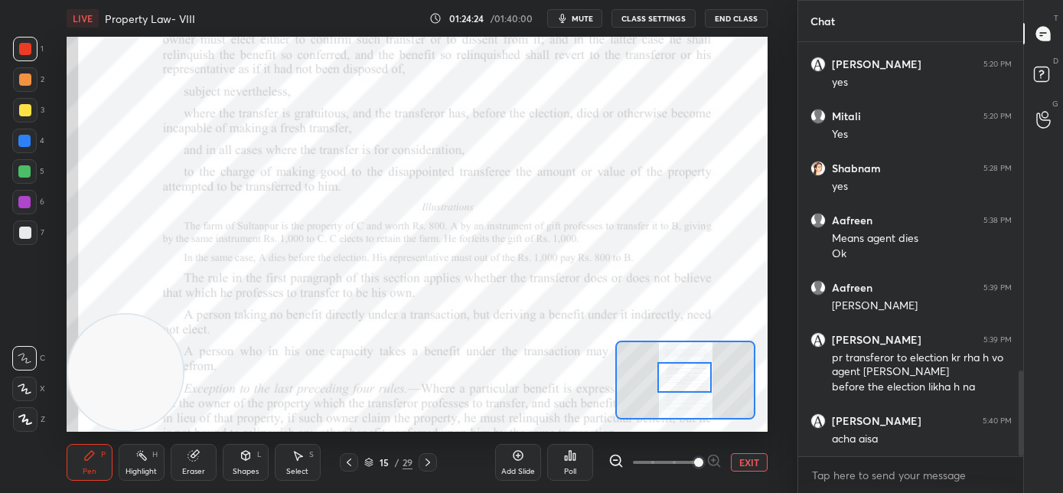
click at [689, 380] on div at bounding box center [684, 377] width 55 height 31
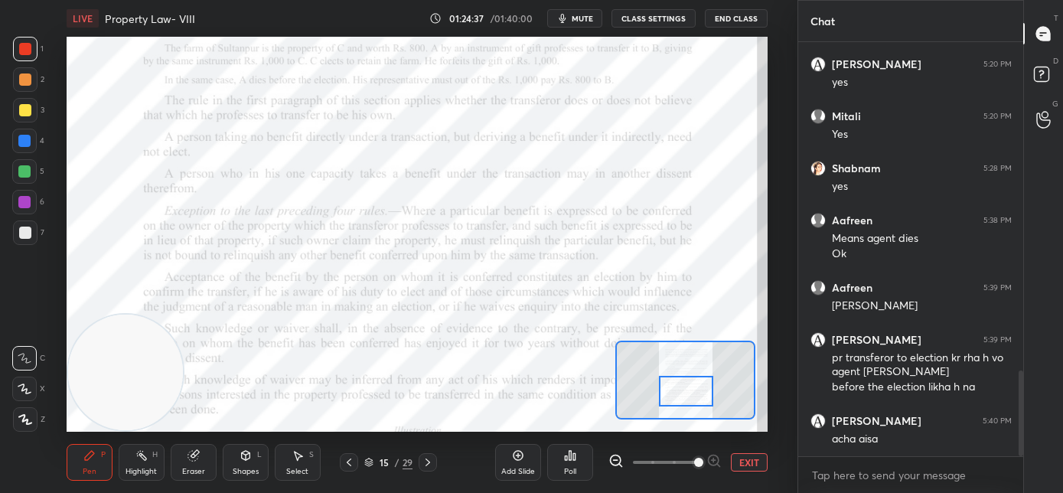
drag, startPoint x: 700, startPoint y: 380, endPoint x: 702, endPoint y: 393, distance: 13.1
click at [702, 393] on div at bounding box center [686, 391] width 55 height 31
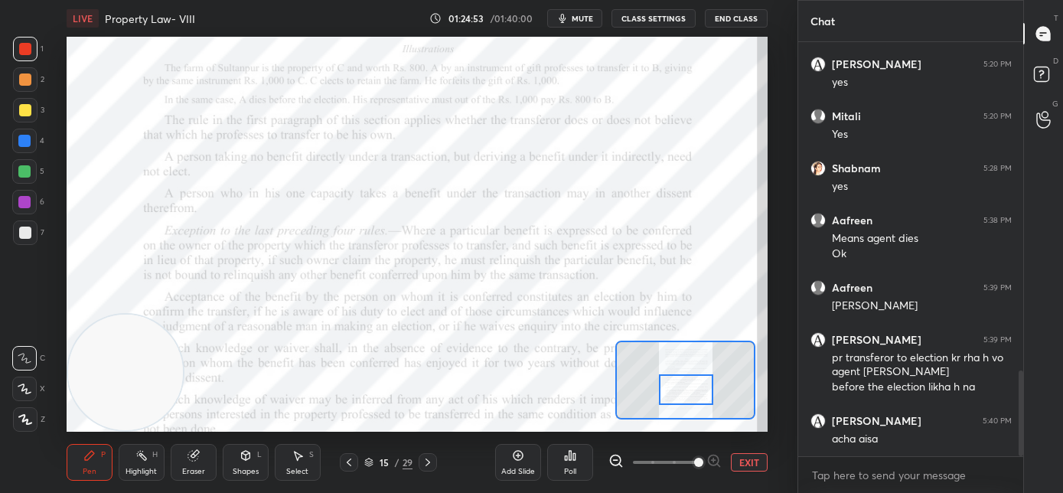
click at [693, 392] on div at bounding box center [686, 389] width 55 height 31
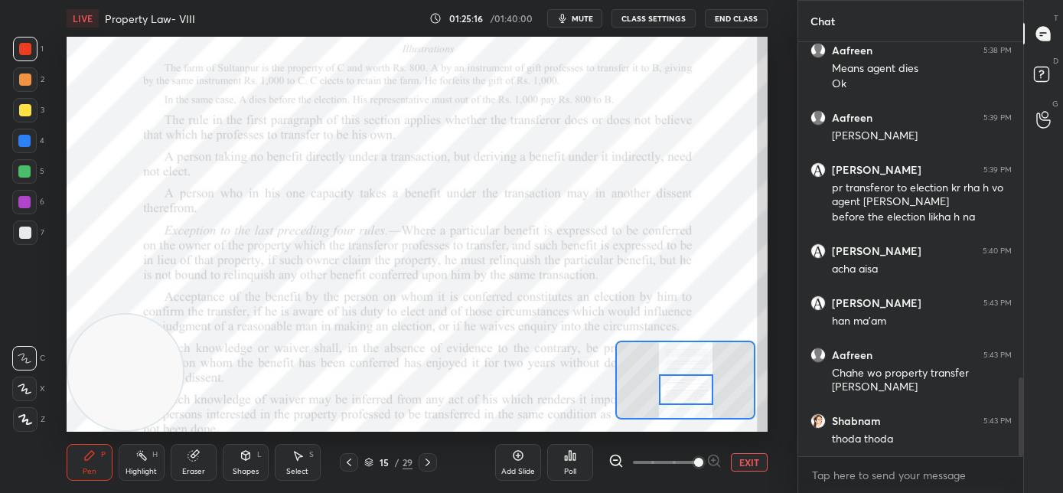
scroll to position [1812, 0]
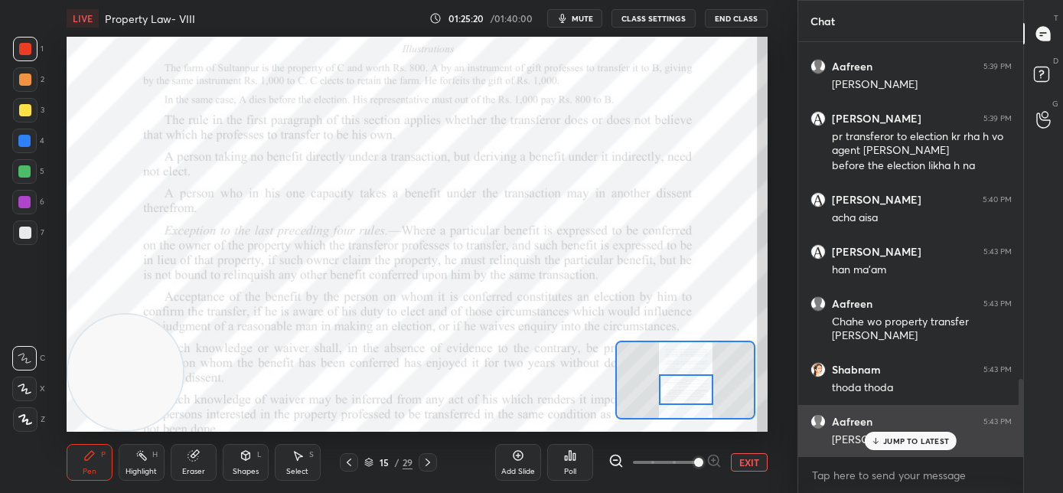
drag, startPoint x: 894, startPoint y: 440, endPoint x: 900, endPoint y: 448, distance: 10.4
click at [894, 440] on p "JUMP TO LATEST" at bounding box center [916, 440] width 66 height 9
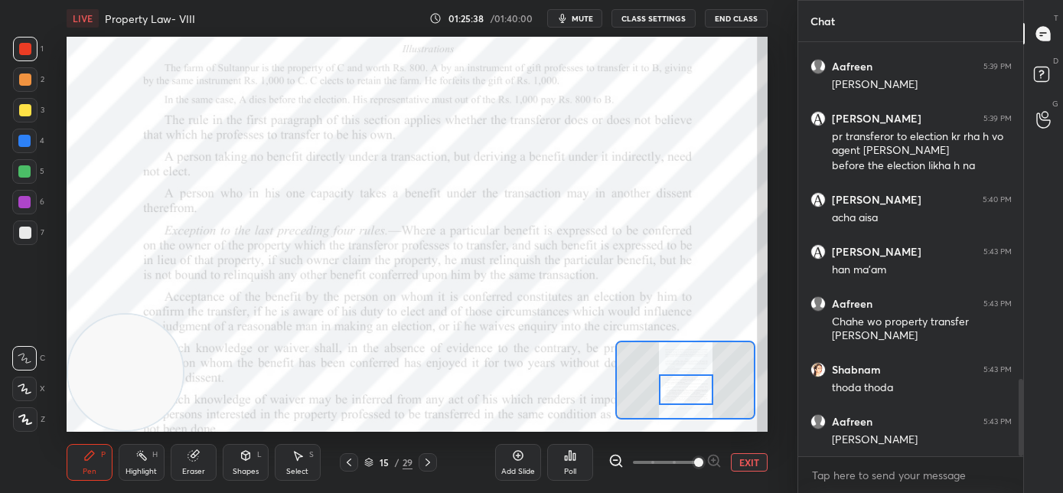
click at [681, 383] on div at bounding box center [686, 389] width 55 height 31
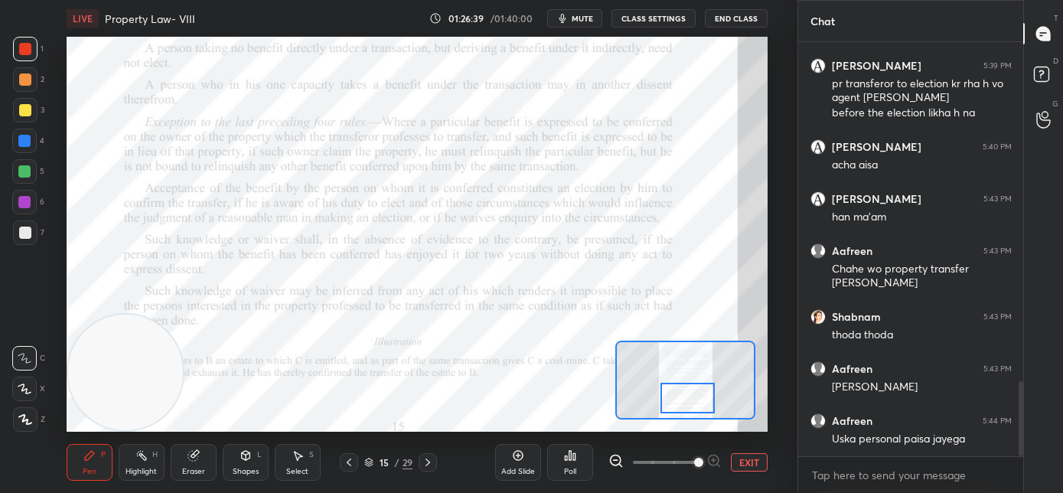
drag, startPoint x: 689, startPoint y: 386, endPoint x: 690, endPoint y: 399, distance: 13.1
click at [690, 399] on div at bounding box center [687, 398] width 55 height 31
click at [137, 222] on video at bounding box center [145, 199] width 116 height 116
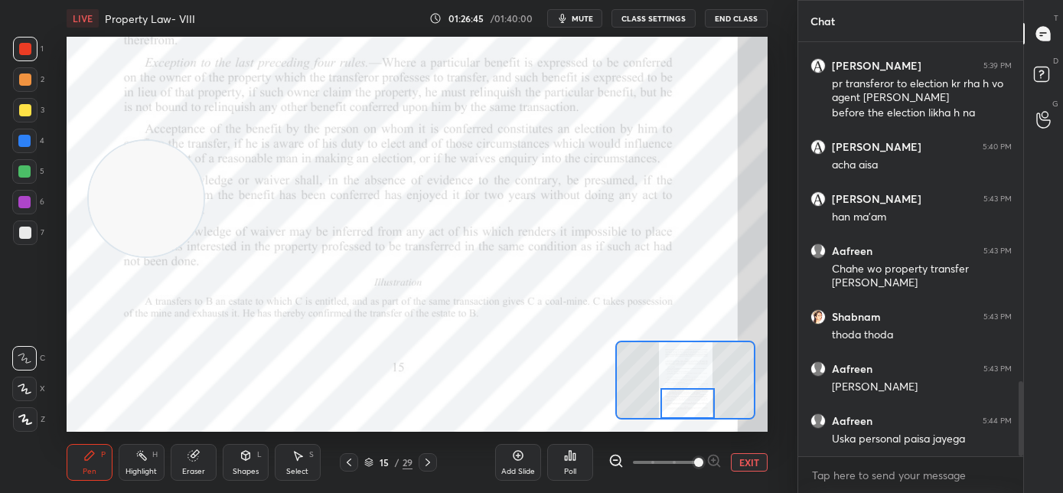
click at [687, 414] on div at bounding box center [687, 403] width 55 height 31
click at [430, 463] on icon at bounding box center [428, 462] width 12 height 12
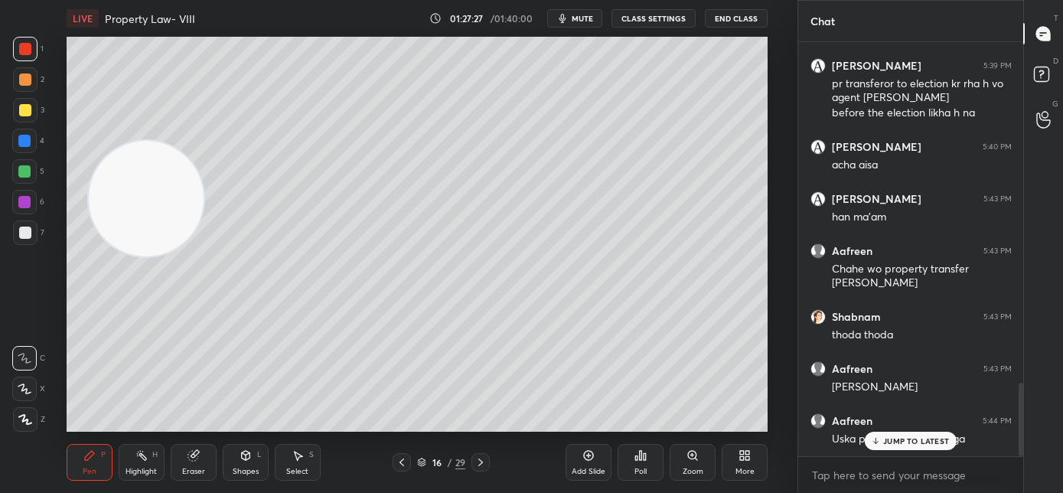
scroll to position [1916, 0]
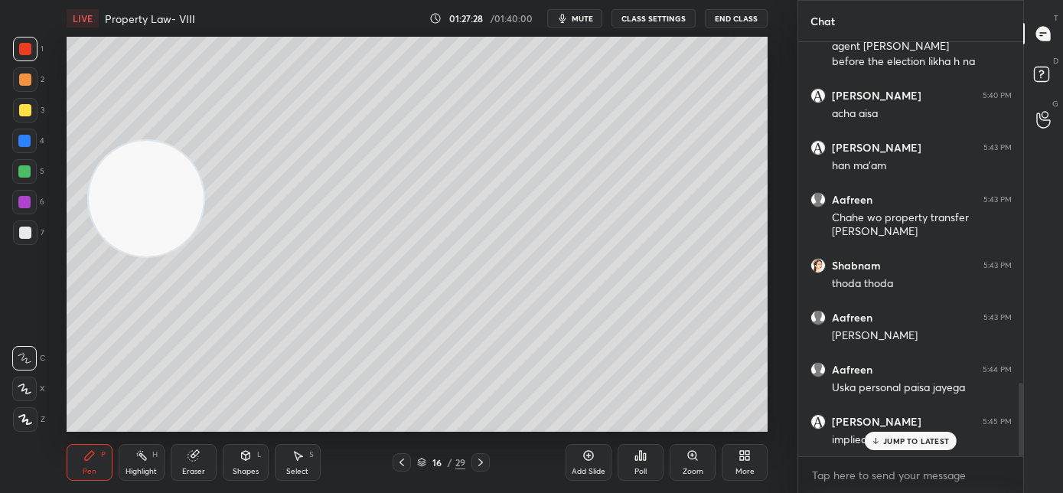
click at [483, 465] on icon at bounding box center [480, 462] width 12 height 12
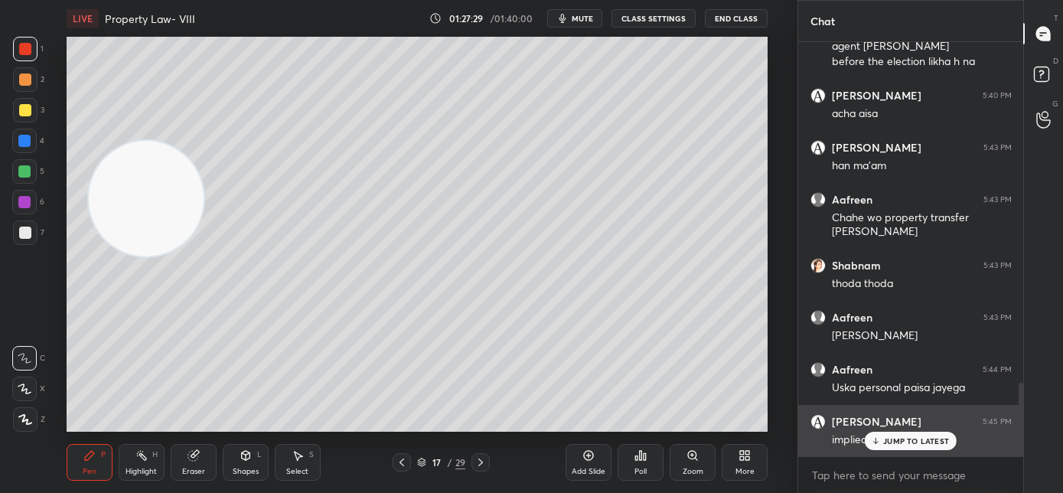
drag, startPoint x: 868, startPoint y: 436, endPoint x: 820, endPoint y: 448, distance: 49.7
click at [868, 436] on div "JUMP TO LATEST" at bounding box center [910, 440] width 92 height 18
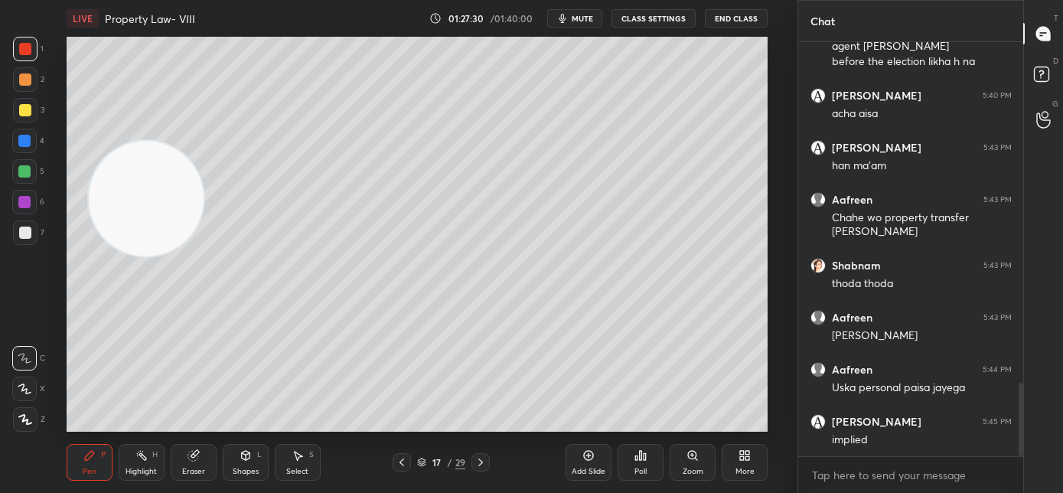
click at [482, 465] on icon at bounding box center [480, 462] width 12 height 12
click at [481, 464] on icon at bounding box center [480, 462] width 12 height 12
click at [481, 463] on icon at bounding box center [480, 462] width 12 height 12
click at [482, 462] on icon at bounding box center [480, 462] width 12 height 12
click at [482, 463] on icon at bounding box center [480, 462] width 12 height 12
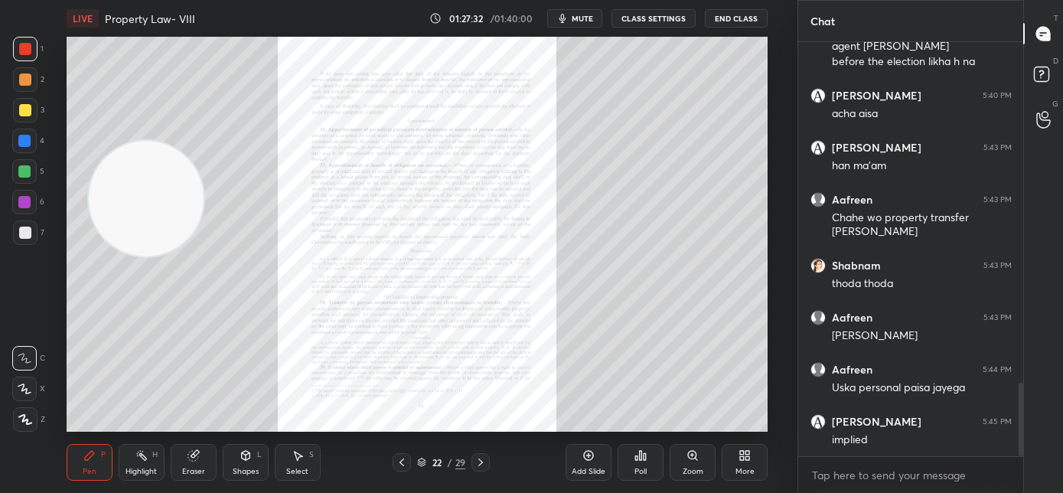
click at [695, 457] on icon at bounding box center [692, 455] width 12 height 12
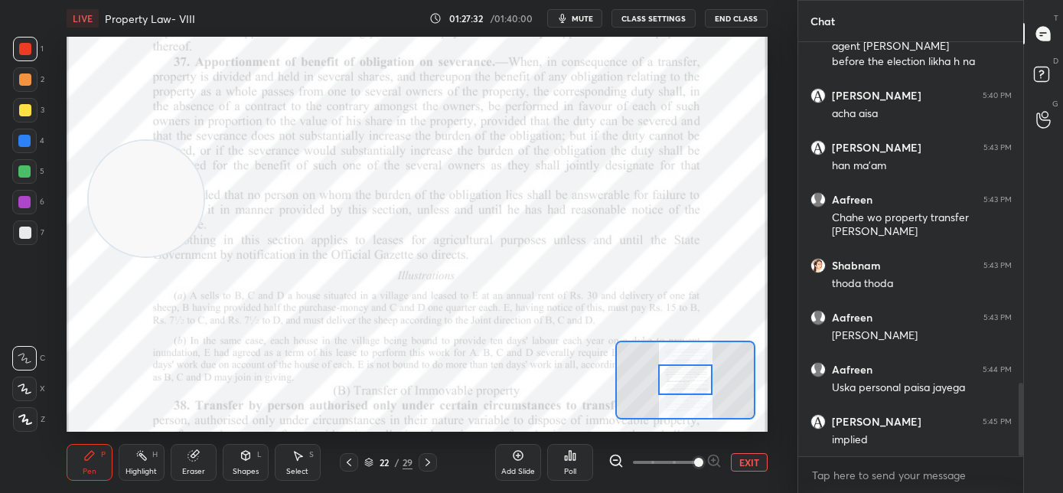
click at [694, 460] on span at bounding box center [698, 461] width 9 height 9
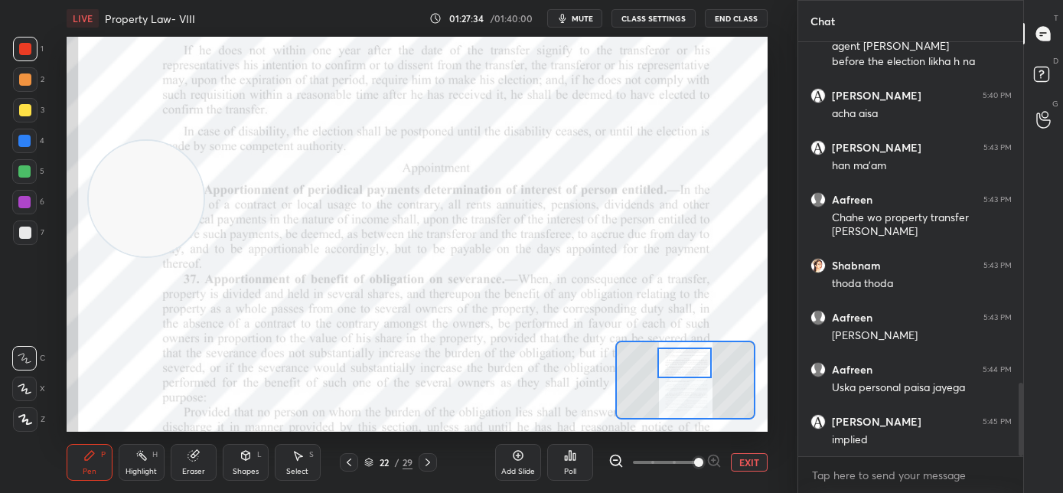
click at [687, 364] on div at bounding box center [684, 362] width 55 height 31
click at [153, 320] on video at bounding box center [150, 326] width 116 height 116
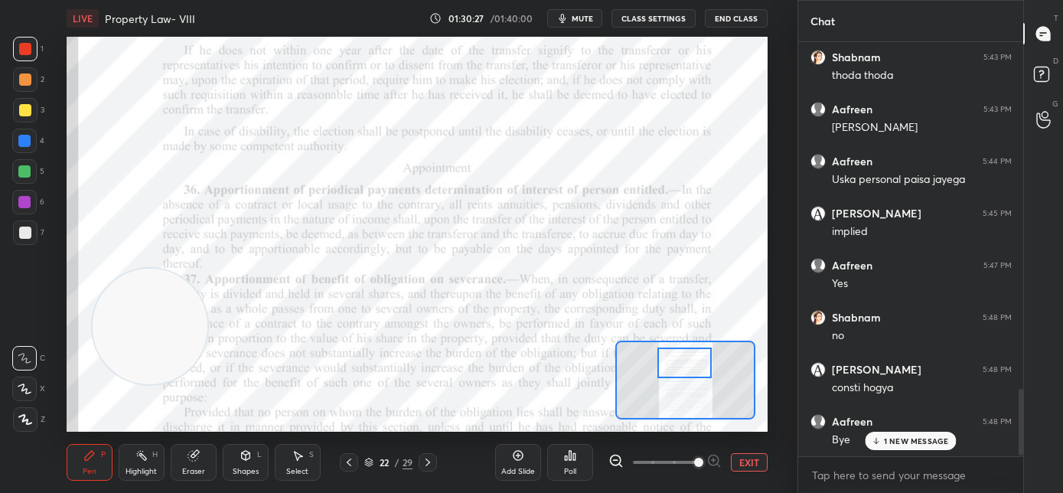
scroll to position [2176, 0]
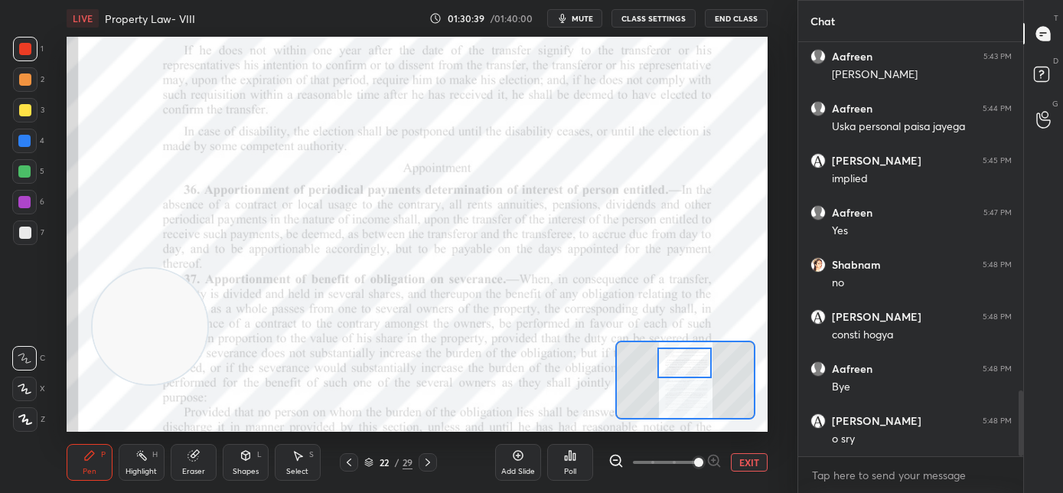
click at [583, 20] on span "mute" at bounding box center [581, 18] width 21 height 11
click at [716, 18] on button "End Class" at bounding box center [736, 18] width 63 height 18
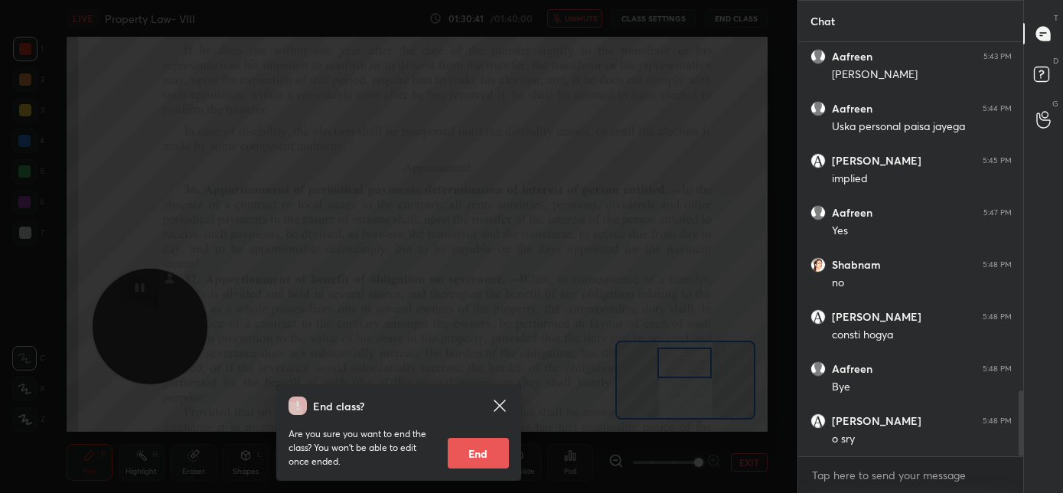
click at [482, 457] on button "End" at bounding box center [478, 453] width 61 height 31
type textarea "x"
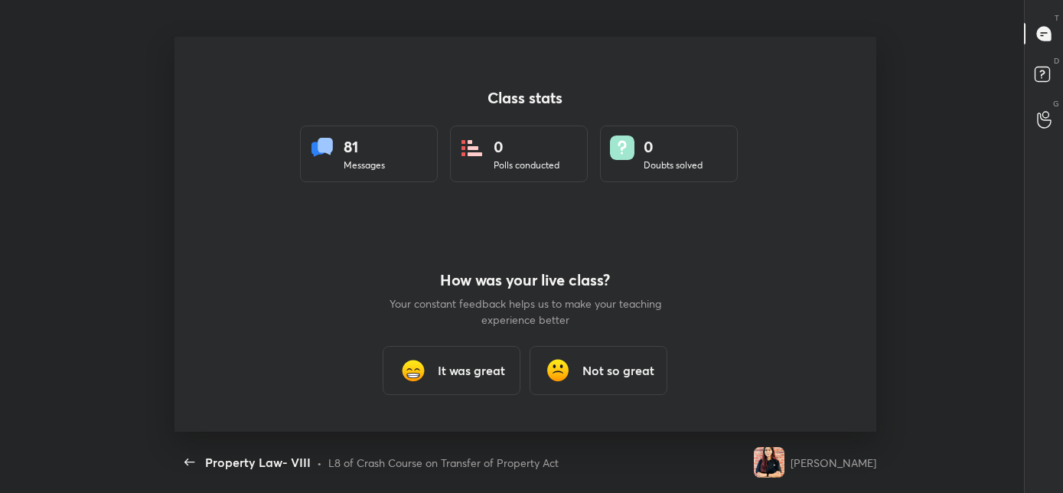
scroll to position [0, 0]
click at [482, 366] on h3 "It was great" at bounding box center [471, 370] width 67 height 18
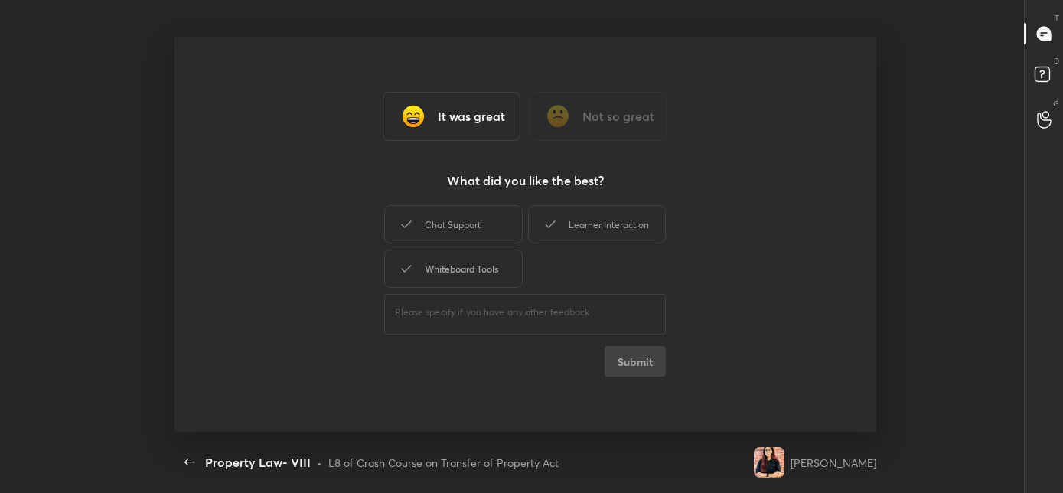
click at [499, 274] on div "Whiteboard Tools" at bounding box center [453, 268] width 138 height 38
drag, startPoint x: 498, startPoint y: 232, endPoint x: 534, endPoint y: 223, distance: 37.1
click at [498, 230] on div "Chat Support" at bounding box center [453, 224] width 138 height 38
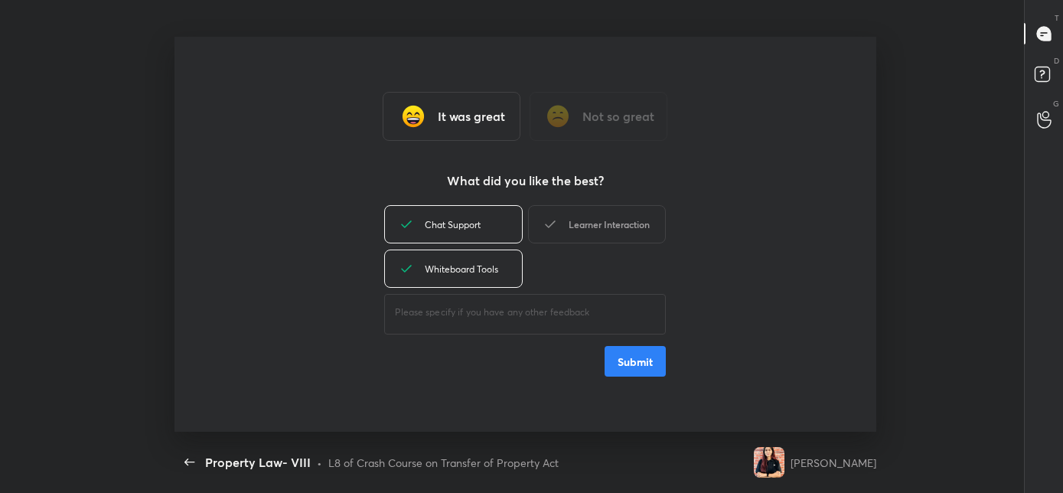
click at [567, 220] on div "Learner Interaction" at bounding box center [597, 224] width 138 height 38
click at [612, 359] on button "Submit" at bounding box center [634, 361] width 61 height 31
